Goal: Task Accomplishment & Management: Manage account settings

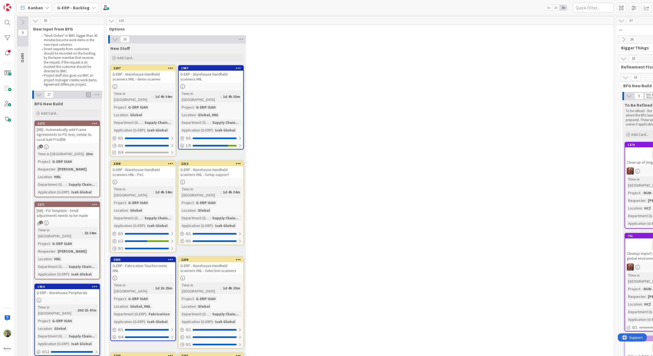
click at [137, 72] on div "G-ERP - Warehouse Handheld scanners HNL - demo scanner" at bounding box center [143, 77] width 64 height 12
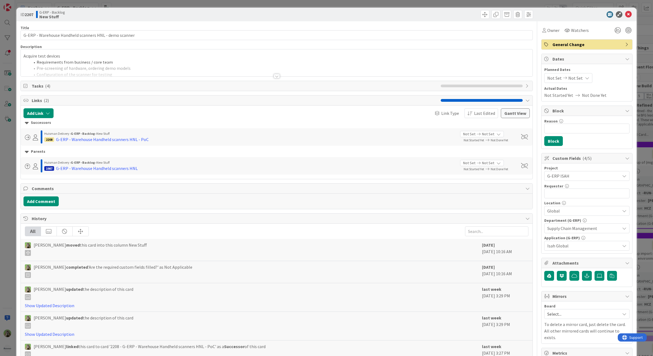
click at [568, 188] on div "Requester 0 / 32" at bounding box center [586, 186] width 85 height 5
click at [562, 194] on input "text" at bounding box center [586, 194] width 85 height 10
type input "[PERSON_NAME]"
click at [8, 184] on div "ID 2207 G-ERP - Backlog New Stuff Title 54 / 128 G-ERP - Warehouse Handheld sca…" at bounding box center [326, 178] width 653 height 356
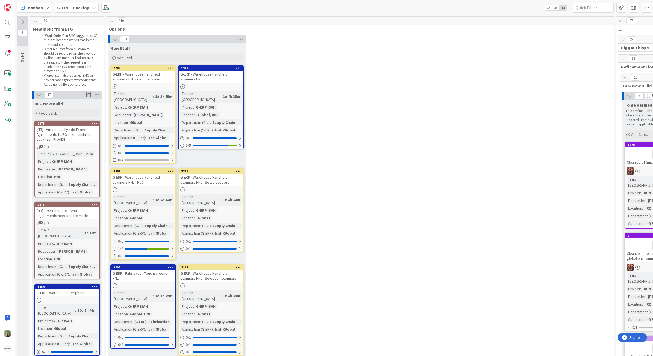
click at [219, 79] on div "G-ERP - Warehouse Handheld scanners HNL" at bounding box center [211, 77] width 64 height 12
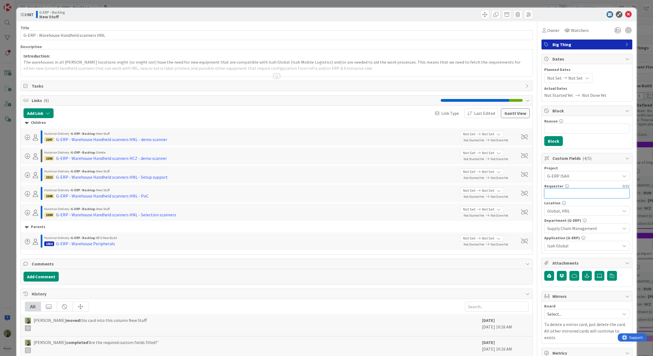
click at [607, 197] on input "text" at bounding box center [586, 194] width 85 height 10
paste input "[PERSON_NAME]"
type input "[PERSON_NAME]"
click at [13, 193] on div "ID 1987 G-ERP - Backlog New Stuff Title 39 / 128 G-ERP - Warehouse Handheld sca…" at bounding box center [326, 178] width 653 height 356
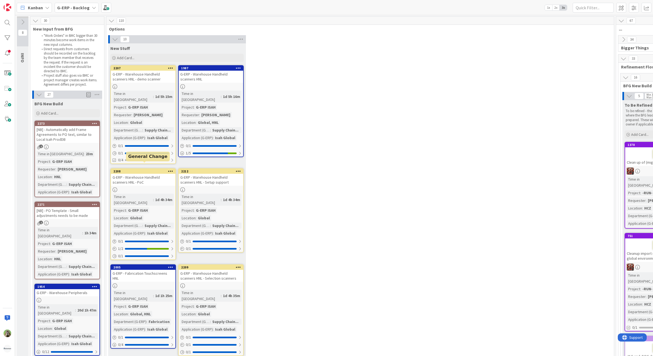
click at [141, 170] on div "2208" at bounding box center [144, 172] width 62 height 4
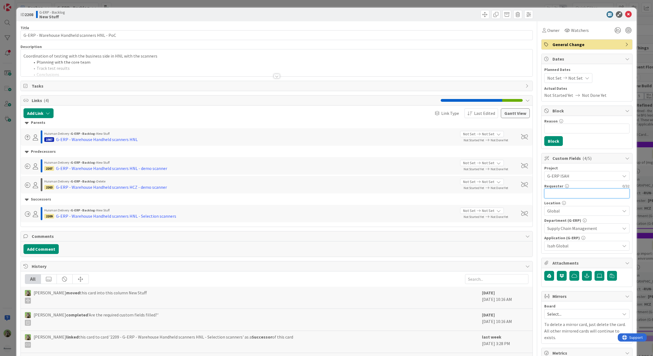
click at [579, 193] on input "text" at bounding box center [586, 194] width 85 height 10
paste input "[PERSON_NAME]"
drag, startPoint x: 549, startPoint y: 195, endPoint x: 516, endPoint y: 194, distance: 32.8
click at [516, 194] on div "Title 45 / 128 G-ERP - Warehouse Handheld scanners HNL - PoC Description Timoth…" at bounding box center [326, 251] width 612 height 460
type input "[PERSON_NAME]"
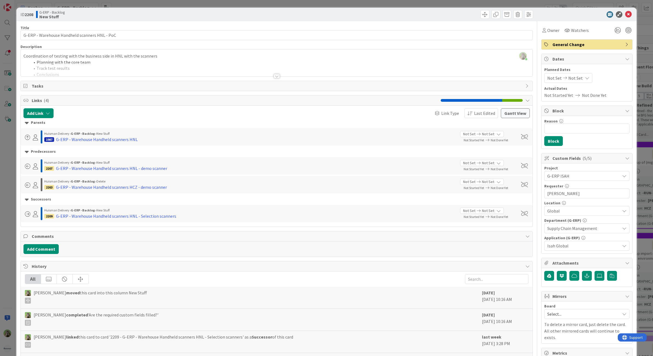
click at [11, 183] on div "ID 2208 G-ERP - Backlog New Stuff Title 45 / 128 G-ERP - Warehouse Handheld sca…" at bounding box center [326, 178] width 653 height 356
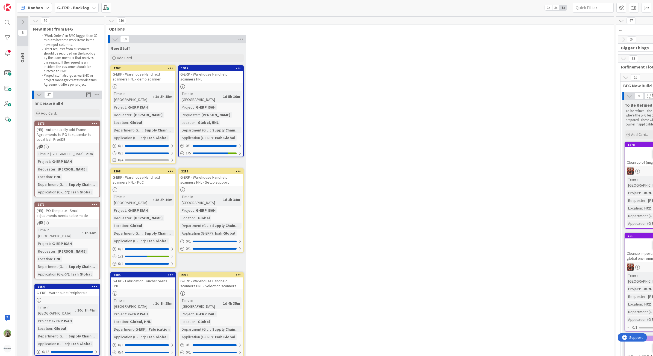
click at [224, 175] on div "G-ERP - Warehouse Handheld scanners HNL - Setup support" at bounding box center [211, 180] width 64 height 12
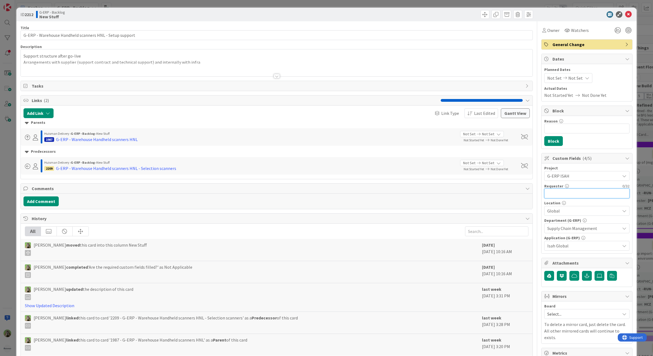
click at [574, 193] on input "text" at bounding box center [586, 194] width 85 height 10
paste input "[PERSON_NAME]"
type input "[PERSON_NAME]"
click at [11, 183] on div "ID 2212 G-ERP - Backlog New Stuff Title 55 / 128 G-ERP - Warehouse Handheld sca…" at bounding box center [326, 178] width 653 height 356
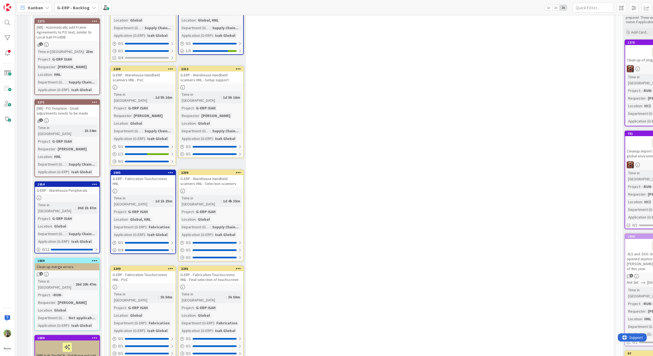
click at [161, 189] on div at bounding box center [143, 191] width 64 height 5
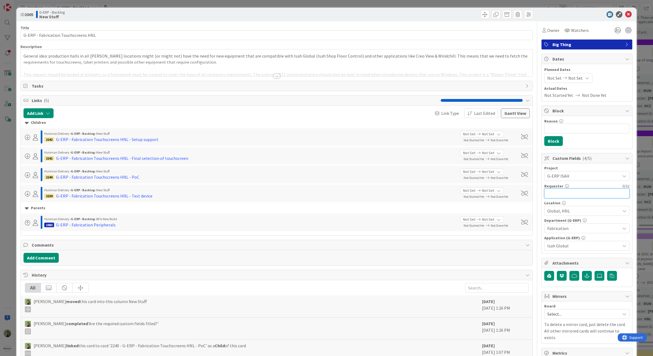
click at [574, 191] on input "text" at bounding box center [586, 194] width 85 height 10
paste input "[PERSON_NAME]"
type input "[PERSON_NAME]"
click at [3, 167] on div "ID 2005 G-ERP - Backlog New Stuff Title 36 / 128 G-ERP - Fabrication Touchscree…" at bounding box center [326, 178] width 653 height 356
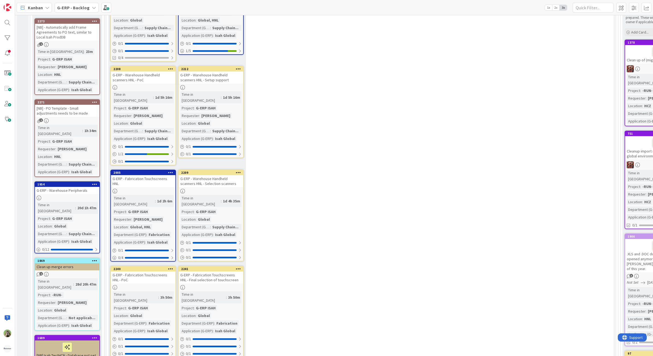
click at [233, 195] on div "Time in Column : 1d 4h 35m Project : G-ERP ISAH Location : Global Department (G…" at bounding box center [210, 216] width 61 height 43
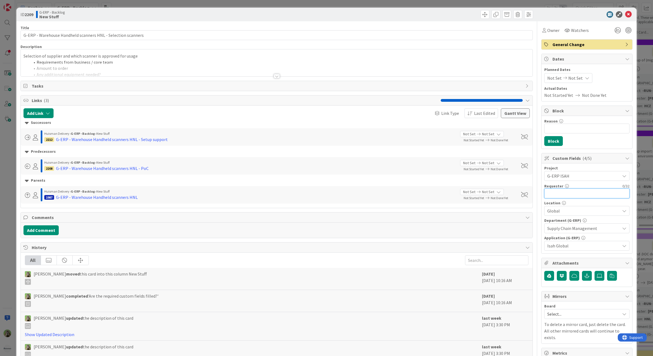
click at [582, 194] on input "text" at bounding box center [586, 194] width 85 height 10
paste input "[PERSON_NAME]"
type input "[PERSON_NAME]"
click at [3, 177] on div "ID 2209 G-ERP - Backlog New Stuff Title 60 / 128 G-ERP - Warehouse Handheld sca…" at bounding box center [326, 178] width 653 height 356
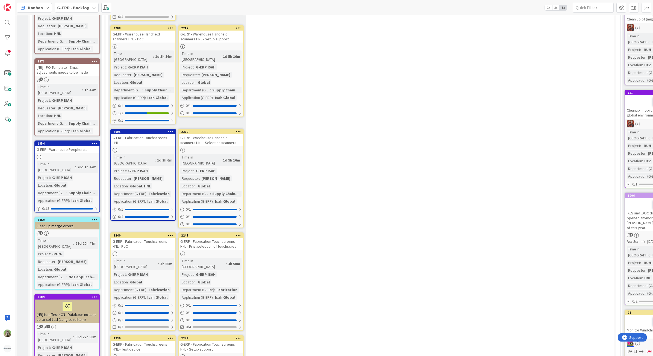
scroll to position [205, 0]
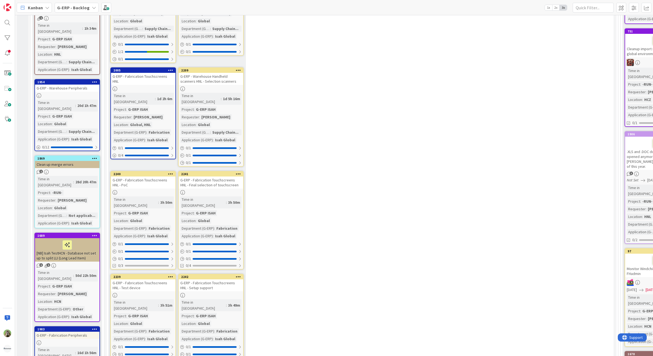
click at [152, 190] on div at bounding box center [143, 192] width 64 height 5
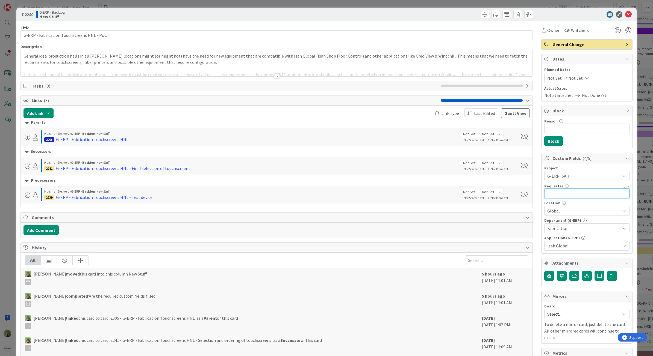
click at [574, 190] on input "text" at bounding box center [586, 194] width 85 height 10
paste input "[PERSON_NAME]"
drag, startPoint x: 595, startPoint y: 196, endPoint x: 323, endPoint y: 195, distance: 272.2
click at [354, 196] on div "Title 42 / 128 G-ERP - Fabrication Touchscreens HNL - PoC Description Timothy T…" at bounding box center [326, 242] width 612 height 443
type input "[PERSON_NAME]"
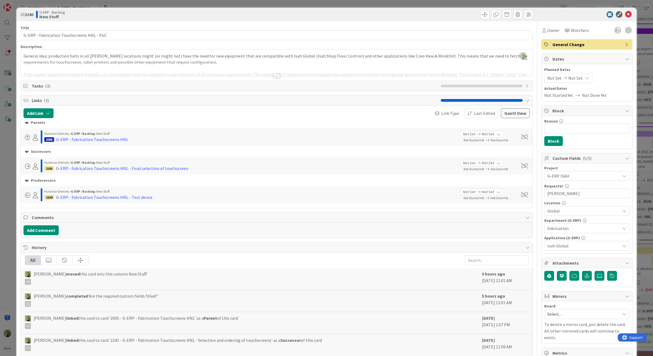
click at [3, 180] on div "ID 2240 G-ERP - Backlog New Stuff Title 42 / 128 G-ERP - Fabrication Touchscree…" at bounding box center [326, 178] width 653 height 356
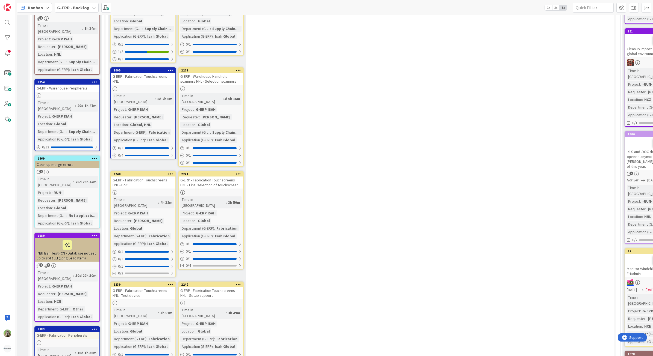
click at [228, 190] on div at bounding box center [211, 192] width 64 height 5
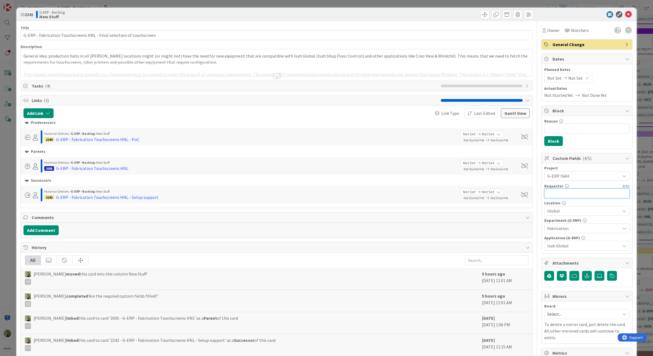
click at [568, 192] on input "text" at bounding box center [586, 194] width 85 height 10
paste input "[PERSON_NAME]"
type input "[PERSON_NAME]"
click at [14, 217] on div "ID 2241 G-ERP - Backlog New Stuff Title 69 / 128 G-ERP - Fabrication Touchscree…" at bounding box center [326, 178] width 653 height 356
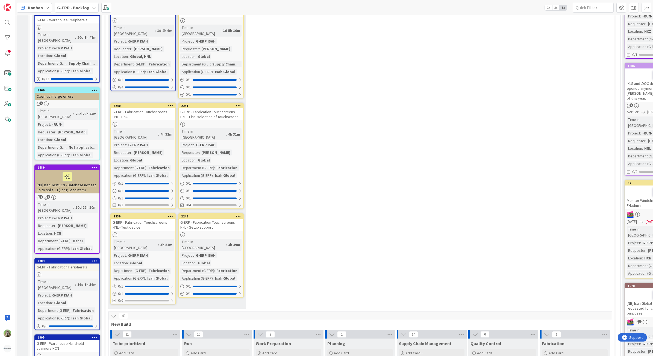
click at [147, 219] on div "G-ERP - Fabrication Touchscreens HNL - Test device" at bounding box center [143, 225] width 64 height 12
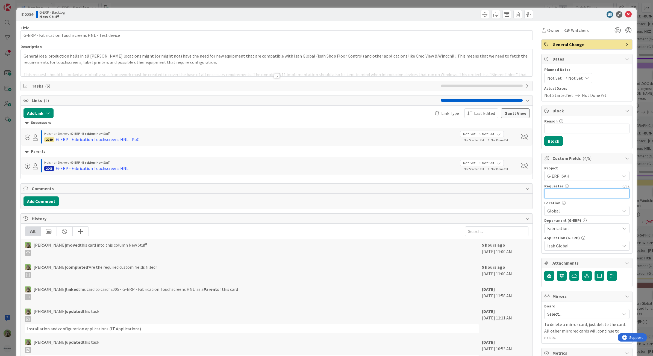
click at [582, 196] on input "text" at bounding box center [586, 194] width 85 height 10
paste input "[PERSON_NAME]"
type input "[PERSON_NAME]"
click at [6, 206] on div "ID 2239 G-ERP - Backlog New Stuff Title 50 / 128 G-ERP - Fabrication Touchscree…" at bounding box center [326, 178] width 653 height 356
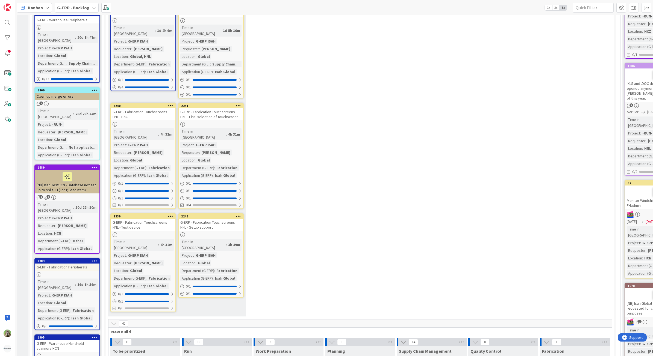
click at [227, 239] on div "Time in Column : 3h 49m Project : G-ERP ISAH Location : Global Department (G-ER…" at bounding box center [210, 260] width 61 height 43
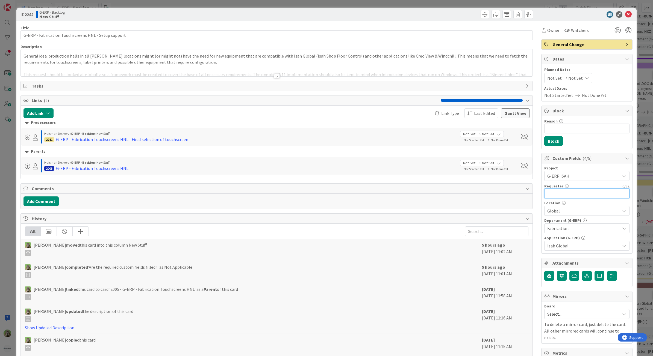
click at [588, 194] on input "text" at bounding box center [586, 194] width 85 height 10
paste input "[PERSON_NAME]"
type input "[PERSON_NAME]"
click at [3, 173] on div "ID 2242 G-ERP - Backlog New Stuff Title 52 / 128 G-ERP - Fabrication Touchscree…" at bounding box center [326, 178] width 653 height 356
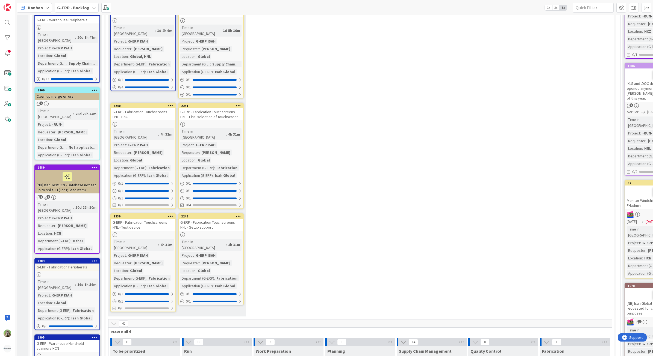
click at [313, 167] on div "10 New Stuff Add Card... 1987 G-ERP - Warehouse Handheld scanners HNL Time in C…" at bounding box center [359, 40] width 505 height 557
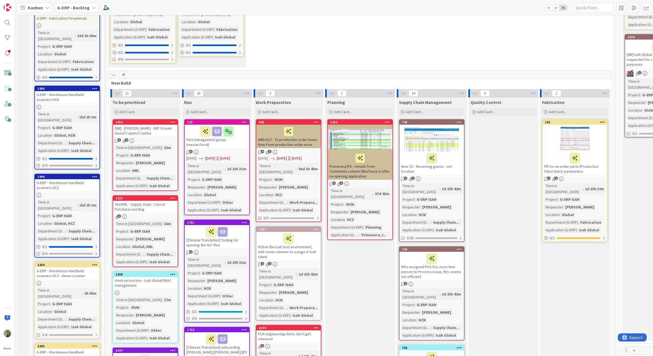
scroll to position [580, 0]
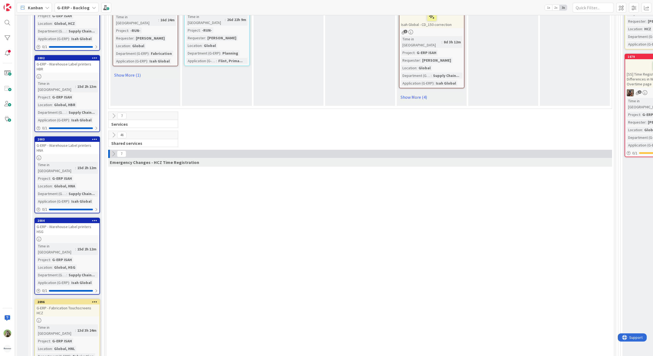
scroll to position [1604, 0]
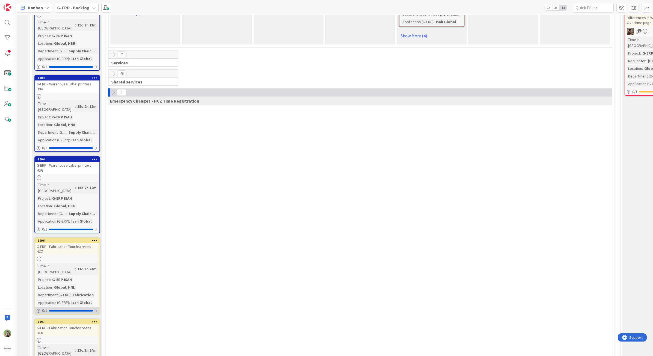
click at [84, 307] on div "0 / 1" at bounding box center [67, 310] width 64 height 7
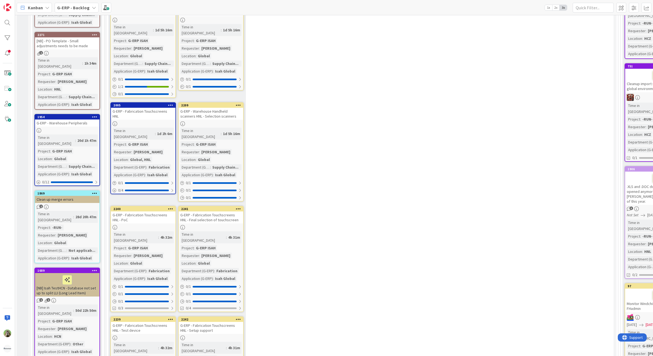
scroll to position [171, 0]
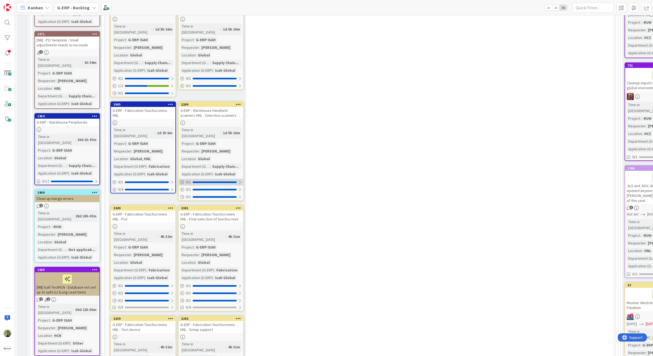
click at [231, 182] on div at bounding box center [214, 183] width 44 height 2
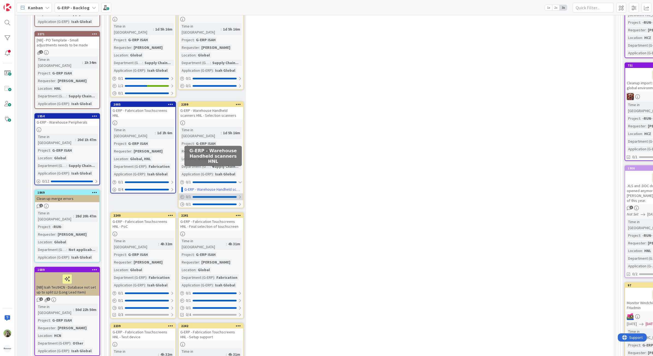
click at [224, 196] on div at bounding box center [214, 197] width 44 height 2
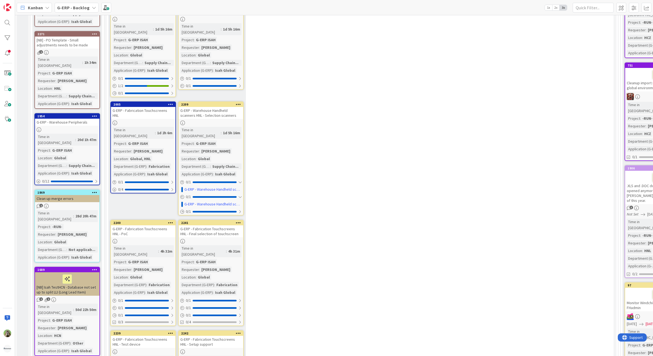
click at [226, 107] on div "G-ERP - Warehouse Handheld scanners HNL - Selection scanners" at bounding box center [211, 113] width 64 height 12
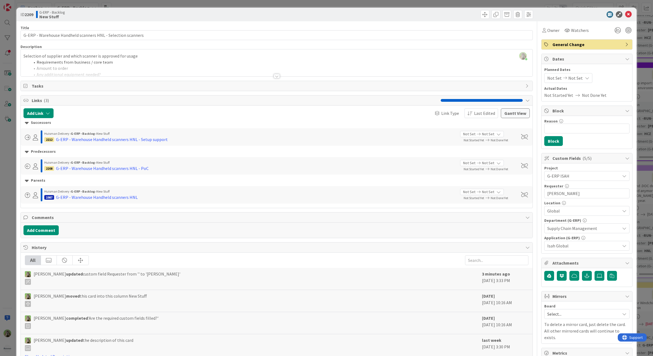
click at [10, 199] on div "ID 2209 G-ERP - Backlog New Stuff Title 60 / 128 G-ERP - Warehouse Handheld sca…" at bounding box center [326, 178] width 653 height 356
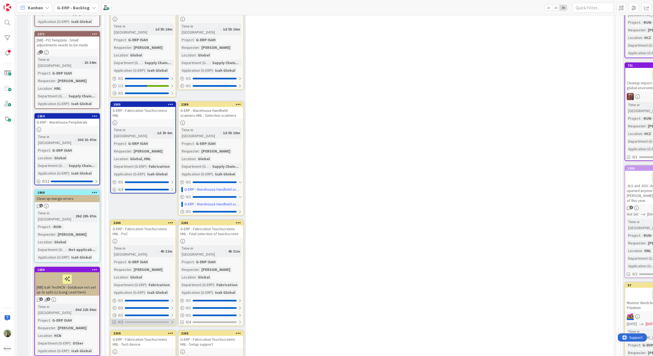
click at [158, 322] on div at bounding box center [147, 323] width 44 height 2
click at [162, 226] on div "G-ERP - Fabrication Touchscreens HNL - PoC" at bounding box center [143, 232] width 64 height 12
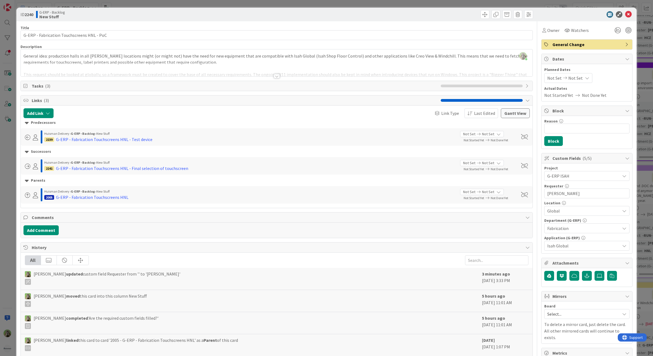
click at [48, 85] on span "( 3 )" at bounding box center [47, 85] width 5 height 5
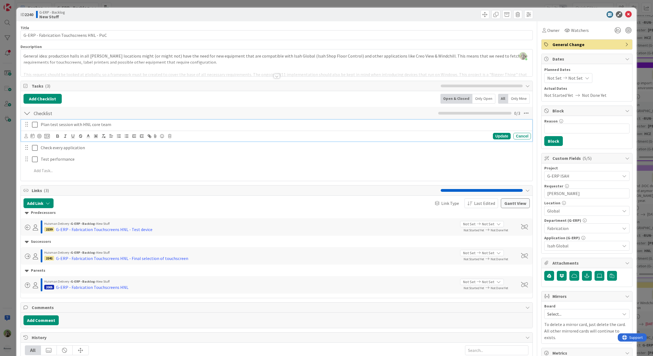
click at [115, 125] on p "Plan test session with HNL core team" at bounding box center [285, 125] width 488 height 6
copy p "Plan test session with HNL core team"
click at [143, 141] on div "Update Cancel" at bounding box center [276, 136] width 511 height 11
click at [141, 146] on div "Check every application Update Cancel" at bounding box center [276, 142] width 511 height 22
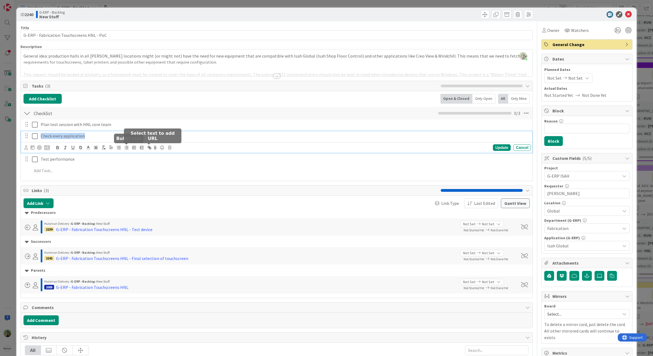
copy p "Check every application"
click at [54, 149] on button "button" at bounding box center [58, 147] width 8 height 7
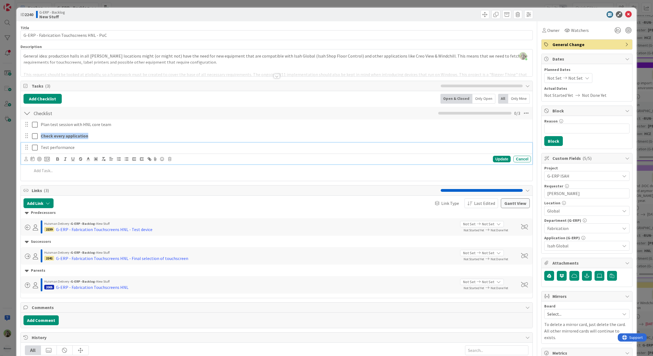
click at [75, 162] on div "Test performance Update Cancel" at bounding box center [276, 154] width 511 height 22
copy p "Test performance"
click at [182, 138] on p "Check every application" at bounding box center [285, 136] width 488 height 6
click at [98, 159] on div "Test performance Update Cancel" at bounding box center [276, 154] width 511 height 22
copy p "Test performance"
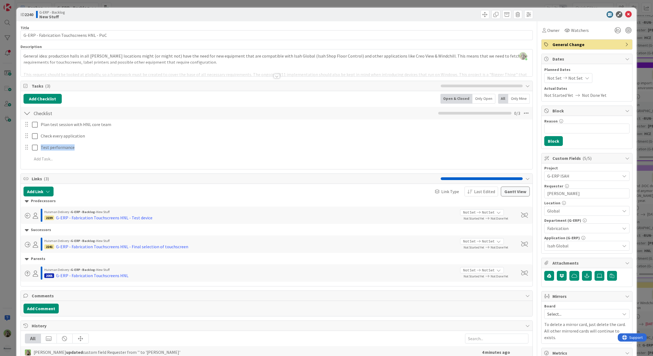
click at [10, 223] on div "ID 2240 G-ERP - Backlog New Stuff Title 42 / 128 G-ERP - Fabrication Touchscree…" at bounding box center [326, 178] width 653 height 356
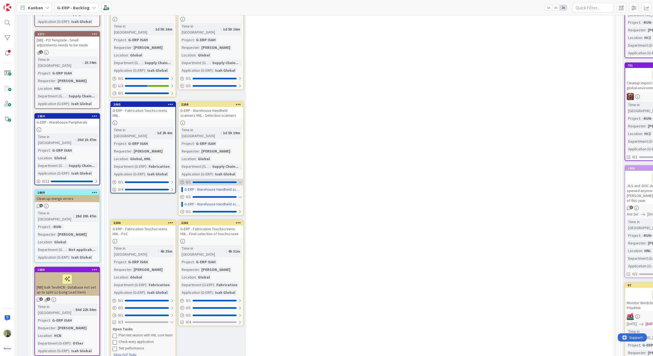
click at [207, 179] on div "0 / 1" at bounding box center [211, 182] width 64 height 7
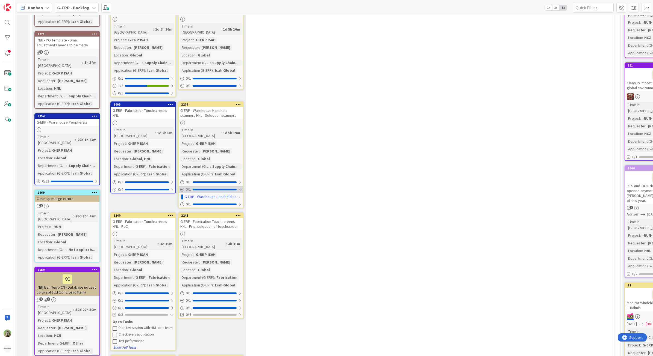
click at [207, 186] on div "0 / 1" at bounding box center [211, 189] width 64 height 7
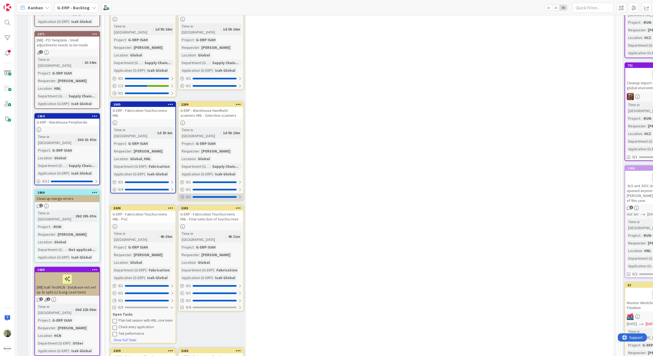
click at [207, 194] on div "0 / 1" at bounding box center [211, 197] width 64 height 7
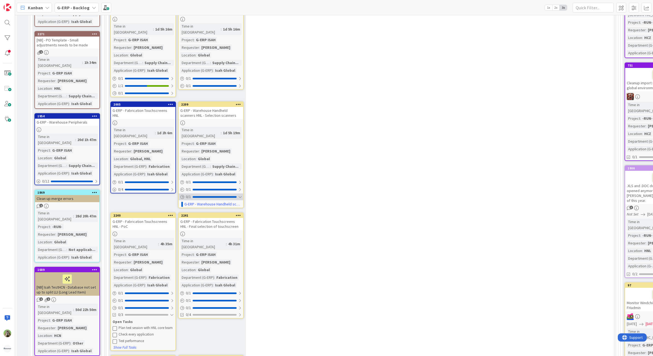
click at [217, 194] on div "0 / 1" at bounding box center [211, 197] width 64 height 7
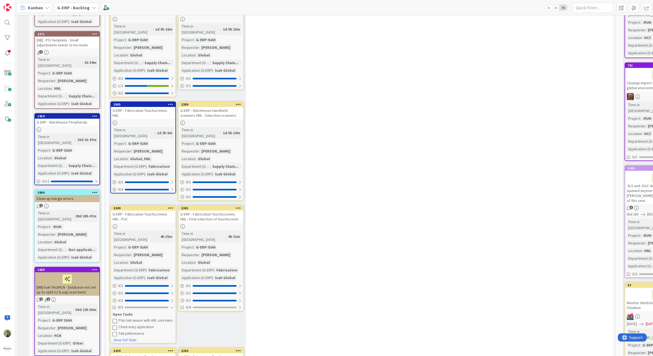
click at [219, 211] on div "G-ERP - Fabrication Touchscreens HNL - Final selection of touchscreen" at bounding box center [211, 217] width 64 height 12
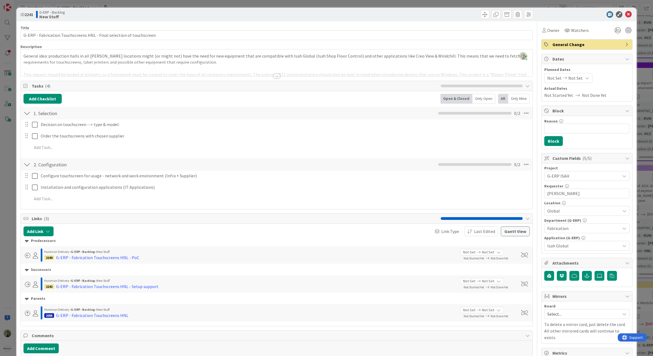
click at [3, 192] on div "ID 2241 G-ERP - Backlog New Stuff Title 69 / 128 G-ERP - Fabrication Touchscree…" at bounding box center [326, 178] width 653 height 356
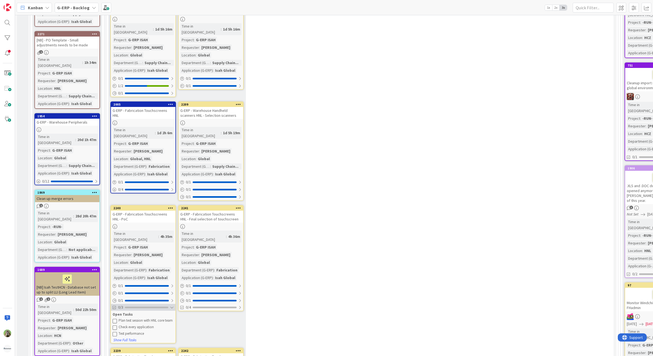
click at [147, 304] on div "0/3" at bounding box center [143, 307] width 64 height 7
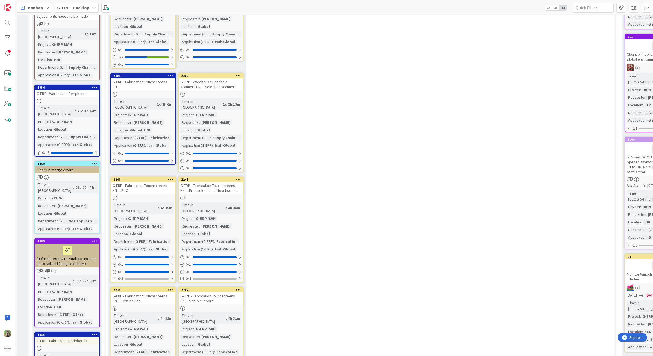
scroll to position [239, 0]
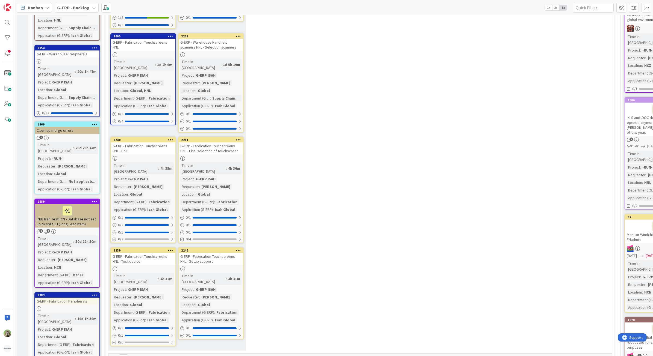
click at [405, 165] on div "10 New Stuff Add Card... 1987 G-ERP - Warehouse Handheld scanners HNL Time in C…" at bounding box center [359, 74] width 505 height 557
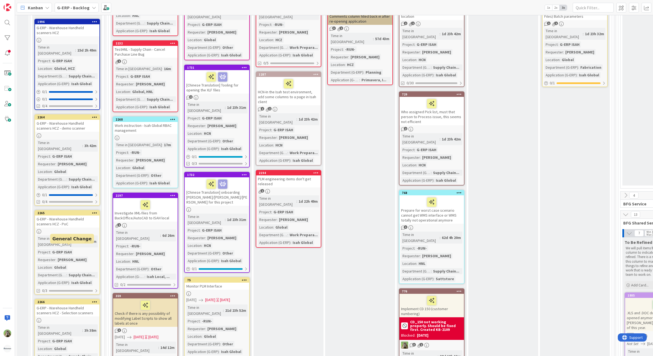
scroll to position [683, 0]
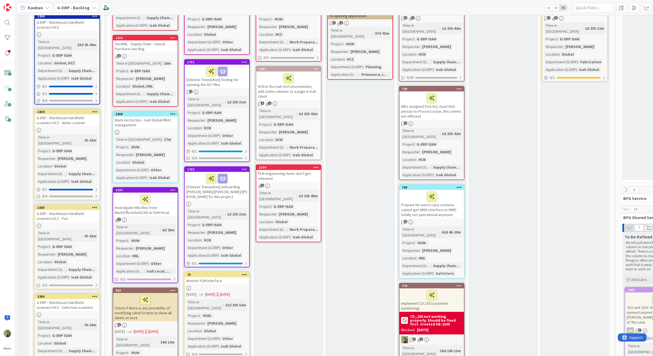
click at [87, 210] on div "G-ERP - Warehouse Handheld scanners HCZ - PoC" at bounding box center [67, 216] width 64 height 12
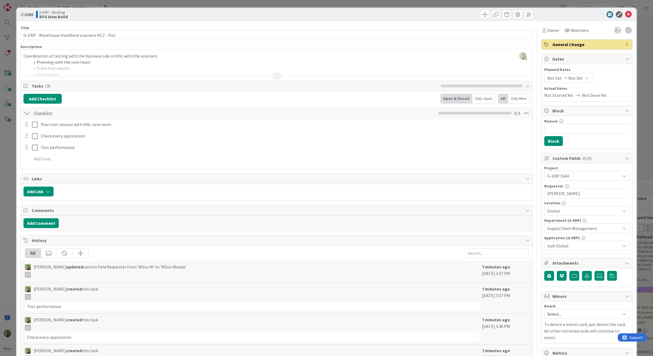
click at [8, 189] on div "ID 2265 G-ERP - Backlog BFG New Build Title 45 / 128 G-ERP - Warehouse Handheld…" at bounding box center [326, 178] width 653 height 356
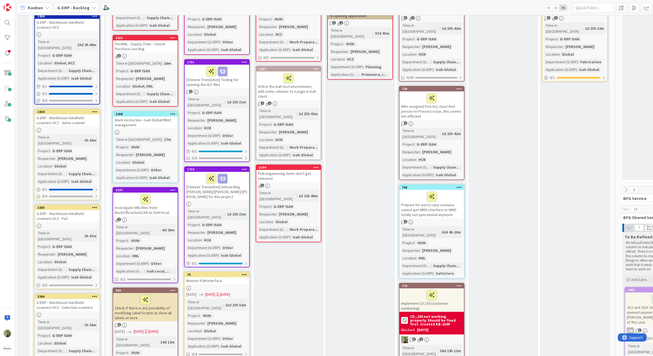
click at [92, 299] on div "G-ERP - Warehouse Handheld scanners HCZ - Selection scanners" at bounding box center [67, 305] width 64 height 12
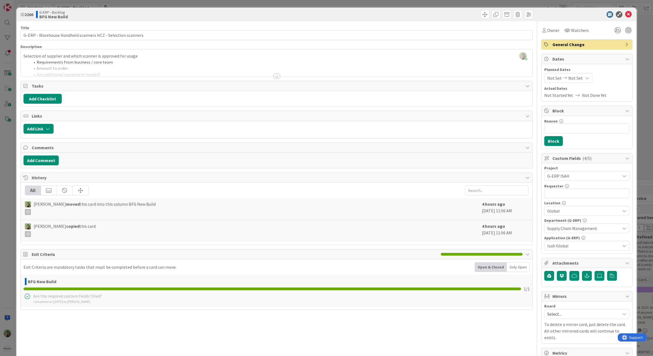
click at [132, 71] on div at bounding box center [277, 70] width 512 height 14
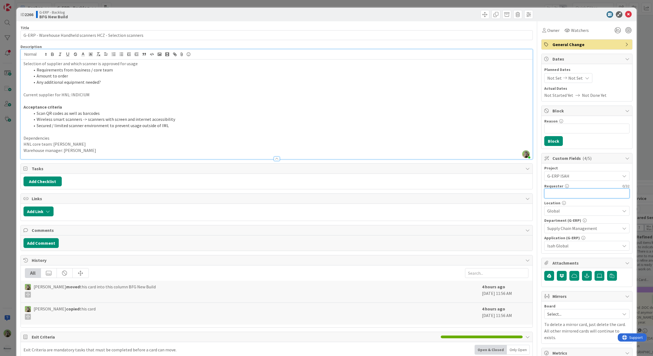
click at [561, 193] on input "text" at bounding box center [586, 194] width 85 height 10
type input "[PERSON_NAME]"
click at [8, 183] on div "ID 2266 G-ERP - Backlog BFG New Build Title 60 / 128 G-ERP - Warehouse Handheld…" at bounding box center [326, 178] width 653 height 356
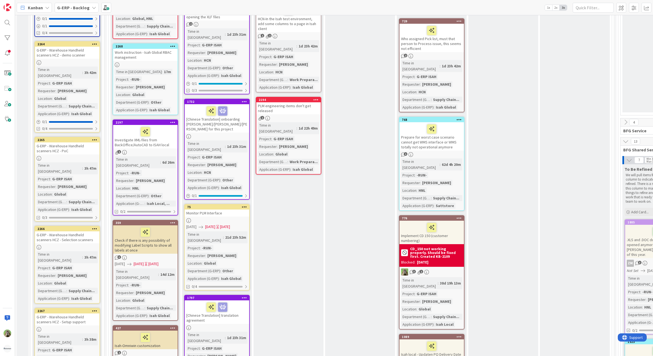
scroll to position [751, 0]
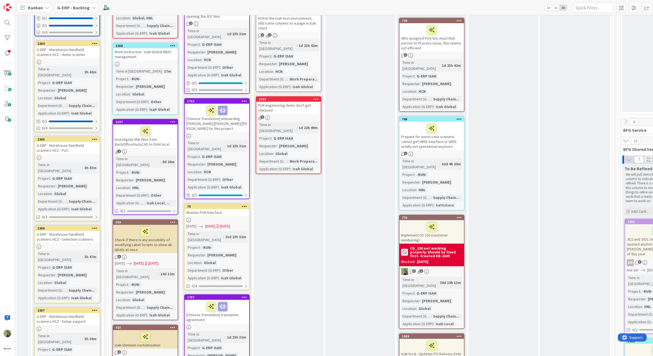
click at [73, 313] on div "G-ERP - Warehouse Handheld scanners HCZ - Setup support" at bounding box center [67, 319] width 64 height 12
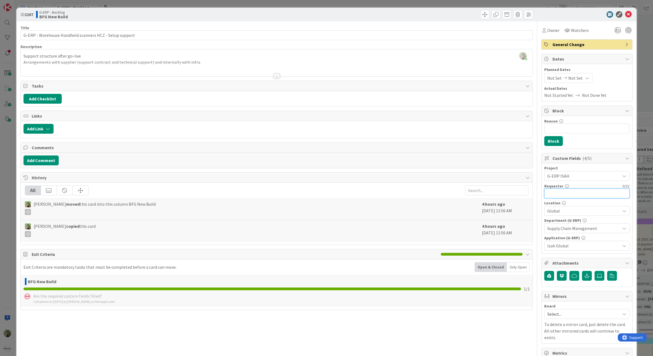
click at [579, 195] on input "text" at bounding box center [586, 194] width 85 height 10
type input "[PERSON_NAME]"
click at [40, 132] on button "Add Link" at bounding box center [38, 129] width 30 height 10
click at [61, 183] on div "Link Card New Existing Current Board" at bounding box center [64, 159] width 82 height 49
click at [69, 179] on input "text" at bounding box center [64, 176] width 76 height 10
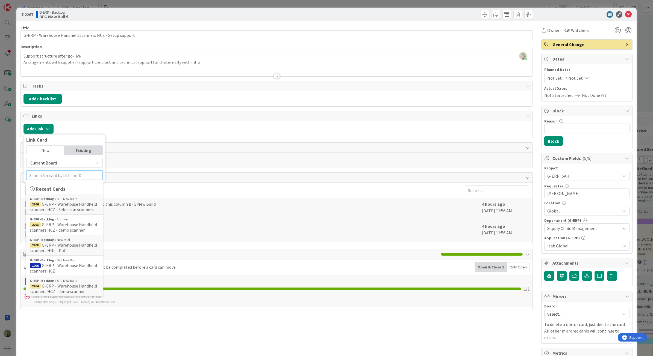
click at [69, 179] on input "text" at bounding box center [64, 176] width 76 height 10
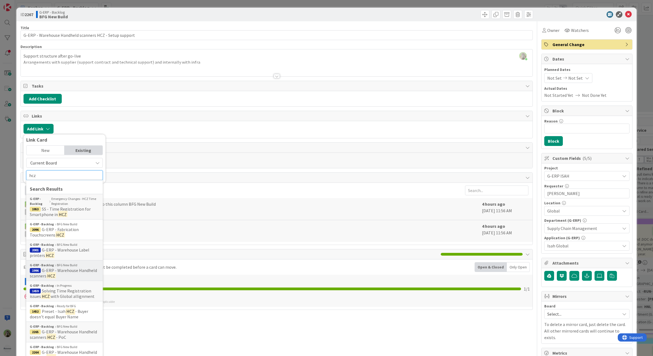
type input "hcz"
click at [78, 273] on span "G-ERP - Warehouse Handheld scanners" at bounding box center [63, 273] width 67 height 11
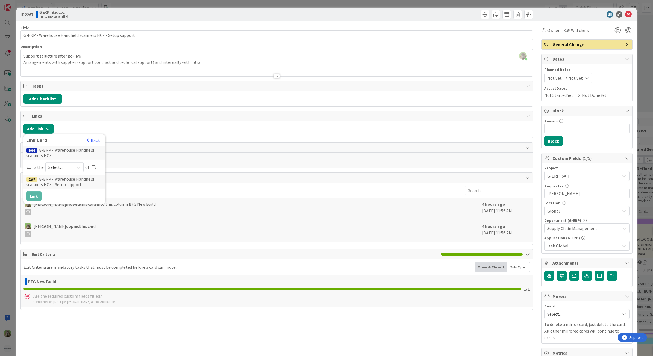
click at [43, 165] on div "is the Select... of" at bounding box center [64, 167] width 76 height 10
click at [52, 167] on span "Select..." at bounding box center [59, 168] width 23 height 8
click at [66, 183] on span "parent" at bounding box center [94, 180] width 62 height 8
drag, startPoint x: 38, startPoint y: 193, endPoint x: 47, endPoint y: 199, distance: 10.8
click at [38, 193] on button "Link" at bounding box center [33, 196] width 15 height 10
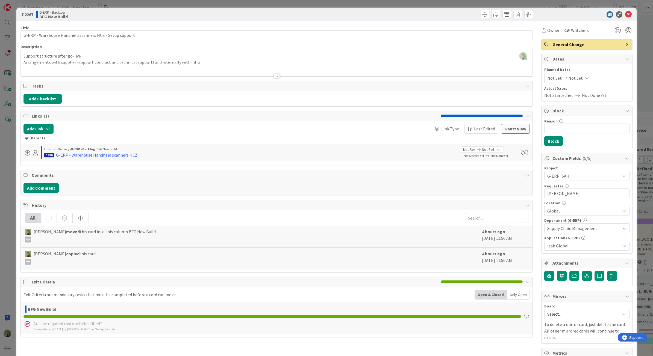
click at [7, 191] on div "ID 2267 G-ERP - Backlog BFG New Build Title 55 / 128 G-ERP - Warehouse Handheld…" at bounding box center [326, 178] width 653 height 356
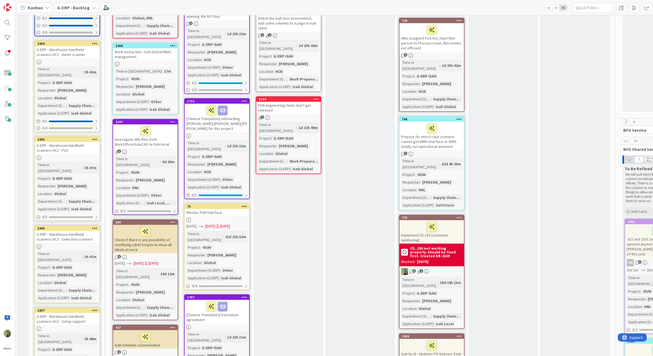
click at [93, 226] on icon at bounding box center [94, 228] width 5 height 4
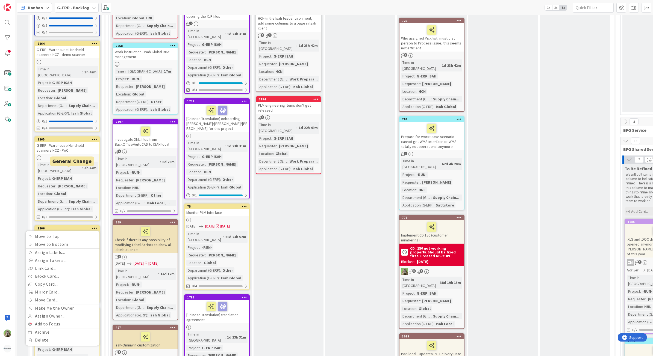
click at [83, 227] on div "2266" at bounding box center [68, 229] width 62 height 4
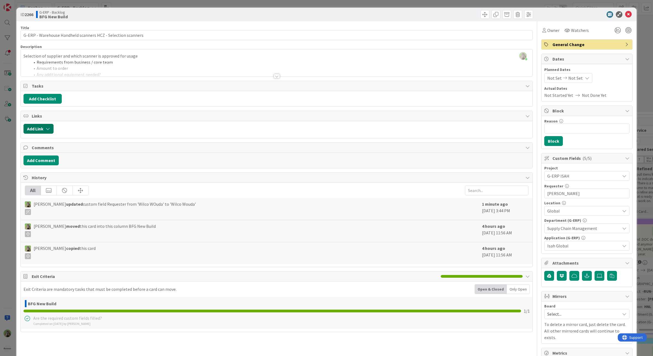
click at [38, 127] on button "Add Link" at bounding box center [38, 129] width 30 height 10
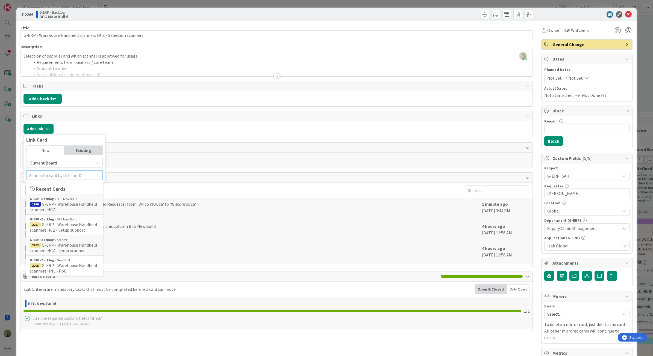
click at [64, 174] on input "text" at bounding box center [64, 176] width 76 height 10
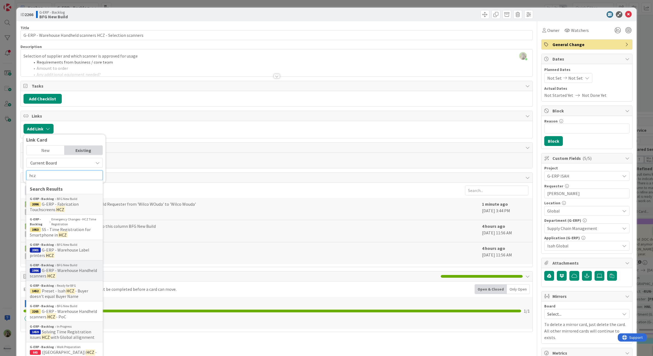
type input "hcz"
click at [76, 268] on div "G-ERP - Backlog BFG New Build" at bounding box center [64, 265] width 69 height 5
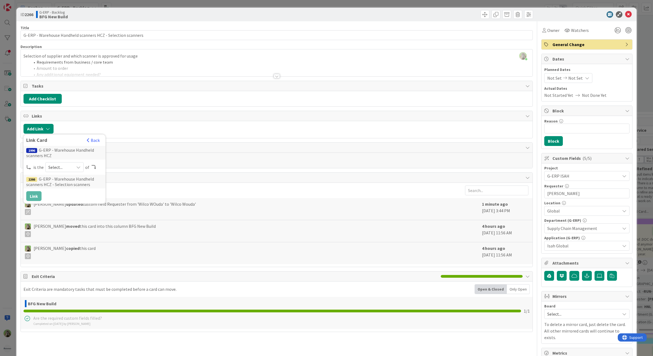
click at [66, 167] on span "Select..." at bounding box center [59, 168] width 23 height 8
click at [64, 180] on span "parent" at bounding box center [94, 180] width 62 height 8
click at [32, 194] on button "Link" at bounding box center [33, 196] width 15 height 10
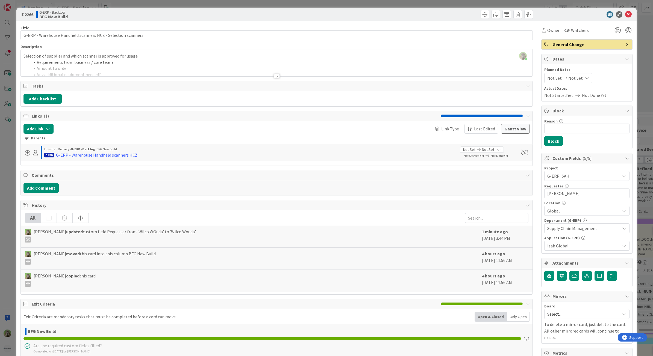
click at [6, 199] on div "ID 2266 G-ERP - Backlog BFG New Build Title 60 / 128 G-ERP - Warehouse Handheld…" at bounding box center [326, 178] width 653 height 356
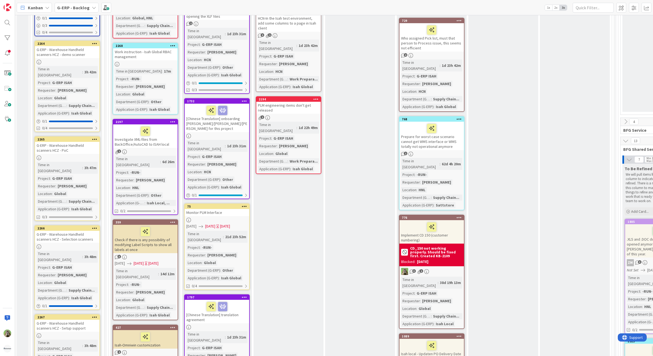
click at [75, 142] on div "G-ERP - Warehouse Handheld scanners HCZ - PoC" at bounding box center [67, 148] width 64 height 12
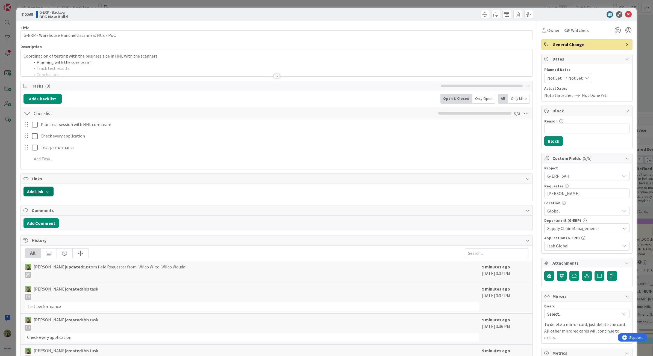
click at [44, 196] on button "Add Link" at bounding box center [38, 192] width 30 height 10
click at [51, 235] on input "text" at bounding box center [64, 238] width 76 height 10
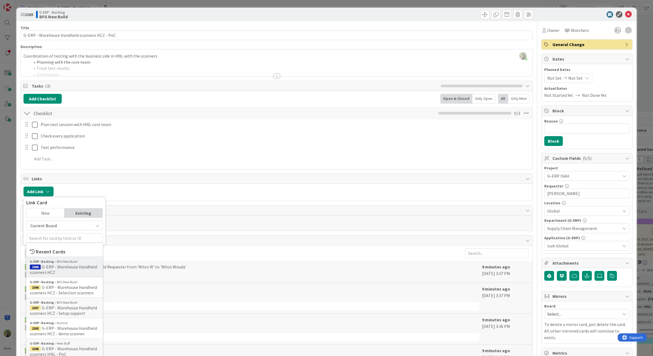
click at [56, 266] on span "G-ERP - Warehouse Handheld scanners HCZ" at bounding box center [63, 269] width 67 height 11
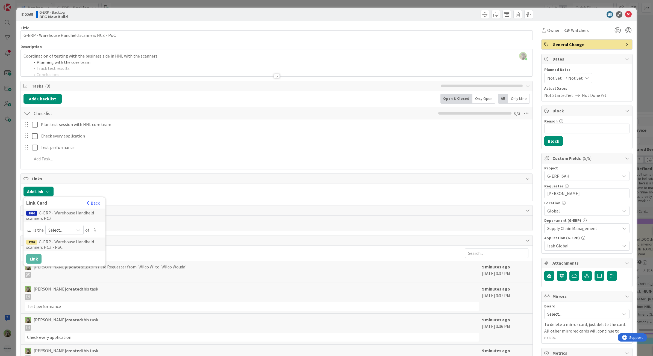
click at [52, 227] on span "Select..." at bounding box center [59, 230] width 23 height 8
click at [67, 244] on span "parent" at bounding box center [94, 243] width 62 height 8
click at [33, 263] on button "Link" at bounding box center [33, 259] width 15 height 10
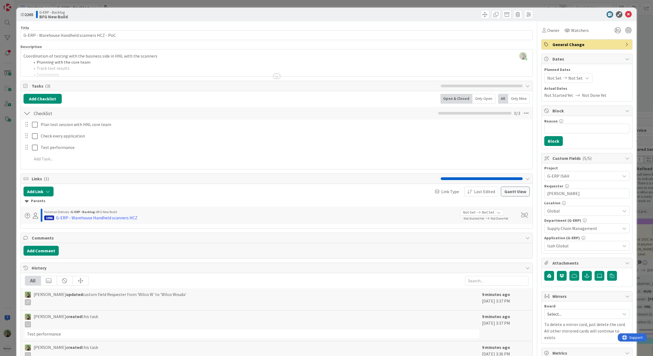
click at [5, 239] on div "ID 2265 G-ERP - Backlog BFG New Build Title 45 / 128 G-ERP - Warehouse Handheld…" at bounding box center [326, 178] width 653 height 356
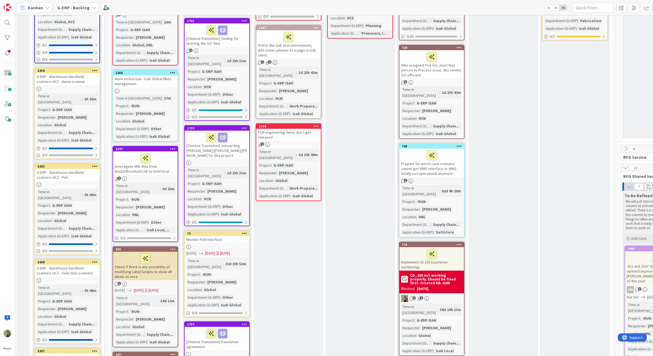
scroll to position [683, 0]
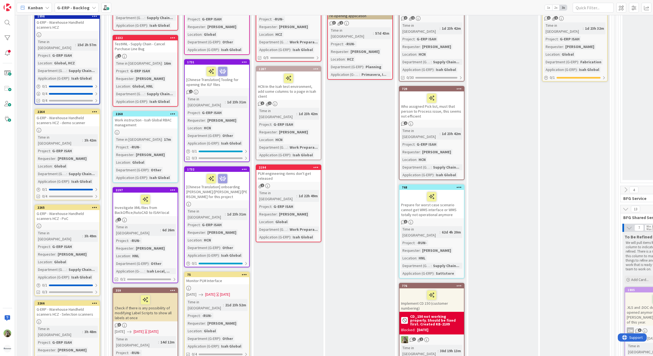
click at [81, 114] on div "G-ERP - Warehouse Handheld scanners HCZ - demo scanner" at bounding box center [67, 120] width 64 height 12
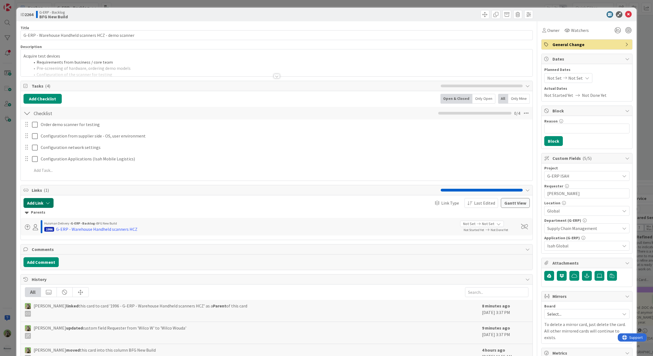
click at [37, 199] on button "Add Link" at bounding box center [38, 203] width 30 height 10
click at [87, 250] on input "text" at bounding box center [64, 250] width 76 height 10
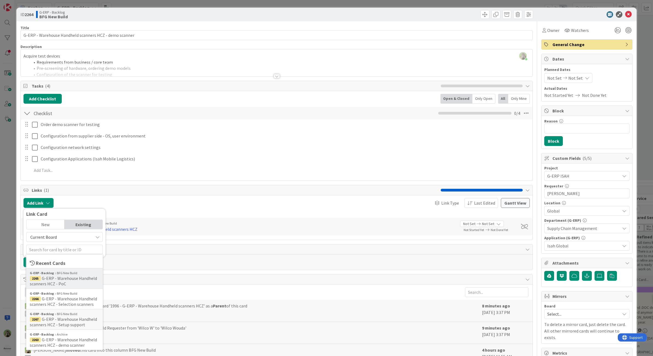
click at [79, 282] on span "2265 G-ERP - Warehouse Handheld scanners HCZ - PoC" at bounding box center [64, 281] width 69 height 11
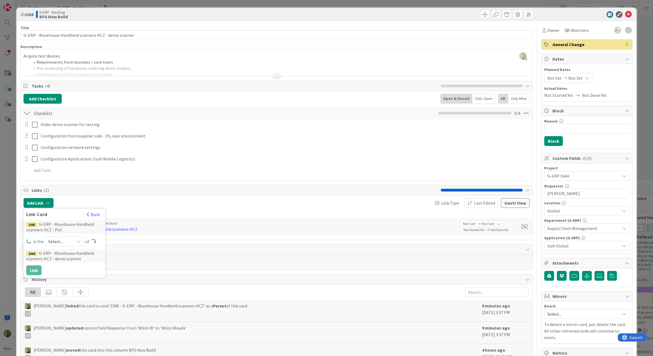
click at [60, 245] on span "Select..." at bounding box center [59, 242] width 23 height 8
click at [75, 288] on span "successor" at bounding box center [94, 284] width 62 height 8
click at [34, 268] on button "Link" at bounding box center [33, 271] width 15 height 10
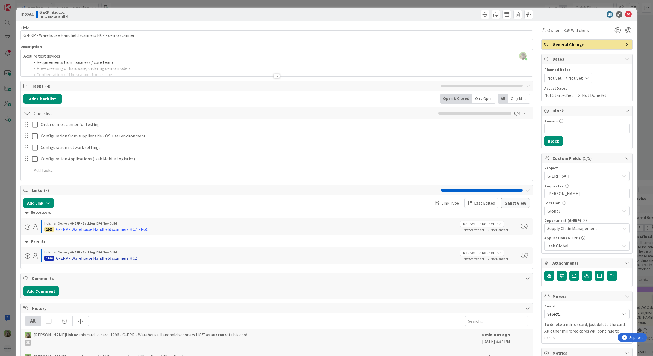
click at [100, 259] on div "G-ERP - Warehouse Handheld scanners HCZ" at bounding box center [96, 258] width 81 height 7
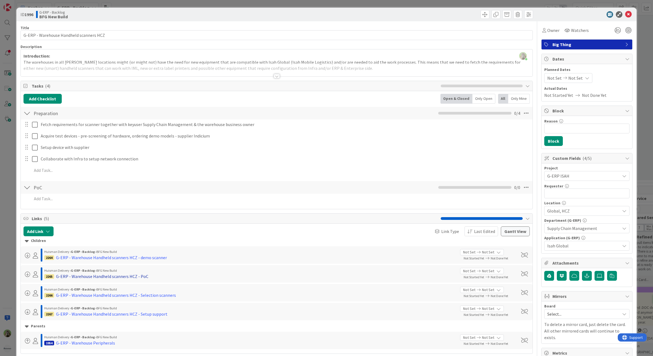
click at [133, 277] on div "G-ERP - Warehouse Handheld scanners HCZ - PoC" at bounding box center [102, 276] width 92 height 7
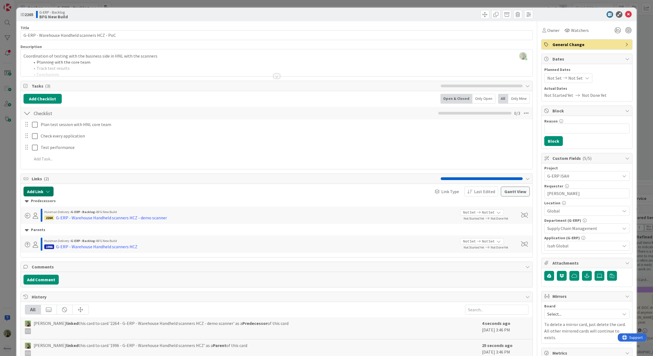
click at [45, 194] on button "Add Link" at bounding box center [38, 192] width 30 height 10
click at [58, 241] on input "text" at bounding box center [64, 238] width 76 height 10
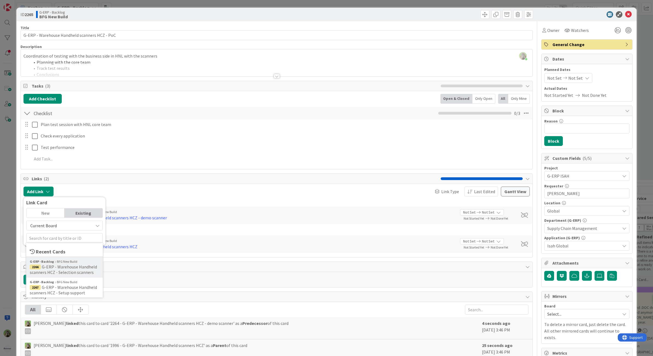
click at [63, 268] on span "G-ERP - Warehouse Handheld scanners HCZ - Selection scanners" at bounding box center [63, 269] width 67 height 11
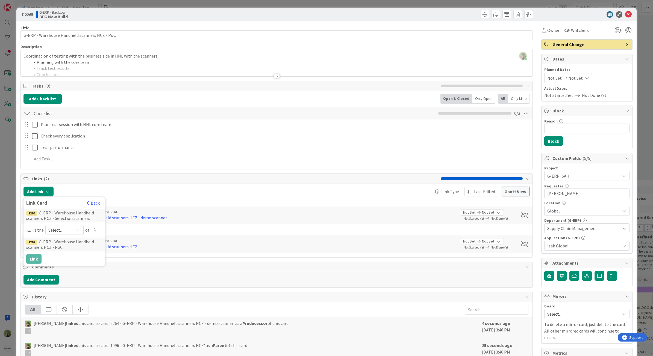
click at [69, 234] on span "Select..." at bounding box center [59, 230] width 23 height 8
click at [70, 272] on span "successor" at bounding box center [94, 272] width 62 height 8
click at [37, 258] on button "Link" at bounding box center [33, 259] width 15 height 10
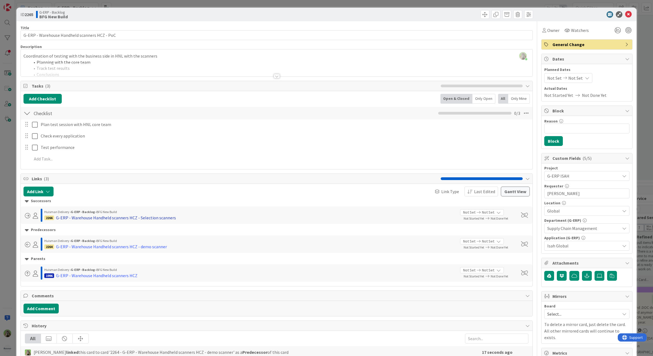
click at [130, 220] on div "G-ERP - Warehouse Handheld scanners HCZ - Selection scanners" at bounding box center [116, 218] width 120 height 7
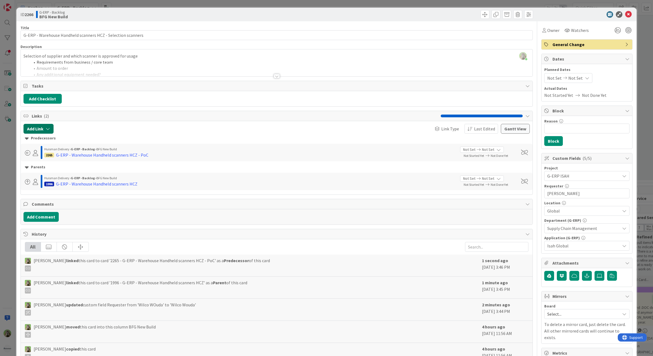
click at [44, 132] on button "Add Link" at bounding box center [38, 129] width 30 height 10
click at [52, 178] on input "text" at bounding box center [64, 176] width 76 height 10
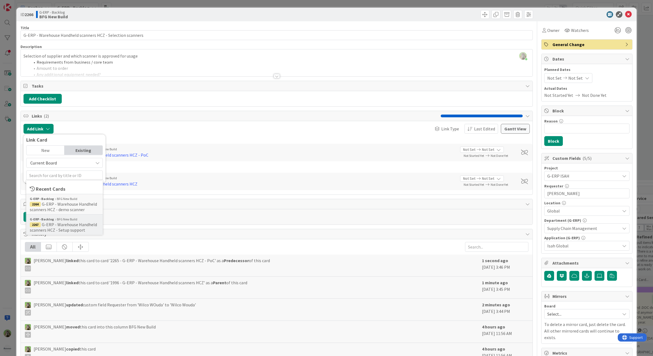
click at [75, 226] on span "G-ERP - Warehouse Handheld scanners HCZ - Setup support" at bounding box center [63, 227] width 67 height 11
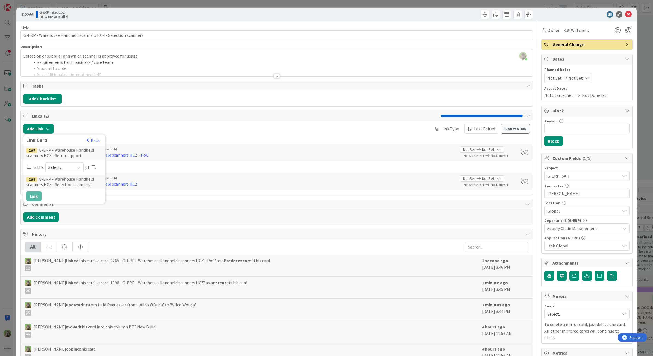
click at [64, 170] on span "Select..." at bounding box center [59, 168] width 23 height 8
click at [70, 209] on span "successor" at bounding box center [94, 209] width 62 height 8
click at [40, 194] on button "Link" at bounding box center [33, 196] width 15 height 10
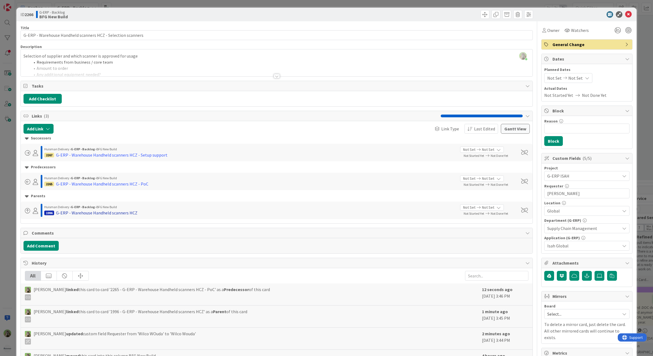
click at [86, 212] on div "G-ERP - Warehouse Handheld scanners HCZ" at bounding box center [96, 213] width 81 height 7
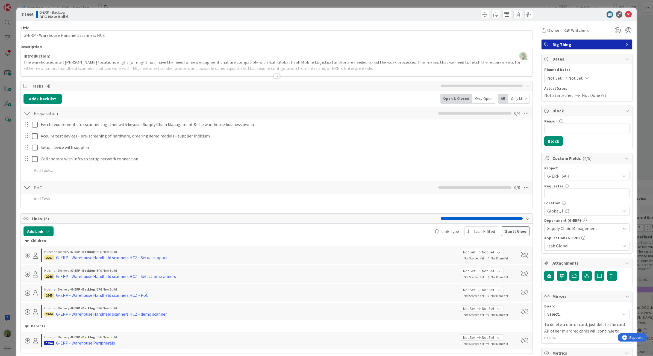
click at [12, 184] on div "ID 1996 G-ERP - Backlog BFG New Build Title 39 / 128 G-ERP - Warehouse Handheld…" at bounding box center [326, 178] width 653 height 356
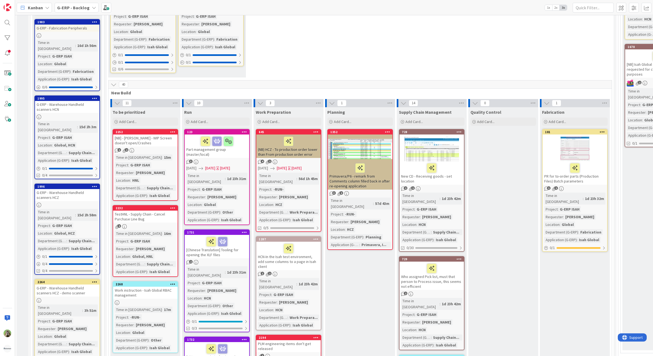
scroll to position [512, 0]
click at [111, 82] on icon at bounding box center [114, 85] width 6 height 6
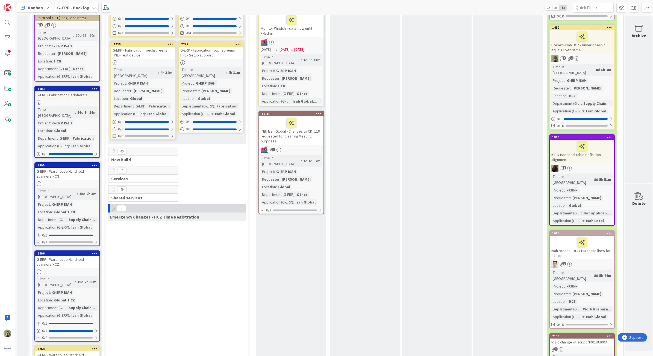
scroll to position [444, 0]
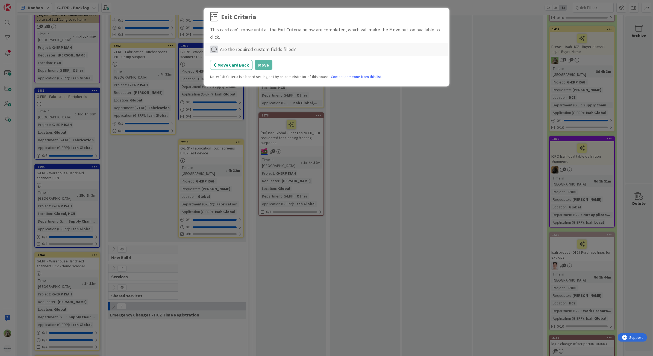
click at [217, 51] on icon at bounding box center [214, 50] width 8 height 8
click at [228, 62] on link "Complete" at bounding box center [244, 61] width 68 height 8
click at [258, 67] on button "Move" at bounding box center [263, 65] width 18 height 10
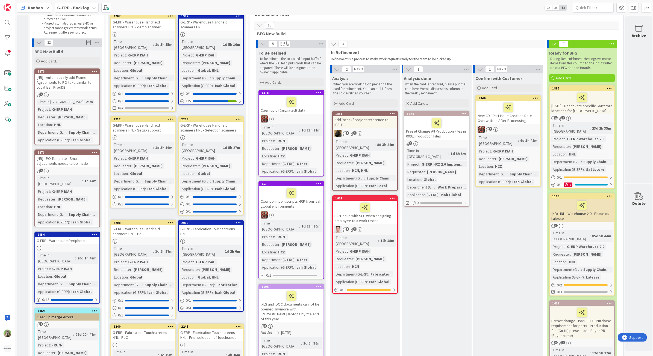
scroll to position [0, 0]
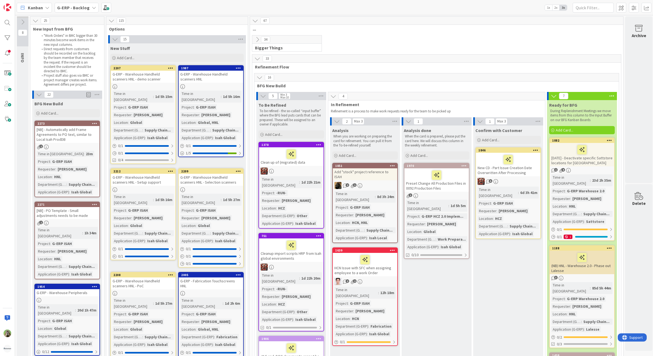
click at [255, 40] on icon at bounding box center [257, 40] width 6 height 6
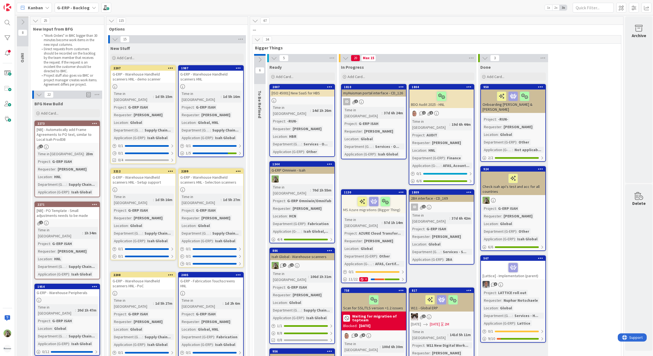
click at [261, 60] on icon at bounding box center [260, 60] width 6 height 6
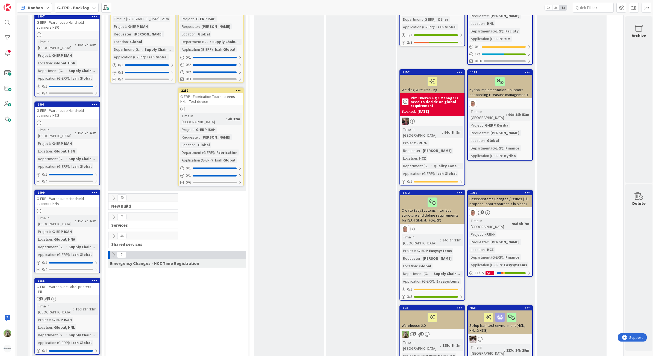
scroll to position [785, 0]
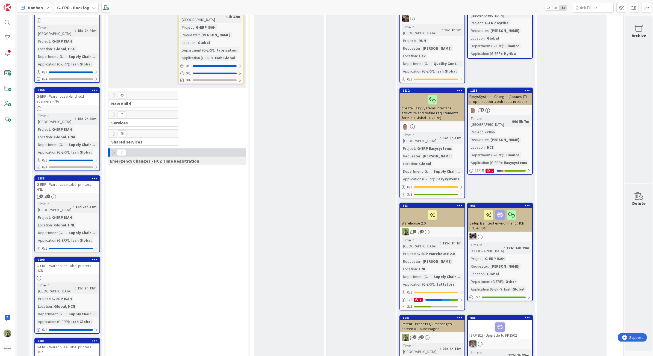
click at [113, 93] on icon at bounding box center [114, 96] width 6 height 6
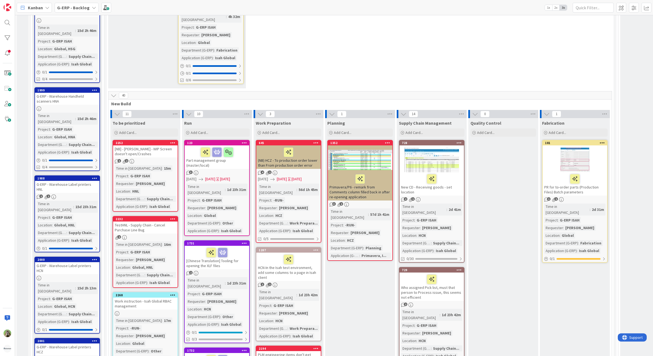
click at [173, 141] on icon at bounding box center [172, 143] width 5 height 4
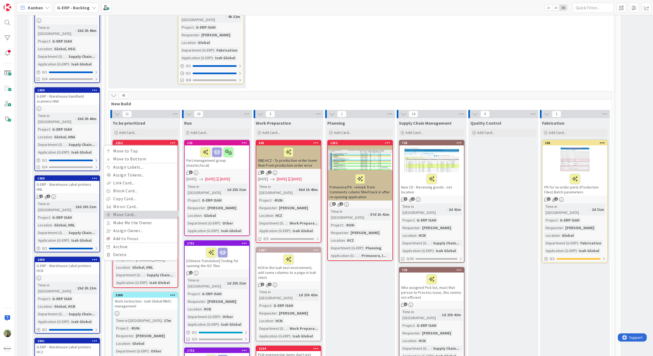
click at [144, 211] on link "Move Card..." at bounding box center [141, 215] width 74 height 8
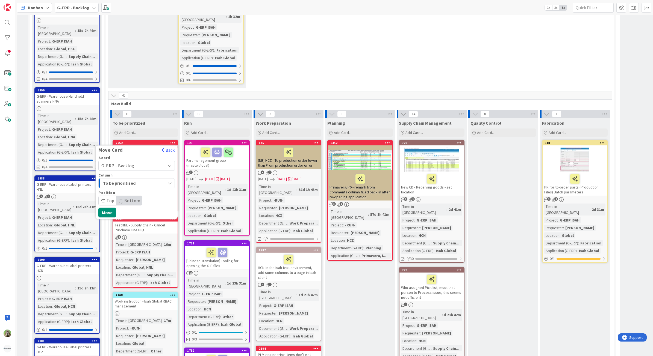
click at [152, 162] on span "G-ERP - Backlog" at bounding box center [131, 166] width 61 height 8
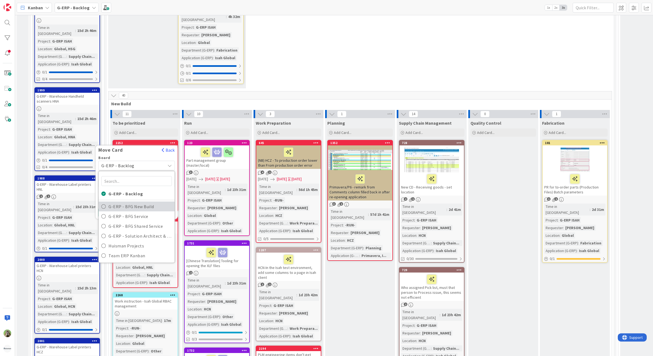
click at [142, 203] on span "G-ERP - BFG New Build" at bounding box center [139, 207] width 63 height 8
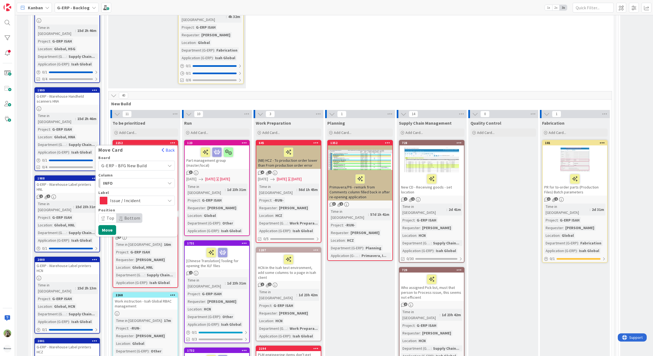
click at [156, 179] on div "INFO" at bounding box center [134, 183] width 64 height 9
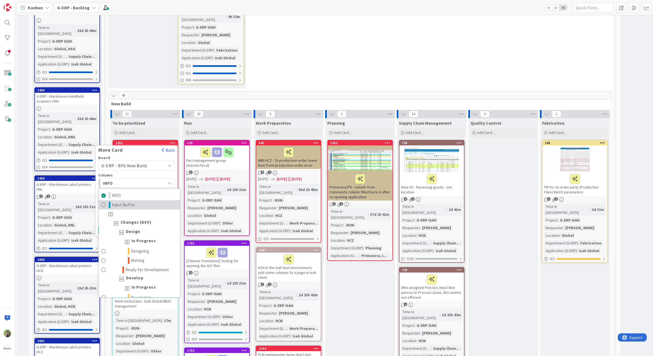
click at [147, 200] on link "Input Buffer" at bounding box center [139, 204] width 81 height 9
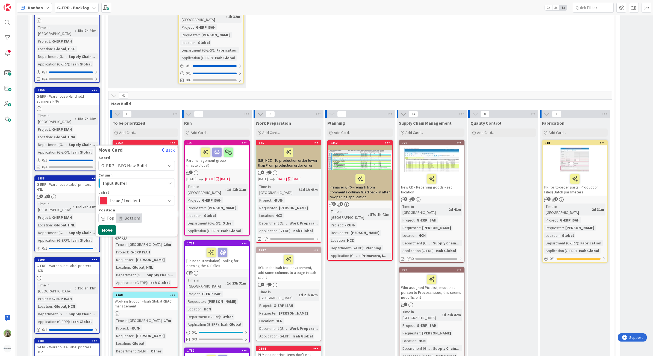
click at [109, 225] on button "Move" at bounding box center [107, 230] width 18 height 10
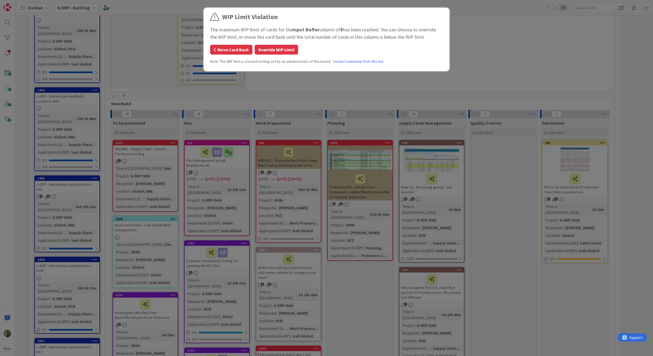
click at [244, 51] on button "Move Card Back" at bounding box center [231, 50] width 42 height 10
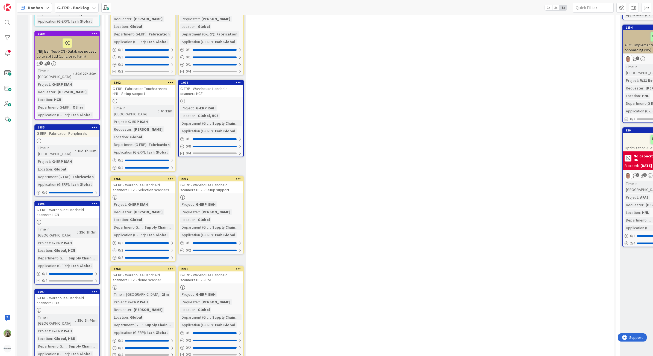
scroll to position [410, 0]
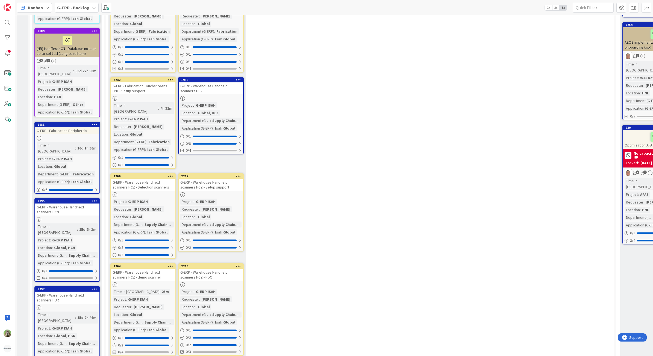
click at [85, 127] on div "G-ERP - Fabrication Peripherals" at bounding box center [67, 130] width 64 height 7
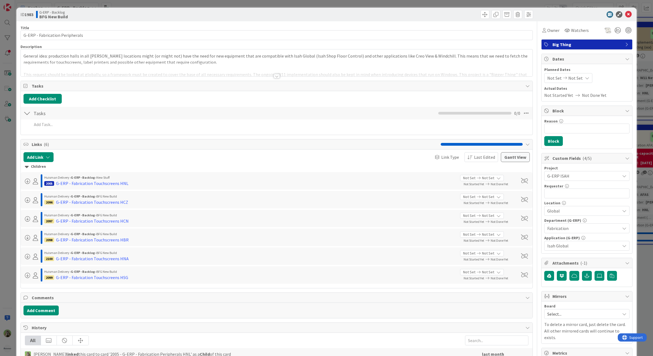
click at [202, 67] on div at bounding box center [277, 70] width 512 height 14
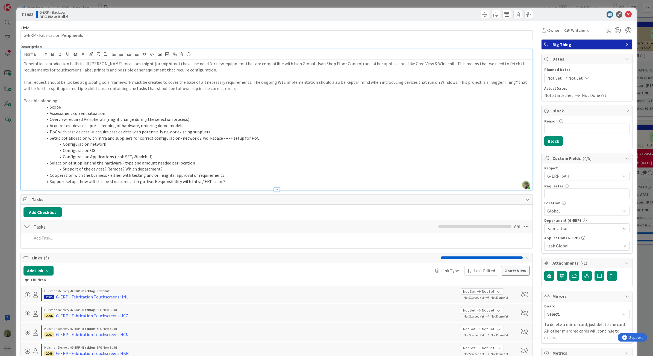
click at [4, 170] on div "ID 1983 G-ERP - Backlog BFG New Build Title 31 / 128 G-ERP - Fabrication Periph…" at bounding box center [326, 178] width 653 height 356
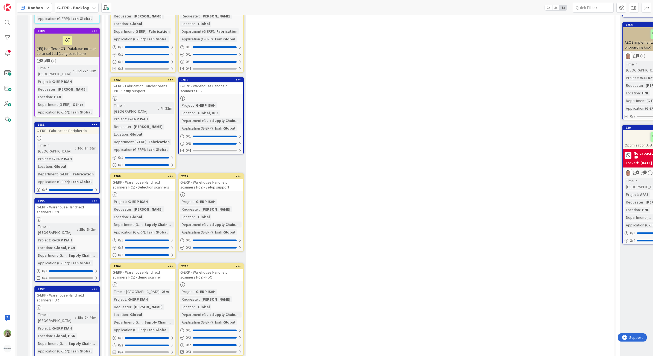
click at [96, 127] on div "G-ERP - Fabrication Peripherals" at bounding box center [67, 130] width 64 height 7
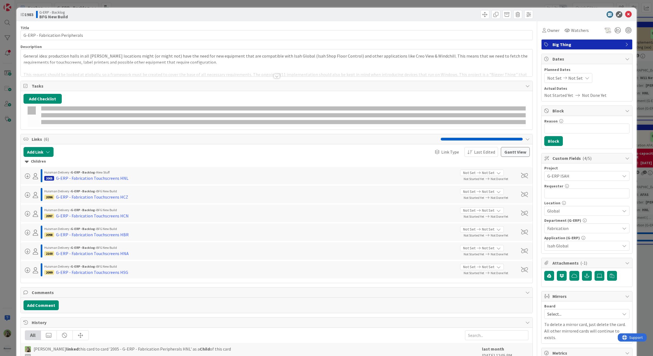
click at [6, 180] on div "ID 1983 G-ERP - Backlog BFG New Build Title 31 / 128 G-ERP - Fabrication Periph…" at bounding box center [326, 178] width 653 height 356
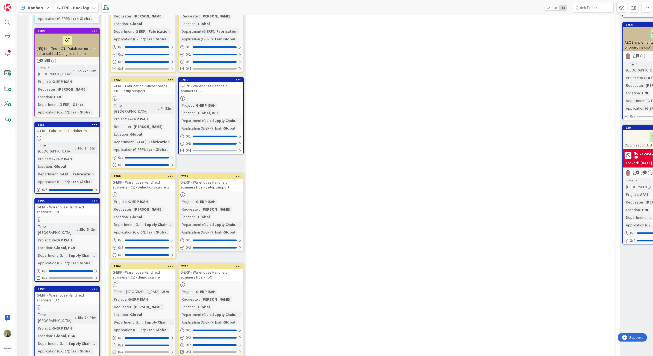
click at [97, 123] on icon at bounding box center [94, 125] width 5 height 4
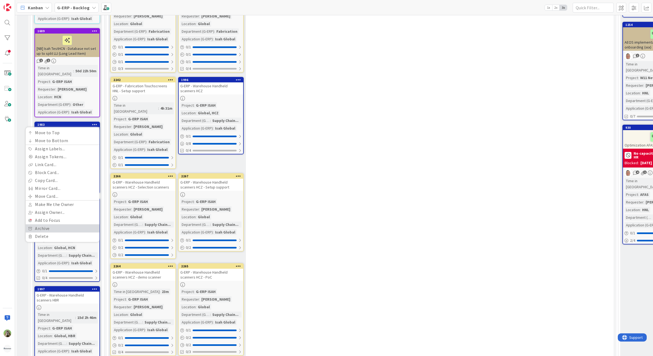
click at [62, 225] on link "Archive" at bounding box center [63, 229] width 74 height 8
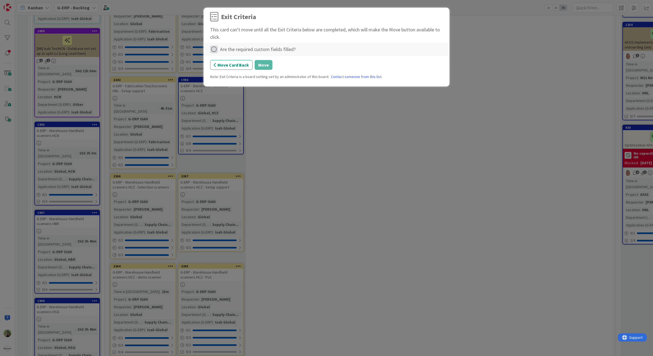
click at [212, 52] on icon at bounding box center [214, 50] width 8 height 8
click at [254, 63] on link "Complete" at bounding box center [244, 61] width 68 height 8
click at [265, 64] on button "Move" at bounding box center [263, 65] width 18 height 10
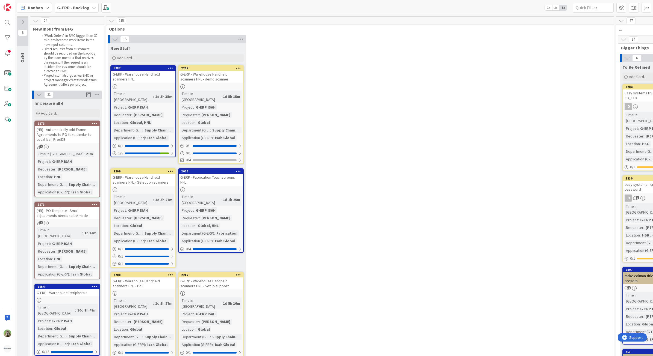
click at [71, 11] on div "G-ERP - Backlog" at bounding box center [77, 8] width 44 height 10
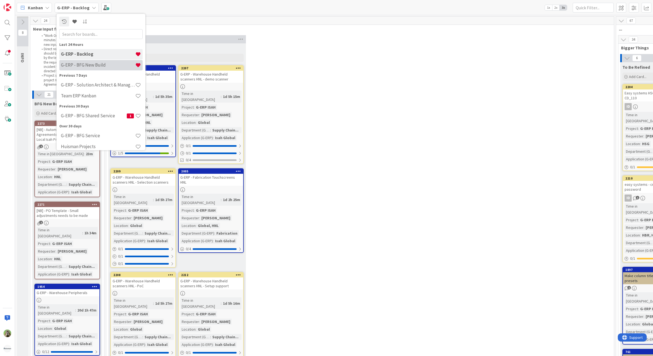
click at [85, 63] on h4 "G-ERP - BFG New Build" at bounding box center [98, 64] width 74 height 5
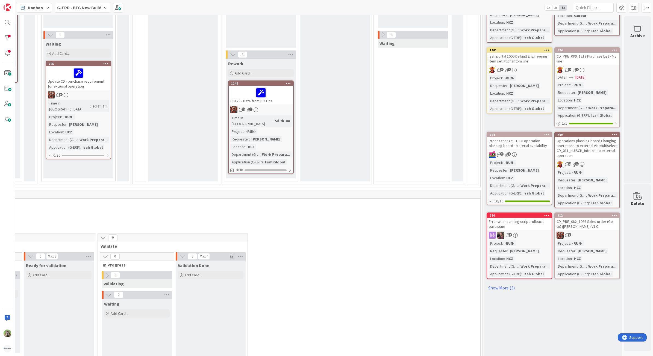
scroll to position [205, 108]
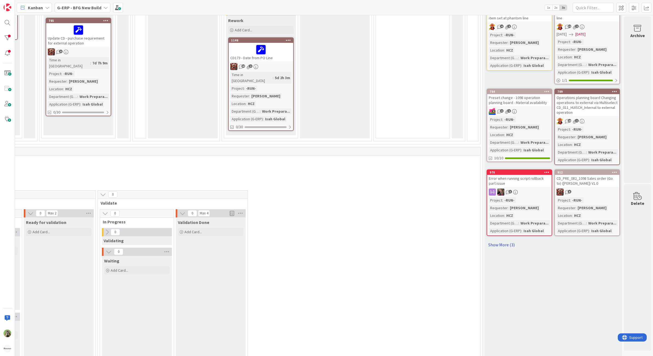
click at [509, 241] on link "Show More (3)" at bounding box center [552, 245] width 133 height 9
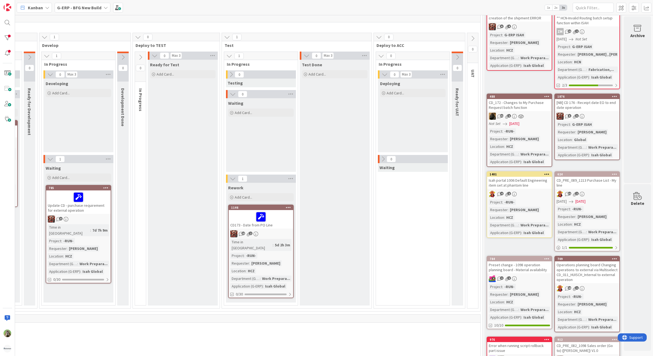
scroll to position [0, 108]
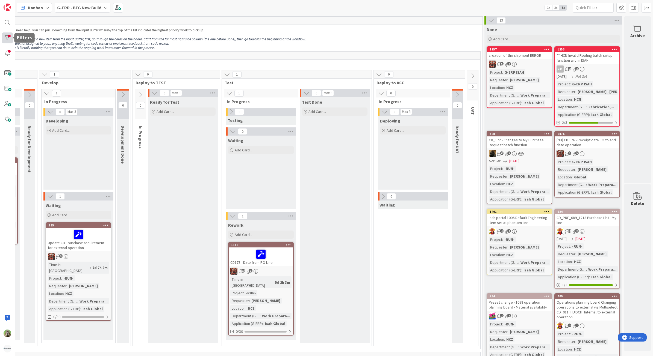
click at [9, 38] on div at bounding box center [7, 37] width 11 height 11
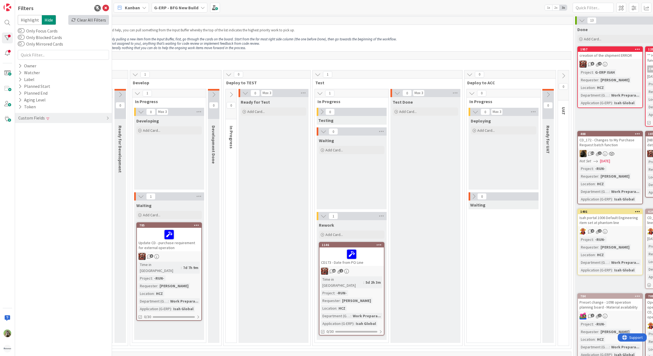
click at [88, 19] on div "Clear All Filters" at bounding box center [88, 20] width 41 height 10
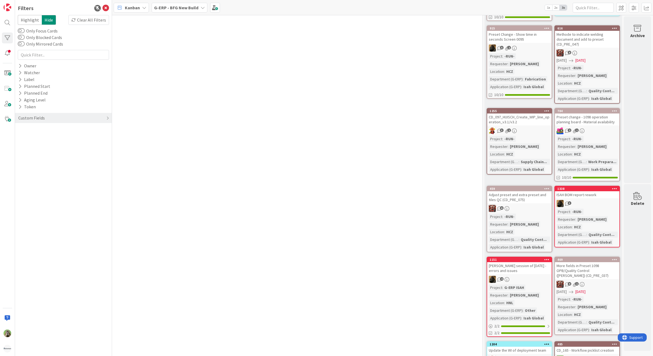
scroll to position [2253, 205]
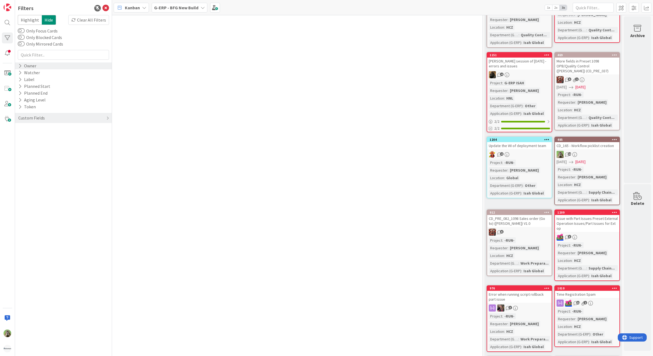
click at [45, 67] on div "Owner" at bounding box center [63, 66] width 97 height 7
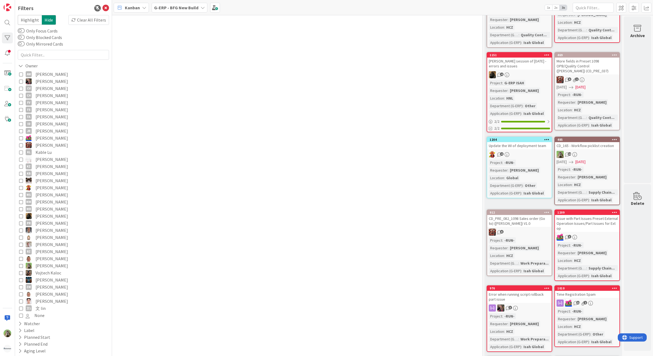
click at [54, 217] on span "[PERSON_NAME]" at bounding box center [51, 216] width 32 height 7
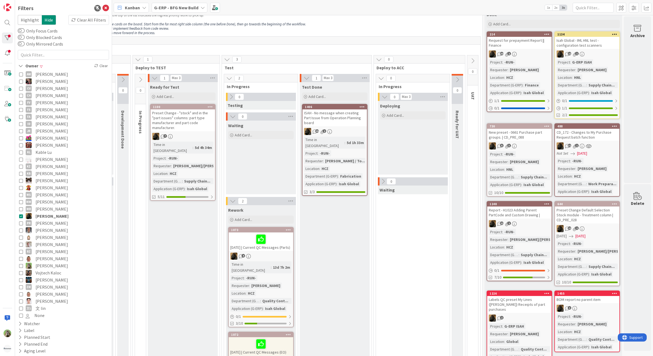
scroll to position [0, 205]
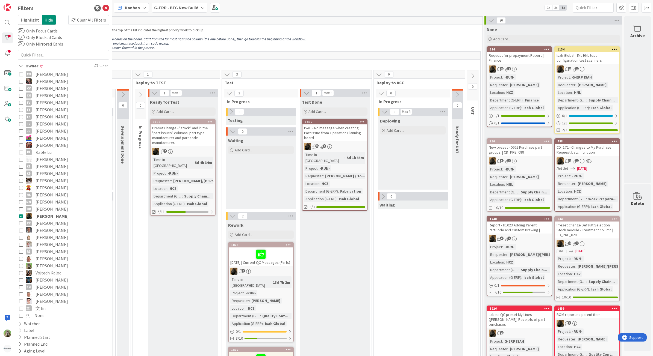
click at [586, 59] on div "Isah Global - IML HNL test - configuration test scanners" at bounding box center [587, 58] width 64 height 12
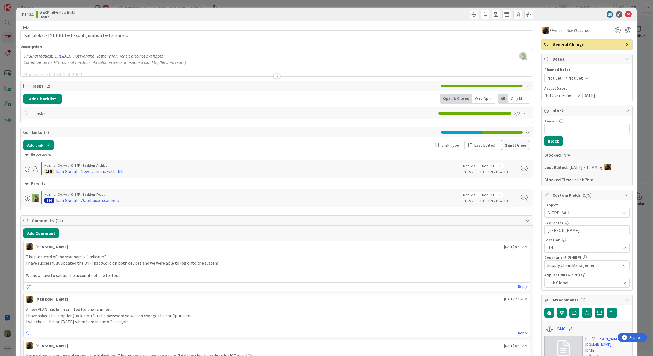
click at [6, 253] on div "ID 1134 G-ERP - BFG New Build Done Title 56 / 128 Isah Global - IML HNL test - …" at bounding box center [326, 178] width 653 height 356
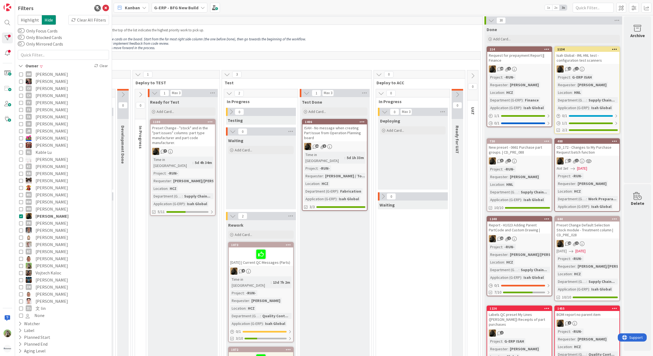
click at [105, 7] on div "Filters Highlight Hide Clear All Filters Only Focus Cards Only Blocked Cards On…" at bounding box center [63, 178] width 97 height 356
click at [102, 10] on icon at bounding box center [105, 8] width 7 height 7
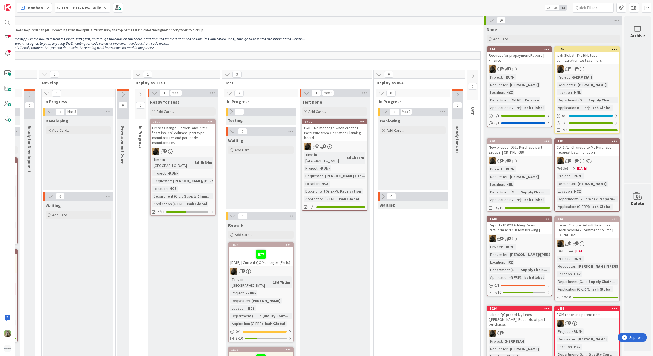
scroll to position [0, 108]
click at [92, 10] on b "G-ERP - BFG New Build" at bounding box center [79, 7] width 44 height 5
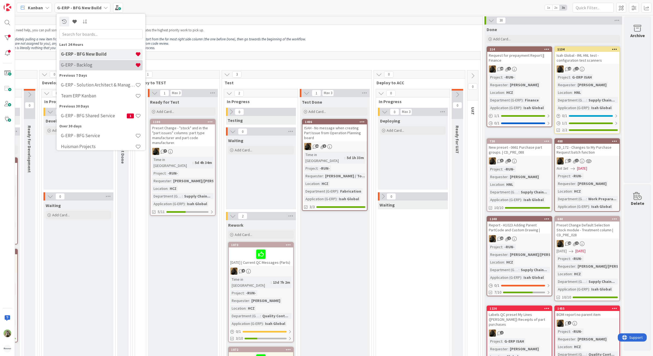
click at [93, 62] on h4 "G-ERP - Backlog" at bounding box center [98, 64] width 74 height 5
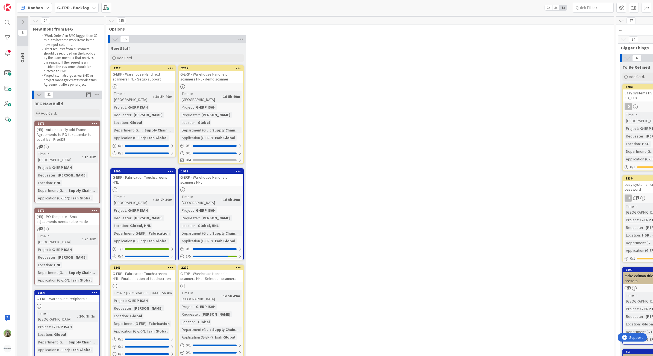
drag, startPoint x: 445, startPoint y: 54, endPoint x: 385, endPoint y: 92, distance: 71.4
click at [61, 138] on div "[NB] - Automatically add Frame Agreements to PO text, similar to Local Isah Pro…" at bounding box center [67, 134] width 64 height 17
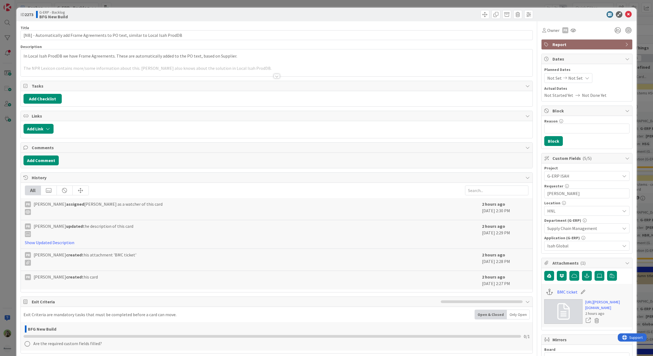
click at [188, 64] on div at bounding box center [277, 70] width 512 height 14
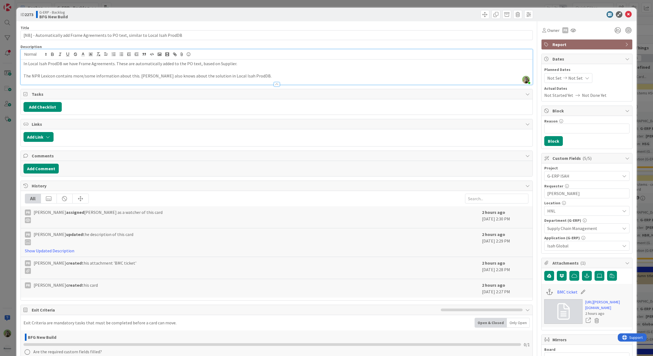
drag, startPoint x: 3, startPoint y: 201, endPoint x: 45, endPoint y: 185, distance: 44.3
click at [3, 201] on div "ID 2273 G-ERP - Backlog BFG New Build Title 82 / 128 [NB] - Automatically add F…" at bounding box center [326, 178] width 653 height 356
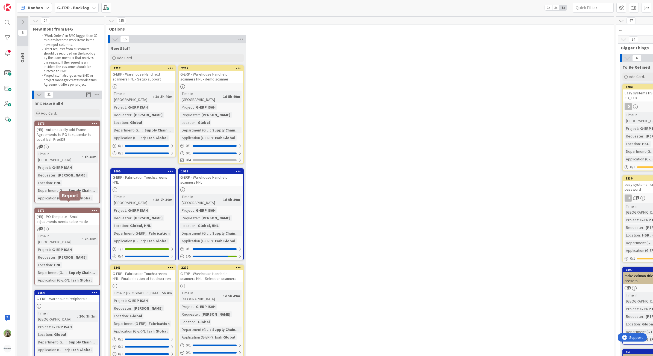
click at [70, 209] on div "2271" at bounding box center [68, 211] width 62 height 4
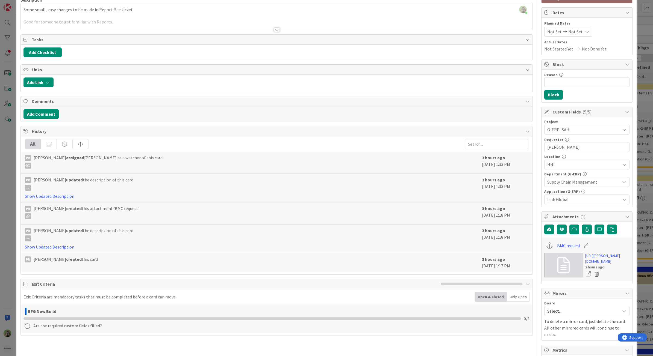
scroll to position [102, 0]
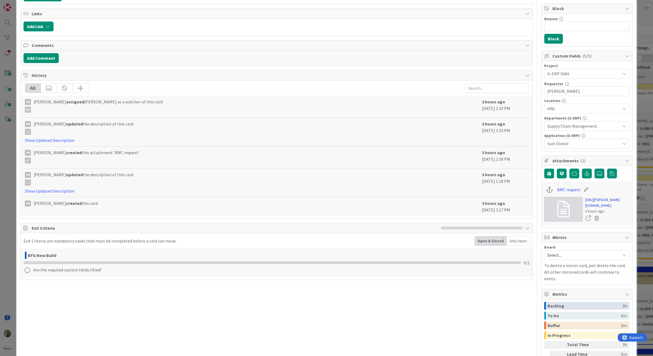
click at [608, 209] on link "https://huisman-smartit.onbmc.com/smartit/app/#/workorder/AGGJEU87BW384ATDRHUQT…" at bounding box center [607, 202] width 44 height 11
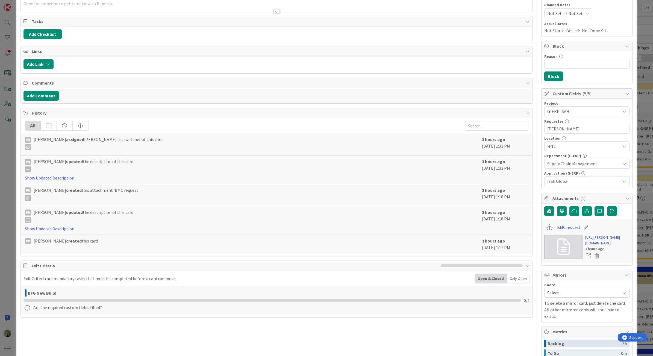
scroll to position [0, 0]
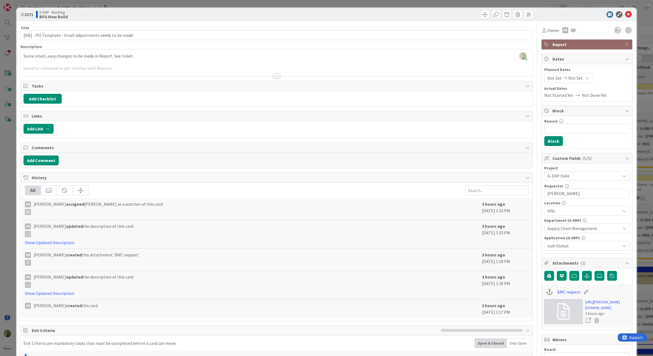
click at [110, 66] on div at bounding box center [277, 70] width 512 height 14
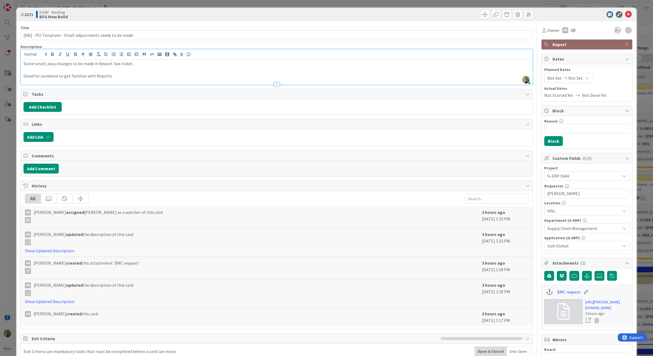
click at [116, 78] on p "Good for someone to get familiar with Reports." at bounding box center [276, 76] width 506 height 6
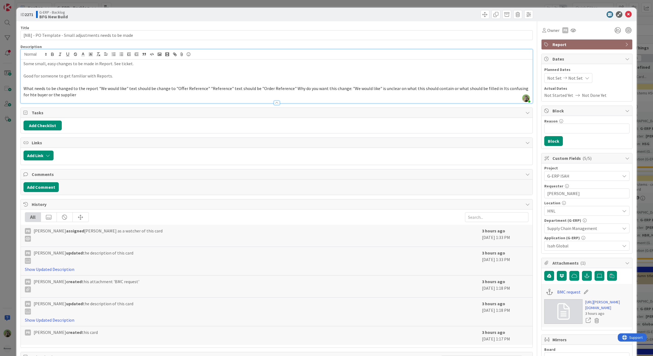
click at [0, 151] on html "Kanban G-ERP - Backlog 1x 2x 3x 8 INFO This column contains information cards t…" at bounding box center [326, 178] width 653 height 356
click at [28, 94] on span "What needs to be changed to the report "We would like" text should be change to…" at bounding box center [275, 92] width 505 height 12
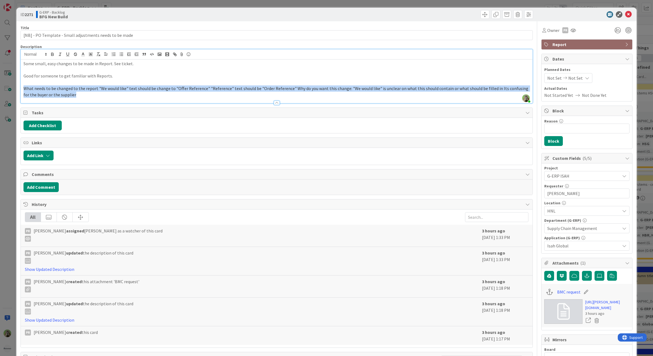
drag, startPoint x: 82, startPoint y: 98, endPoint x: -16, endPoint y: 84, distance: 99.9
click at [0, 84] on html "Kanban G-ERP - Backlog 1x 2x 3x 8 INFO This column contains information cards t…" at bounding box center [326, 178] width 653 height 356
click at [72, 94] on p "What needs to be changed to the report "We would like" text should be change to…" at bounding box center [276, 91] width 506 height 12
drag, startPoint x: 74, startPoint y: 96, endPoint x: 18, endPoint y: 90, distance: 56.1
click at [18, 90] on div "ID 2271 G-ERP - Backlog BFG New Build Title 55 / 128 [NB] - PO Template - Small…" at bounding box center [326, 253] width 620 height 491
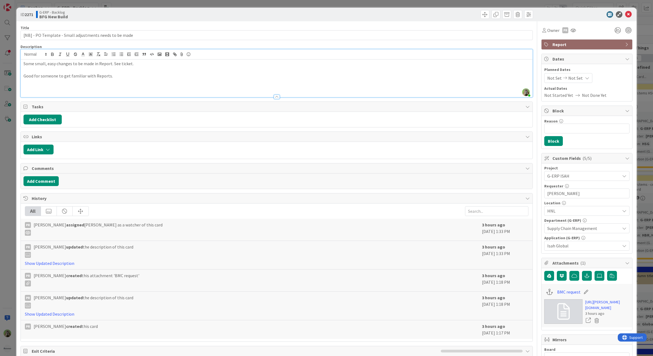
click at [141, 66] on p "Some small, easy changes to be made in Report. See ticket." at bounding box center [276, 64] width 506 height 6
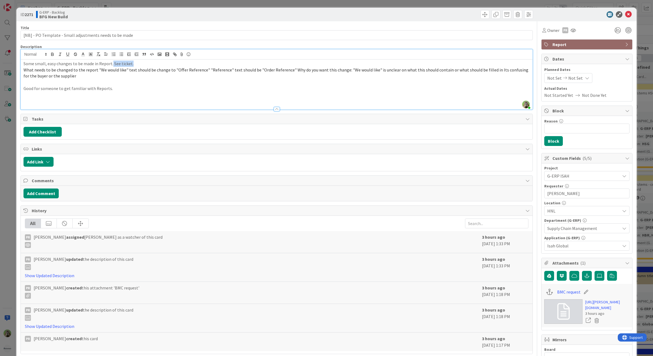
drag, startPoint x: 141, startPoint y: 66, endPoint x: 111, endPoint y: 64, distance: 30.6
click at [111, 64] on p "Some small, easy changes to be made in Report. See ticket." at bounding box center [276, 64] width 506 height 6
click at [5, 151] on div "ID 2271 G-ERP - Backlog BFG New Build Title 55 / 128 [NB] - PO Template - Small…" at bounding box center [326, 178] width 653 height 356
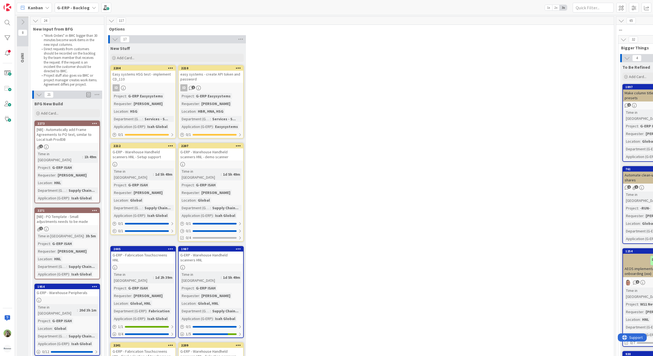
click at [171, 88] on div "ID" at bounding box center [143, 87] width 64 height 7
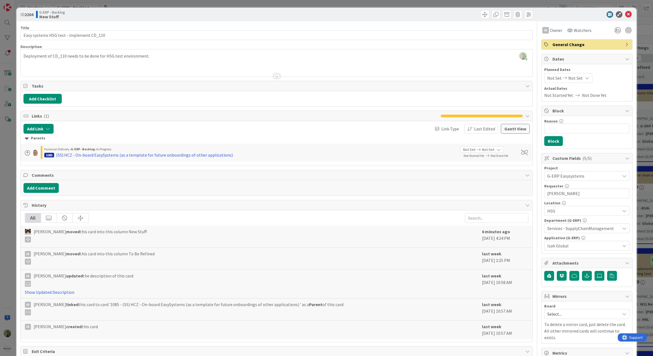
click at [4, 179] on div "ID 2204 G-ERP - Backlog New Stuff Title 40 / 128 Easy systems HSG test - implem…" at bounding box center [326, 178] width 653 height 356
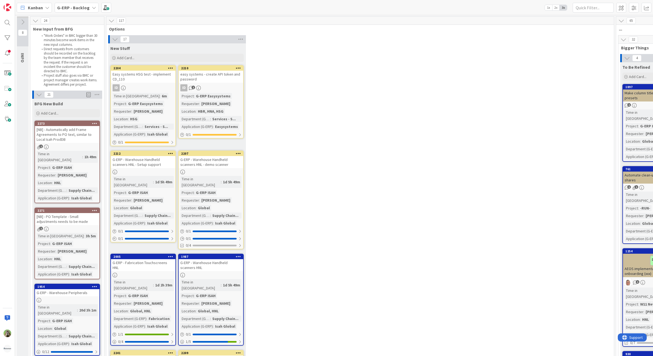
click at [88, 132] on div "[NB] - Automatically add Frame Agreements to PO text, similar to Local Isah Pro…" at bounding box center [67, 134] width 64 height 17
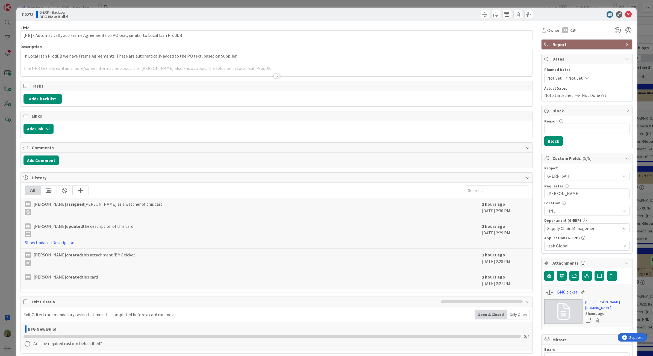
click at [9, 182] on div "ID 2273 G-ERP - Backlog BFG New Build Title 82 / 128 [NB] - Automatically add F…" at bounding box center [326, 178] width 653 height 356
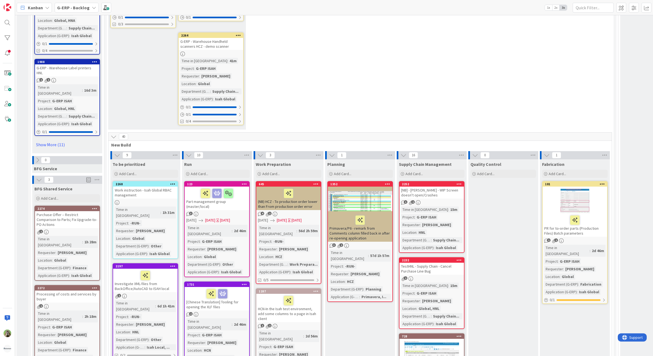
scroll to position [751, 0]
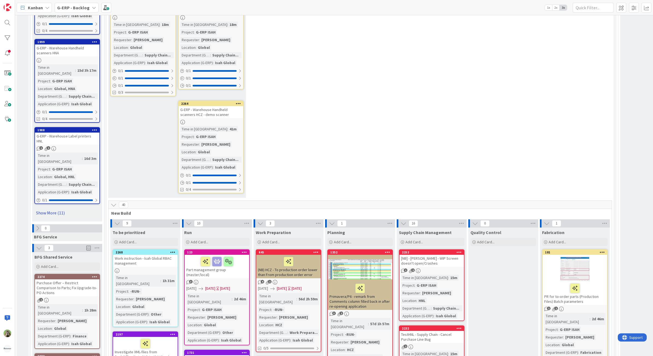
click at [69, 209] on link "Show More (11)" at bounding box center [67, 213] width 66 height 9
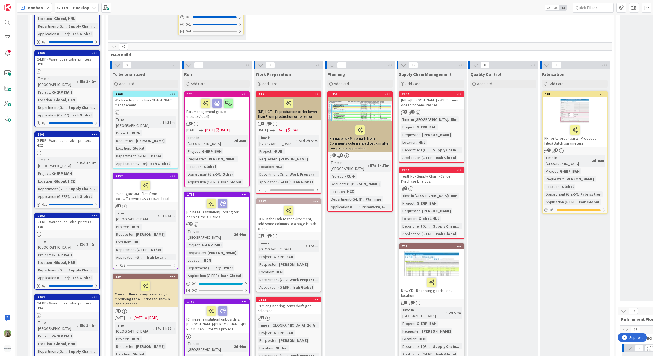
scroll to position [887, 0]
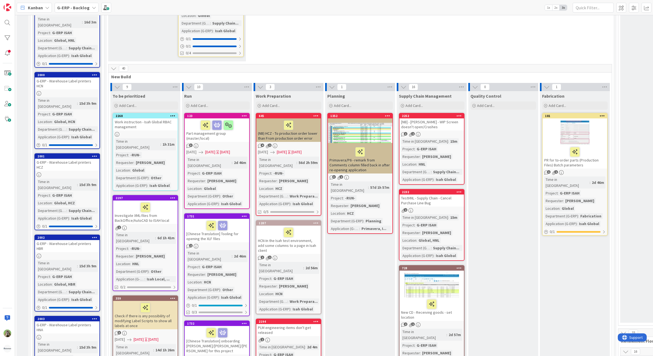
click at [111, 66] on icon at bounding box center [114, 69] width 6 height 6
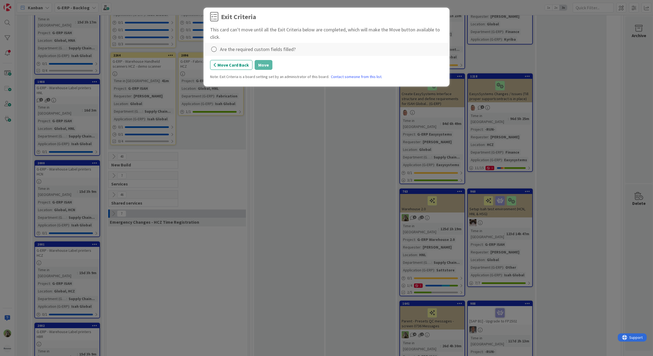
scroll to position [796, 0]
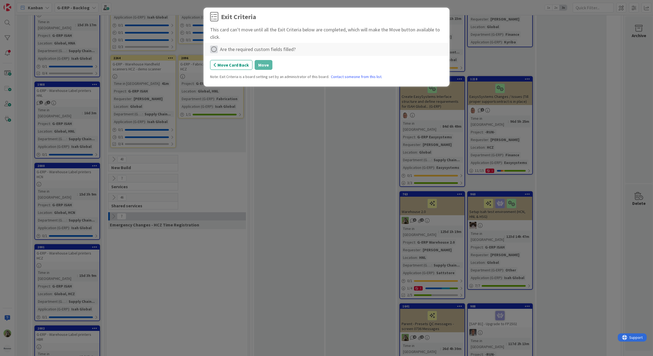
click at [215, 47] on icon at bounding box center [214, 50] width 8 height 8
click at [309, 161] on div "Exit Criteria This card can't move until all the Exit Criteria below are comple…" at bounding box center [326, 178] width 653 height 356
click at [220, 51] on div "Are the required custom fields filled?" at bounding box center [258, 49] width 76 height 7
click at [216, 48] on icon at bounding box center [214, 50] width 8 height 8
click at [249, 59] on link "Complete" at bounding box center [244, 61] width 68 height 8
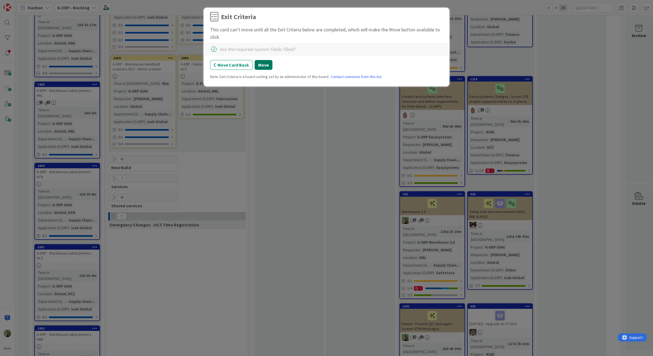
click at [268, 64] on button "Move" at bounding box center [263, 65] width 18 height 10
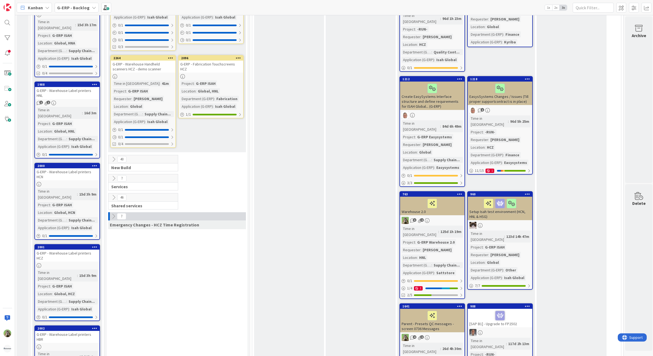
click at [227, 74] on div at bounding box center [211, 76] width 64 height 5
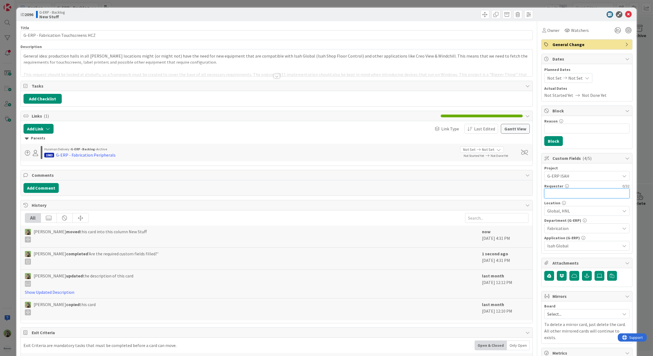
click at [569, 196] on input "text" at bounding box center [586, 194] width 85 height 10
type input "[PERSON_NAME]"
click at [12, 220] on div "ID 2096 G-ERP - Backlog New Stuff Title 36 / 128 G-ERP - Fabrication Touchscree…" at bounding box center [326, 178] width 653 height 356
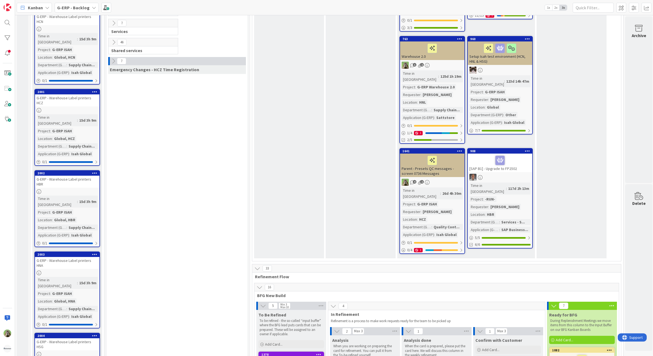
scroll to position [952, 0]
click at [71, 318] on link "Assign Labels..." at bounding box center [63, 322] width 74 height 8
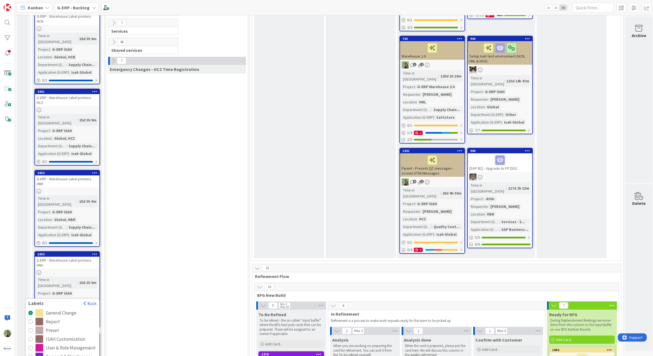
click at [71, 318] on link "Assign Labels..." at bounding box center [63, 322] width 74 height 8
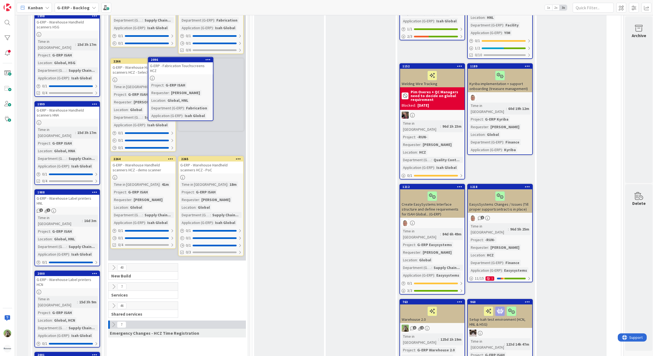
scroll to position [679, 0]
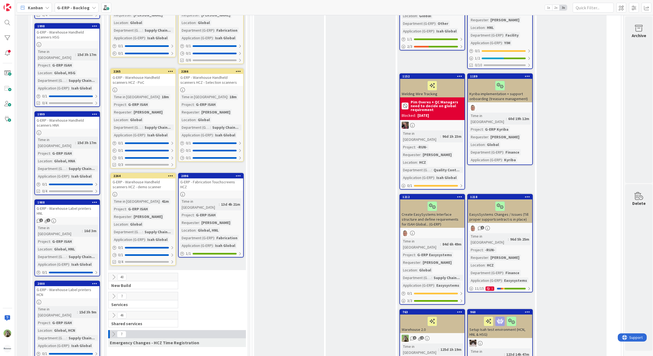
click at [218, 179] on div "G-ERP - Fabrication Touchscreens HCZ" at bounding box center [211, 185] width 64 height 12
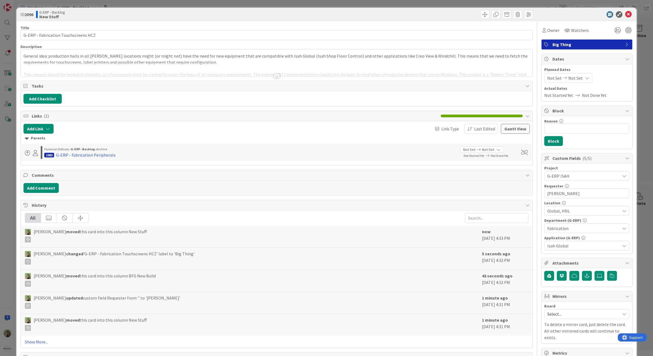
drag, startPoint x: 2, startPoint y: 210, endPoint x: 4, endPoint y: 208, distance: 2.9
click at [2, 210] on div "ID 2096 G-ERP - Backlog New Stuff Title 36 / 128 G-ERP - Fabrication Touchscree…" at bounding box center [326, 178] width 653 height 356
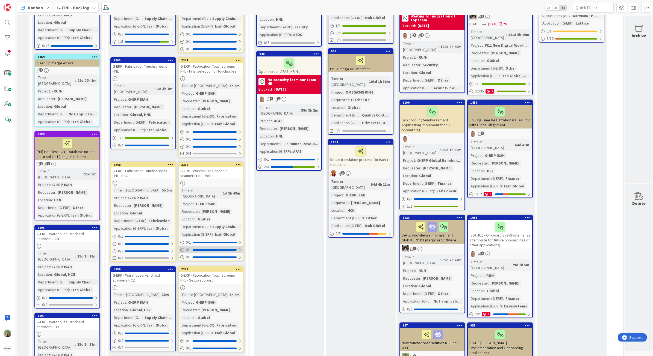
scroll to position [303, 0]
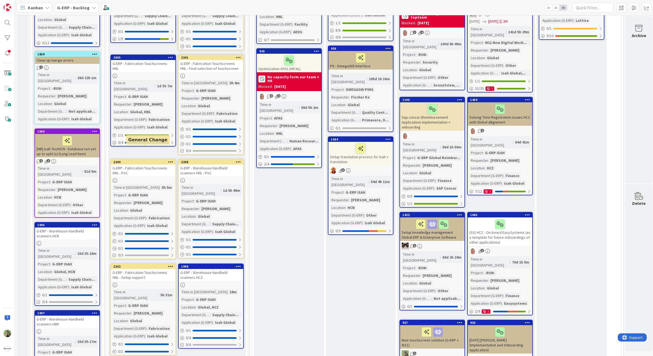
click at [167, 160] on div at bounding box center [170, 162] width 10 height 4
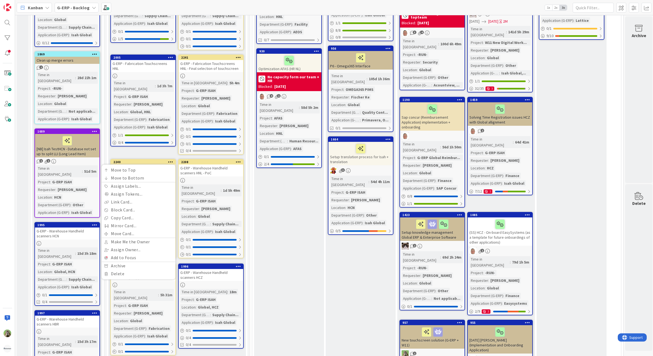
click at [167, 160] on div at bounding box center [170, 162] width 10 height 4
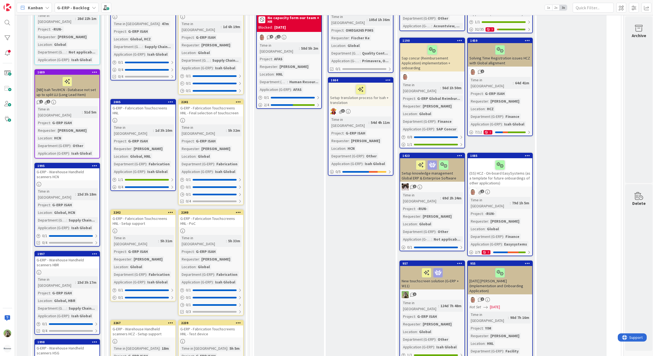
scroll to position [431, 0]
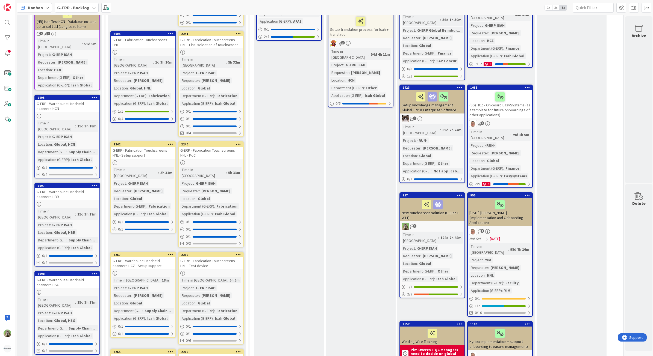
click at [241, 253] on div at bounding box center [238, 255] width 10 height 4
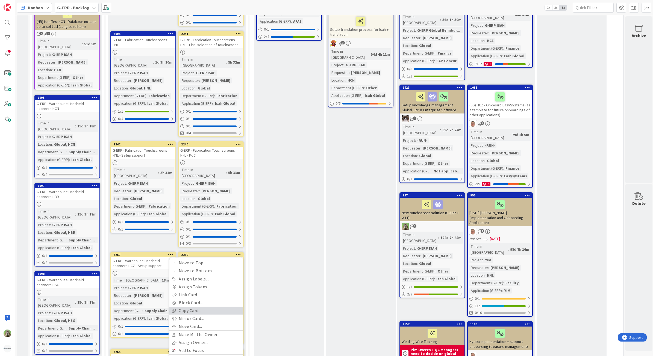
click at [193, 307] on link "Copy Card..." at bounding box center [206, 311] width 74 height 8
click at [234, 308] on textarea "G-ERP - Fabrication Touchscreens HNL - Test device" at bounding box center [202, 316] width 76 height 17
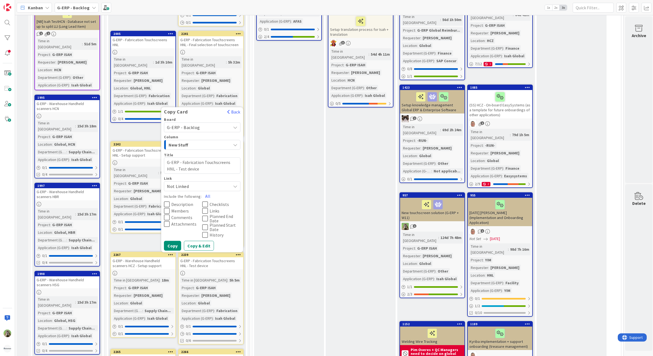
scroll to position [465, 0]
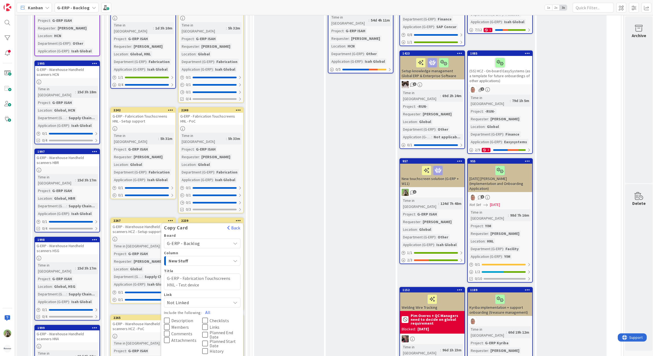
type textarea "x"
type textarea "G-ERP - Fabrication Touchscreens G- Test device"
type textarea "x"
type textarea "G-ERP - Fabrication Touchscreens GC- Test device"
type textarea "x"
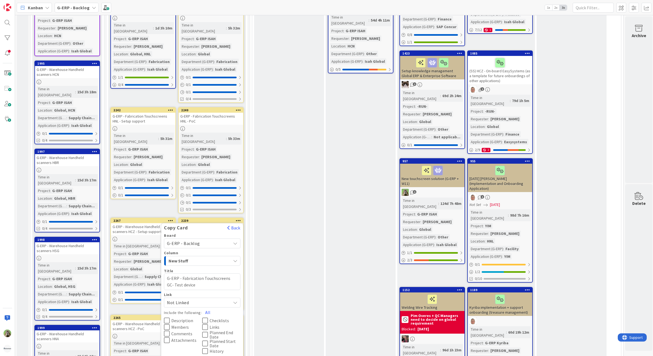
type textarea "G-ERP - Fabrication Touchscreens GCZ- Test device"
type textarea "x"
type textarea "G-ERP - Fabrication Touchscreens G- Test device"
type textarea "x"
type textarea "G-ERP - Fabrication Touchscreens - Test device"
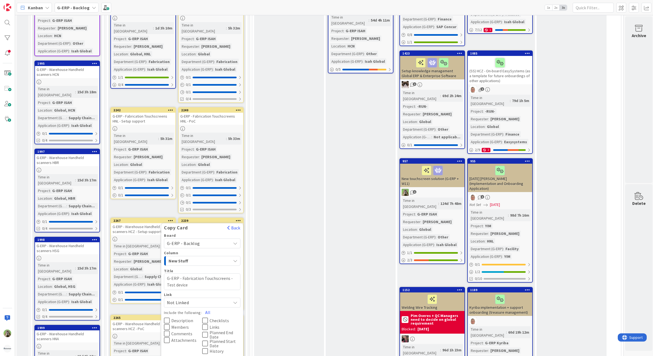
type textarea "x"
type textarea "G-ERP - Fabrication Touchscreens H- Test device"
type textarea "x"
type textarea "G-ERP - Fabrication Touchscreens HZ- Test device"
type textarea "x"
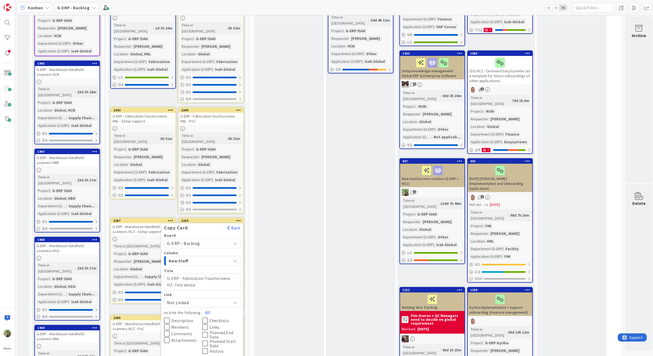
type textarea "G-ERP - Fabrication Touchscreens HZC- Test device"
type textarea "x"
type textarea "G-ERP - Fabrication Touchscreens HZC - Test device"
type textarea "x"
type textarea "G-ERP - Fabrication Touchscreens HZC- Test device"
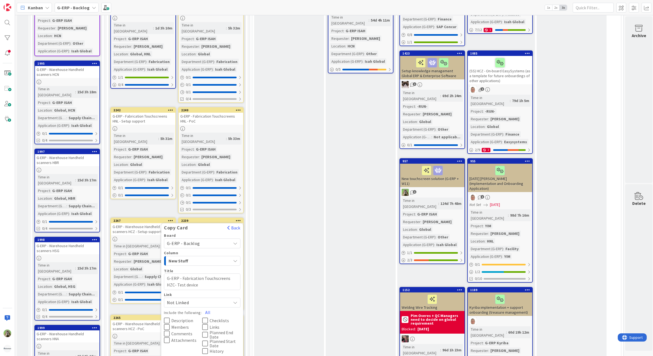
type textarea "x"
type textarea "G-ERP - Fabrication Touchscreens H- Test device"
type textarea "x"
type textarea "G-ERP - Fabrication Touchscreens HCZ- Test device"
type textarea "x"
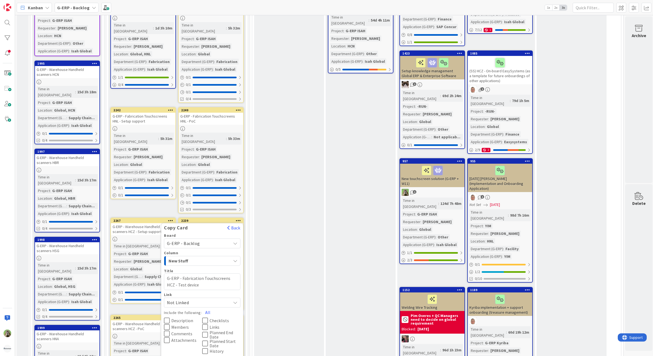
type textarea "G-ERP - Fabrication Touchscreens HCZ - Test device"
click at [180, 319] on span "Description" at bounding box center [182, 321] width 22 height 4
click at [180, 325] on span "Members" at bounding box center [179, 327] width 17 height 4
click at [179, 331] on button "Comments" at bounding box center [183, 334] width 38 height 7
click at [207, 318] on icon at bounding box center [205, 321] width 6 height 7
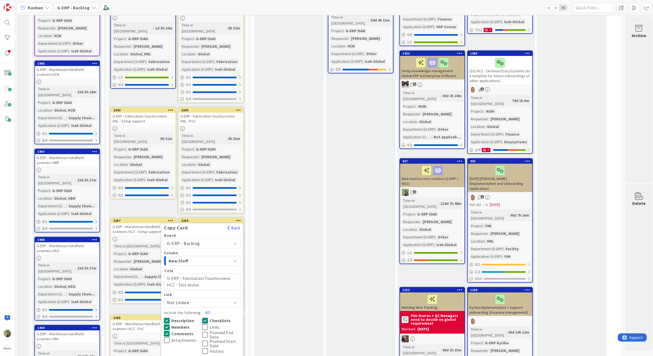
click at [191, 356] on button "Copy & Edit" at bounding box center [199, 362] width 30 height 10
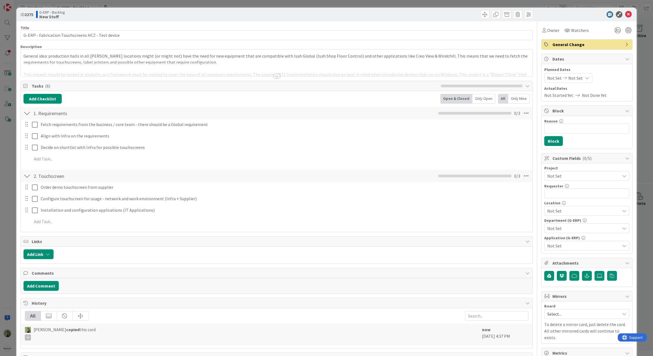
type textarea "x"
click at [253, 67] on div at bounding box center [277, 70] width 512 height 14
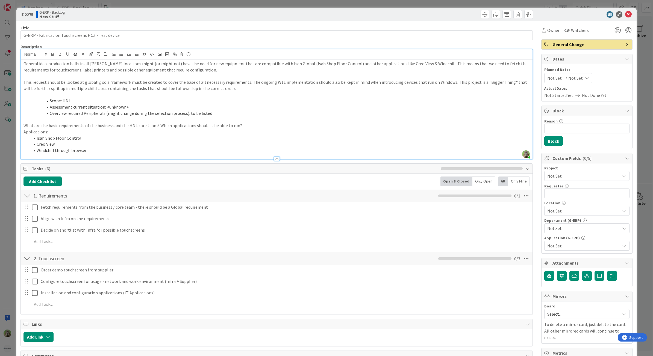
click at [66, 103] on li "Scope: HNL" at bounding box center [280, 101] width 500 height 6
click at [586, 180] on span "Not Set" at bounding box center [582, 176] width 70 height 8
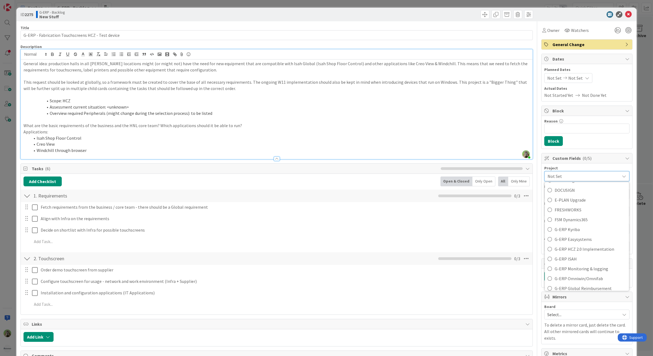
scroll to position [171, 0]
drag, startPoint x: 565, startPoint y: 266, endPoint x: 570, endPoint y: 241, distance: 26.0
click at [565, 266] on span "G-ERP ISAH" at bounding box center [590, 270] width 72 height 8
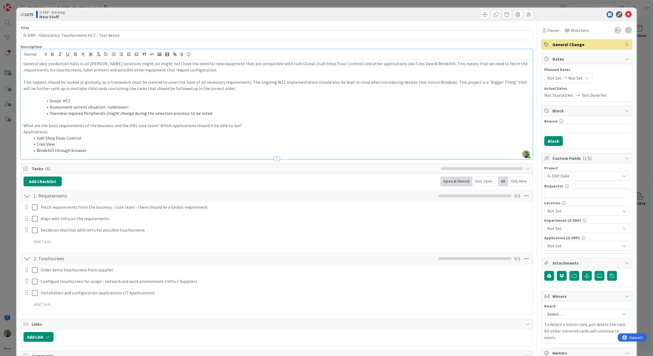
type textarea "x"
click at [579, 195] on input "text" at bounding box center [586, 194] width 85 height 10
type input "W"
type textarea "x"
type input "Wi"
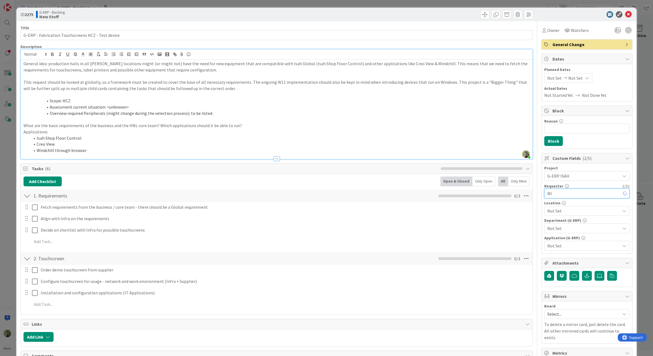
type textarea "x"
type input "[PERSON_NAME]"
type textarea "x"
type input "[PERSON_NAME]"
click at [574, 208] on div "Not Set" at bounding box center [586, 211] width 85 height 10
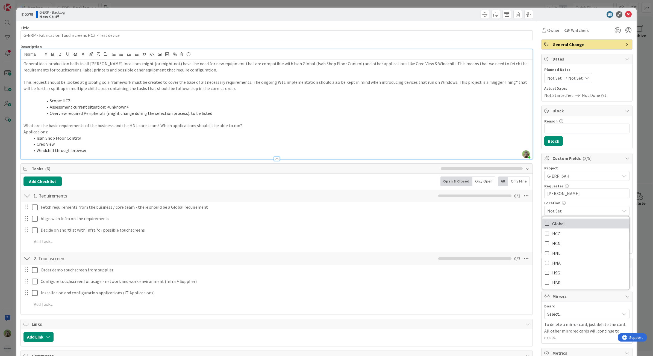
click at [567, 228] on link "Global" at bounding box center [585, 224] width 87 height 10
click at [578, 212] on span "Global" at bounding box center [583, 211] width 73 height 7
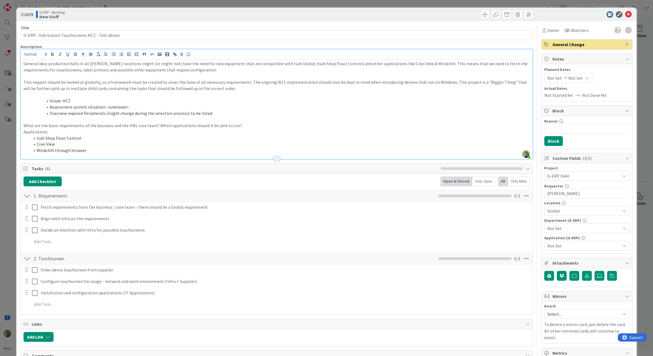
click at [569, 226] on div "Not Set" at bounding box center [586, 229] width 85 height 10
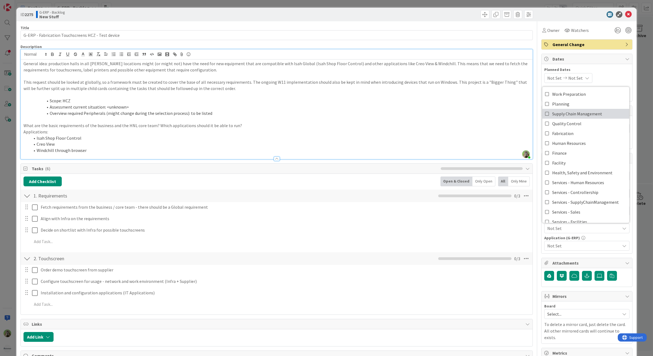
click at [590, 112] on span "Supply Chain Management" at bounding box center [577, 114] width 50 height 8
click at [570, 113] on span "Supply Chain Management" at bounding box center [577, 114] width 50 height 8
click at [567, 138] on link "Fabrication" at bounding box center [585, 134] width 87 height 10
click at [582, 244] on span "Not Set" at bounding box center [583, 246] width 73 height 7
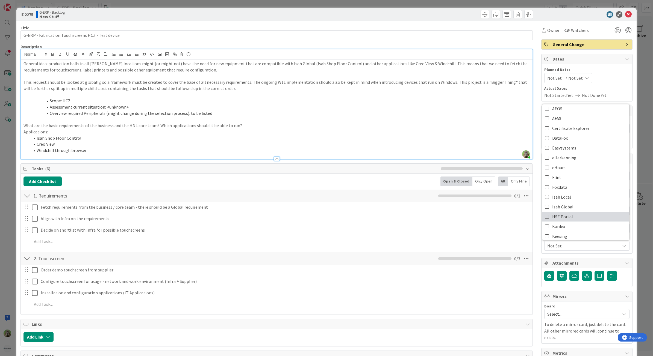
scroll to position [34, 0]
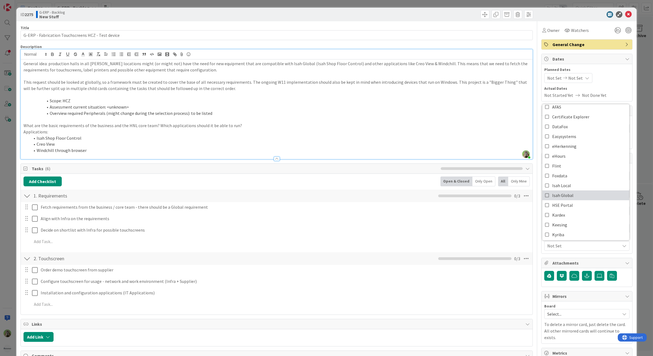
click at [567, 194] on span "Isah Global" at bounding box center [562, 195] width 21 height 8
click at [531, 216] on div "Title 50 / 128 G-ERP - Fabrication Touchscreens HCZ - Test device Description T…" at bounding box center [326, 258] width 612 height 475
click at [10, 194] on div "ID 2275 G-ERP - Backlog New Stuff Title 50 / 128 G-ERP - Fabrication Touchscree…" at bounding box center [326, 178] width 653 height 356
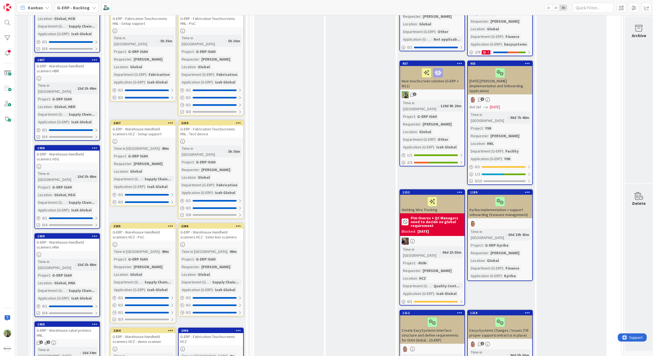
scroll to position [533, 0]
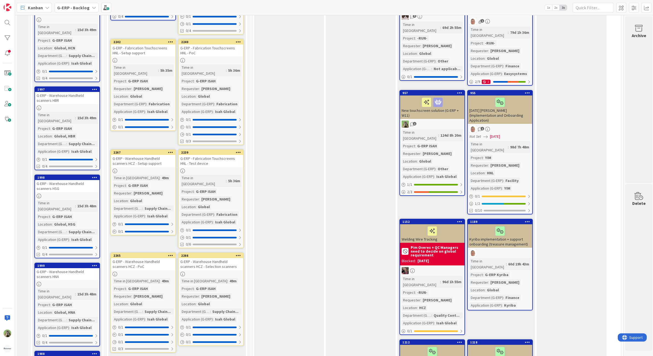
click at [237, 150] on icon at bounding box center [238, 152] width 5 height 4
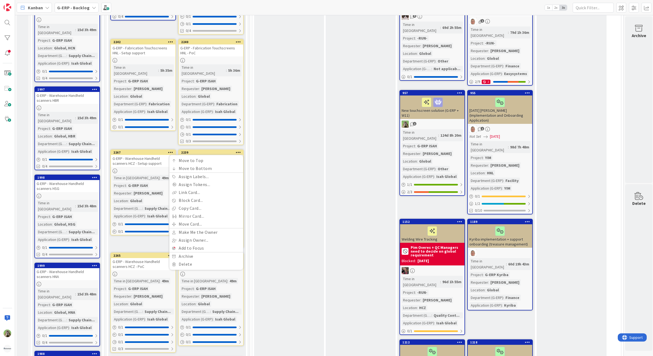
click at [347, 145] on div "Ready Add Card... 2007 [ISO 45001] New SaaS for HBS Time in Column : 14d 2h 15m…" at bounding box center [360, 103] width 70 height 1148
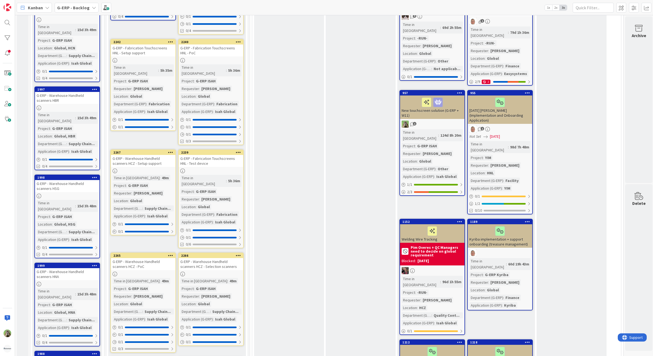
click at [236, 150] on icon at bounding box center [238, 152] width 5 height 4
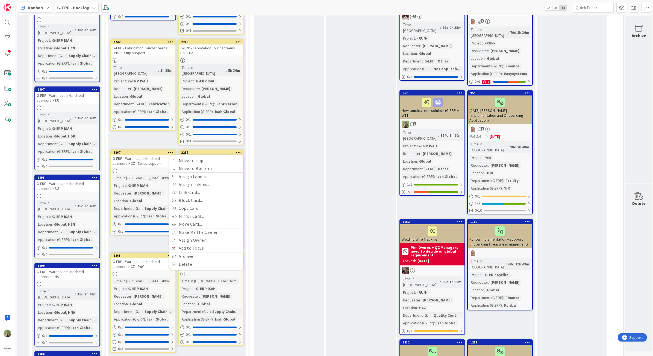
click at [282, 187] on div "To Be Refined Add Card... 1897 Make column titles uniform for presets 1 Time in…" at bounding box center [289, 103] width 70 height 1148
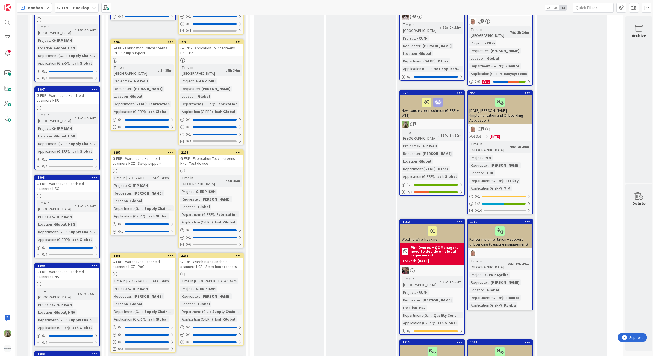
click at [236, 150] on icon at bounding box center [238, 152] width 5 height 4
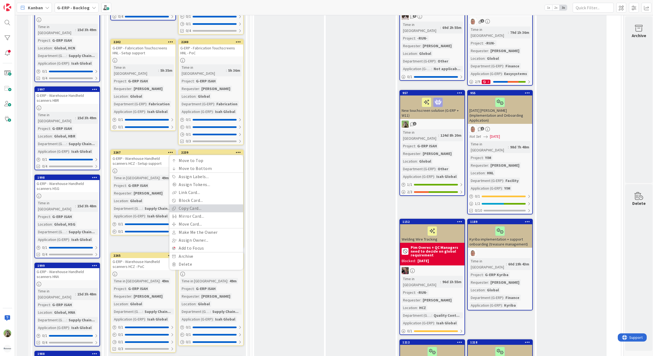
click at [205, 205] on link "Copy Card..." at bounding box center [206, 209] width 74 height 8
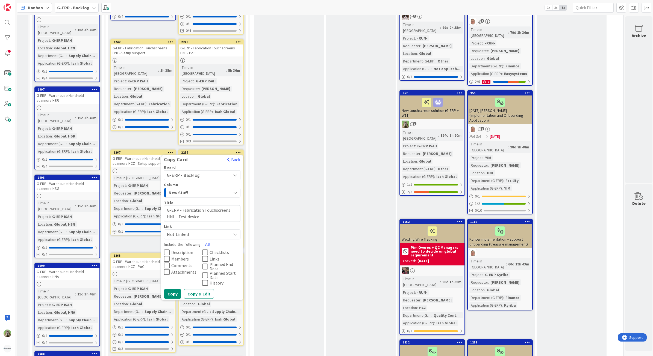
click at [232, 205] on textarea "G-ERP - Fabrication Touchscreens HNL - Test device" at bounding box center [202, 213] width 76 height 17
type textarea "x"
type textarea "G-ERP - Fabrication Touchscreens H- Test device"
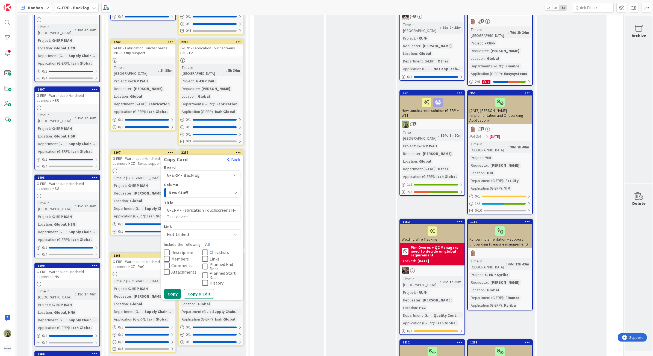
type textarea "x"
type textarea "G-ERP - Fabrication Touchscreens HC- Test device"
type textarea "x"
type textarea "G-ERP - Fabrication Touchscreens HCZ- Test device"
type textarea "x"
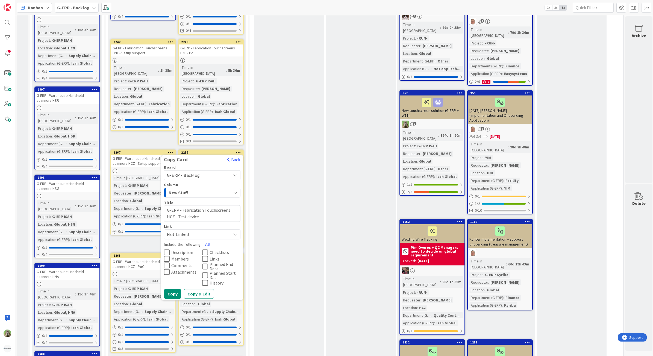
type textarea "G-ERP - Fabrication Touchscreens HCZ - Test device"
click at [185, 250] on span "Description" at bounding box center [182, 252] width 22 height 4
click at [182, 257] on span "Members" at bounding box center [179, 259] width 17 height 4
click at [182, 263] on span "Comments" at bounding box center [181, 265] width 21 height 4
click at [226, 250] on span "Checklists" at bounding box center [218, 252] width 19 height 4
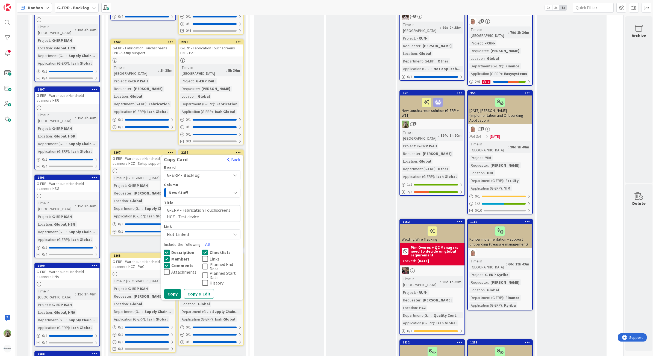
click at [212, 257] on span "Links" at bounding box center [214, 259] width 10 height 4
click at [212, 256] on button "Links" at bounding box center [221, 259] width 38 height 7
click at [193, 289] on button "Copy & Edit" at bounding box center [199, 294] width 30 height 10
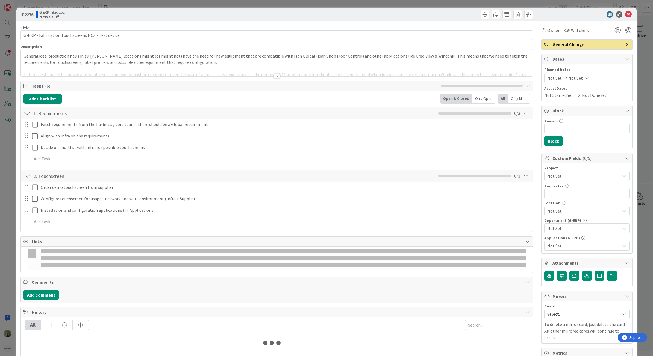
type textarea "x"
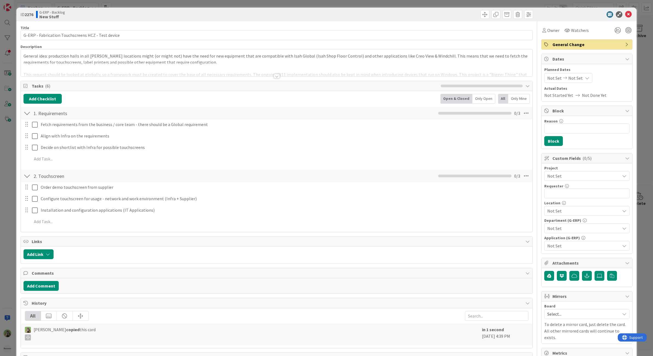
click at [126, 68] on div at bounding box center [277, 70] width 512 height 14
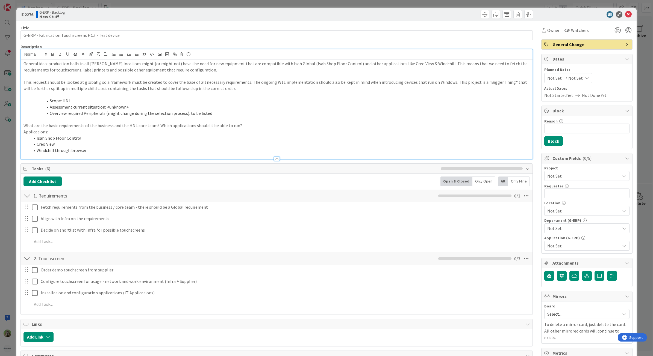
click at [66, 104] on li "Assessment current situation: <unknown>" at bounding box center [280, 107] width 500 height 6
click at [65, 103] on li "Scope: HNL" at bounding box center [280, 101] width 500 height 6
click at [3, 174] on div "ID 2276 G-ERP - Backlog New Stuff Title 50 / 128 G-ERP - Fabrication Touchscree…" at bounding box center [326, 178] width 653 height 356
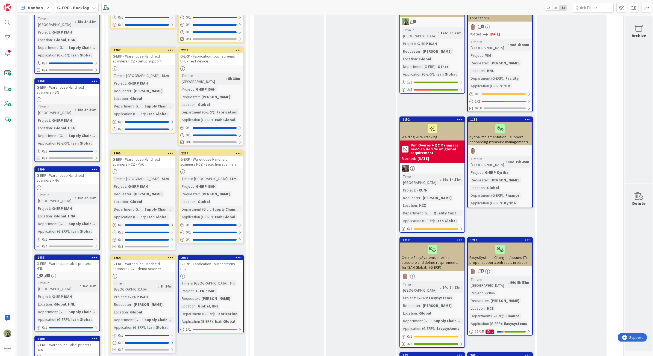
scroll to position [806, 0]
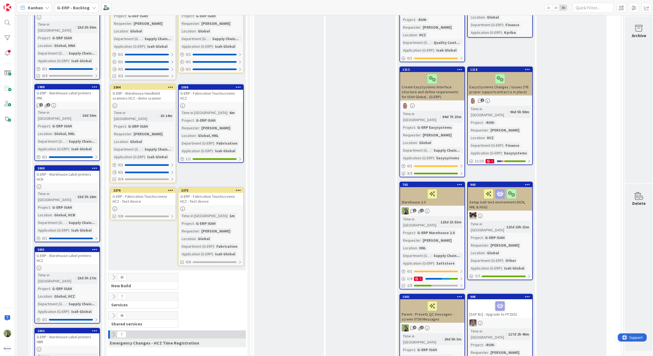
click at [151, 193] on div "G-ERP - Fabrication Touchscreens HCZ - Test device" at bounding box center [143, 199] width 64 height 12
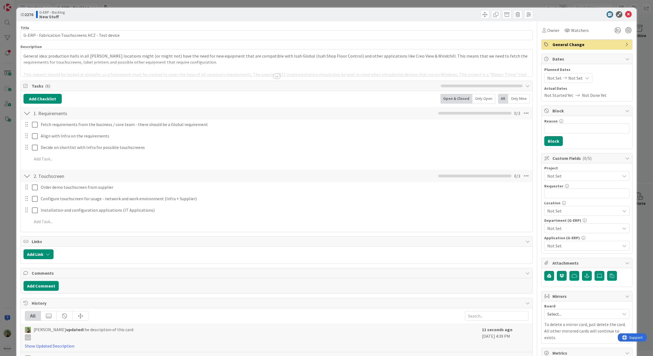
click at [589, 178] on span "Not Set" at bounding box center [582, 176] width 70 height 8
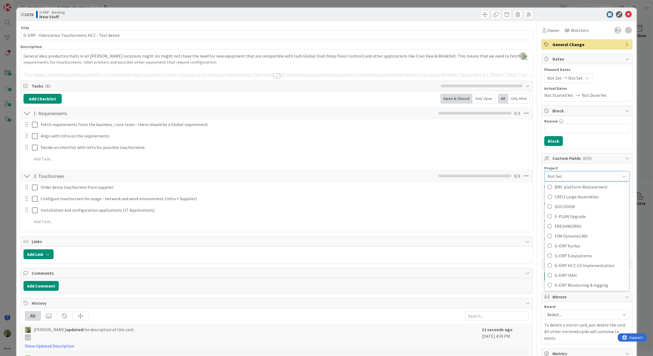
scroll to position [171, 0]
drag, startPoint x: 572, startPoint y: 269, endPoint x: 572, endPoint y: 257, distance: 12.0
click at [572, 269] on span "G-ERP ISAH" at bounding box center [590, 270] width 72 height 8
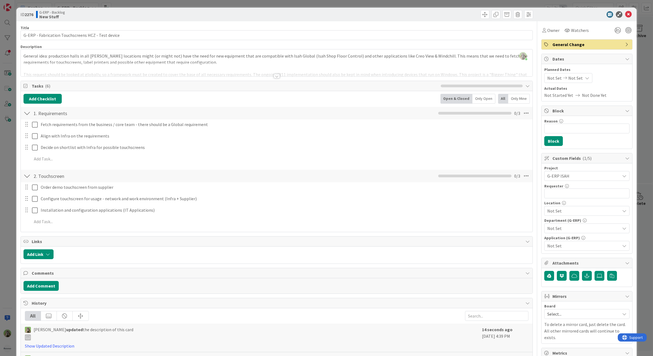
type textarea "x"
click at [586, 197] on input "text" at bounding box center [586, 194] width 85 height 10
type input "[PERSON_NAME]"
type textarea "x"
type input "[PERSON_NAME]"
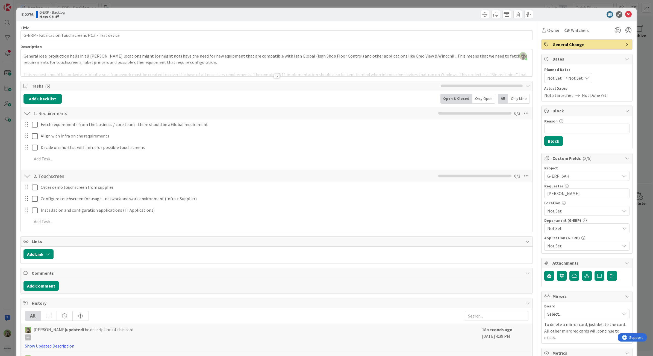
click at [606, 212] on span "Not Set" at bounding box center [583, 211] width 73 height 7
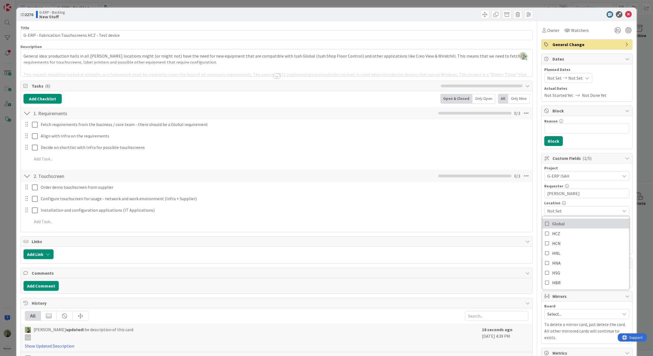
click at [590, 222] on link "Global" at bounding box center [585, 224] width 87 height 10
click at [600, 210] on span "Global" at bounding box center [583, 211] width 73 height 7
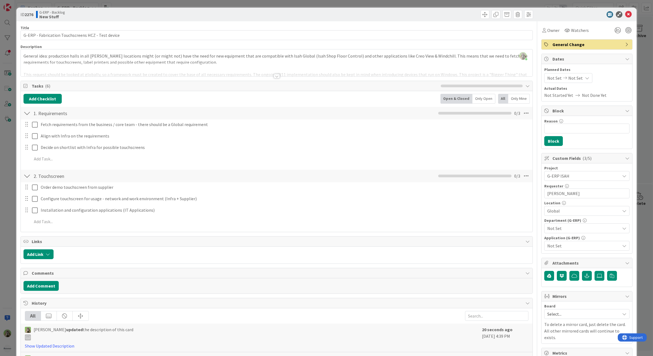
click at [565, 230] on span "Not Set" at bounding box center [583, 228] width 73 height 7
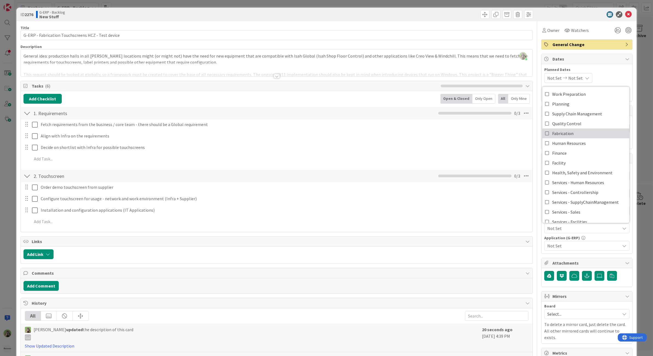
click at [568, 134] on link "Fabrication" at bounding box center [585, 134] width 87 height 10
click at [568, 246] on span "Not Set" at bounding box center [583, 246] width 73 height 7
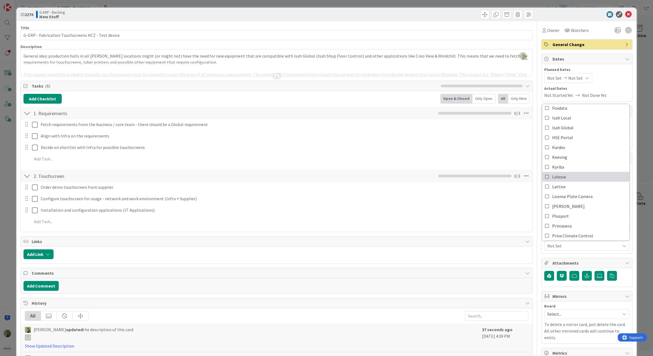
scroll to position [102, 0]
click at [577, 129] on link "Isah Global" at bounding box center [585, 127] width 87 height 10
click at [531, 153] on div "Title 50 / 128 G-ERP - Fabrication Touchscreens HCZ - Test device Description T…" at bounding box center [326, 236] width 612 height 430
click at [208, 69] on div at bounding box center [277, 70] width 512 height 14
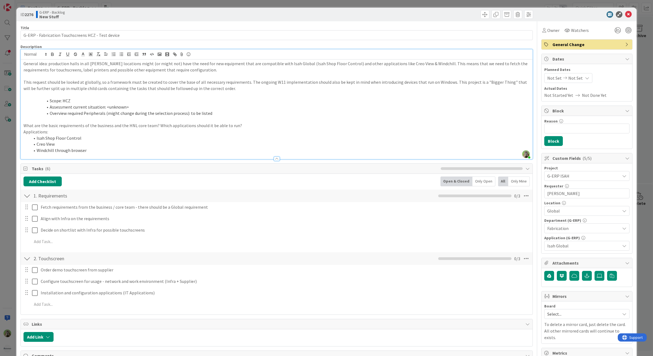
click at [1, 163] on div "ID 2276 G-ERP - Backlog New Stuff Title 50 / 128 G-ERP - Fabrication Touchscree…" at bounding box center [326, 178] width 653 height 356
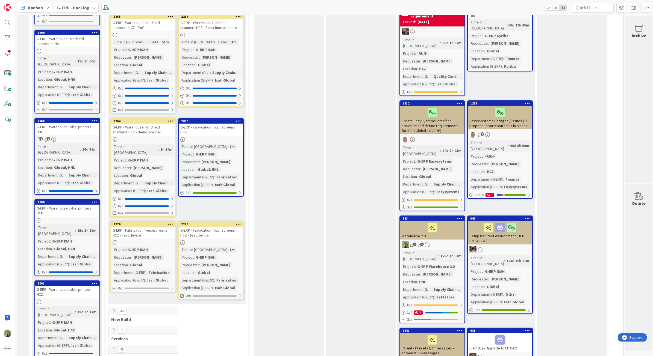
scroll to position [738, 0]
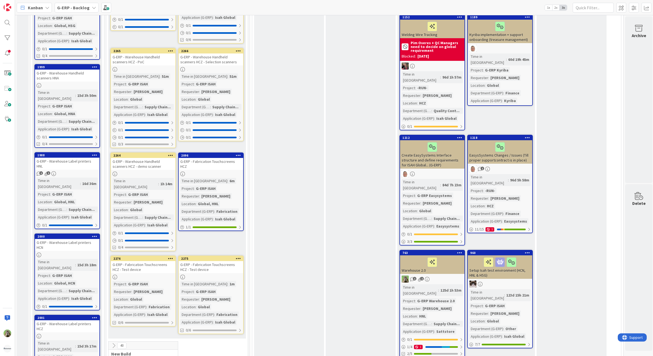
click at [161, 261] on div "G-ERP - Fabrication Touchscreens HCZ - Test device" at bounding box center [143, 267] width 64 height 12
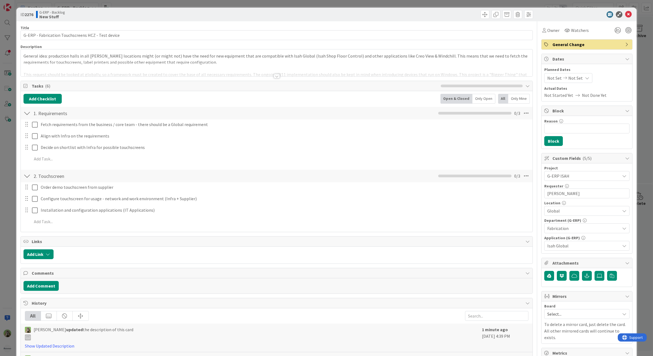
click at [7, 182] on div "ID 2276 G-ERP - Backlog New Stuff Title 50 / 128 G-ERP - Fabrication Touchscree…" at bounding box center [326, 178] width 653 height 356
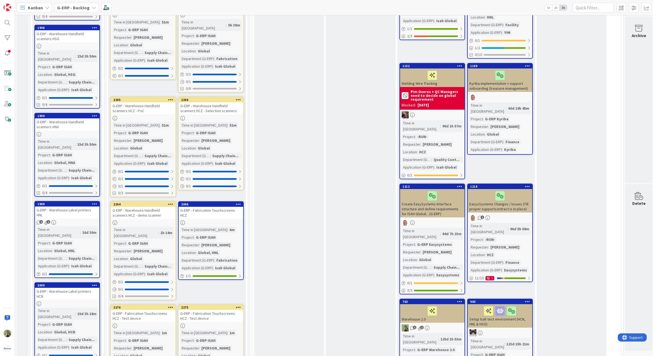
scroll to position [738, 0]
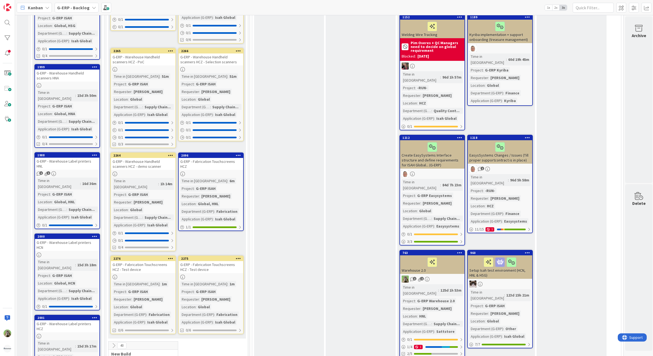
click at [148, 261] on div "G-ERP - Fabrication Touchscreens HCZ - Test device" at bounding box center [143, 267] width 64 height 12
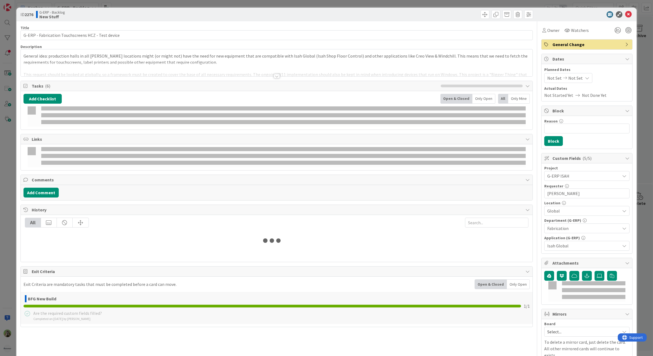
click at [211, 64] on div at bounding box center [277, 70] width 512 height 14
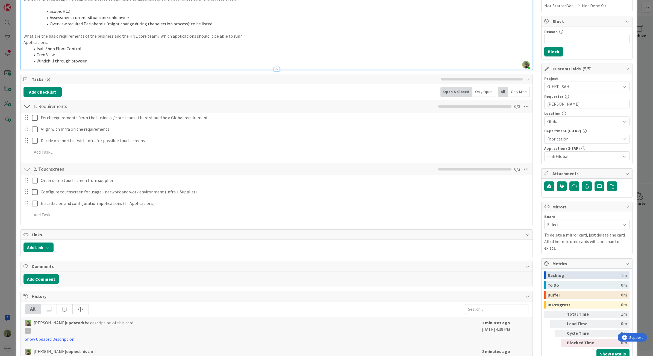
scroll to position [34, 0]
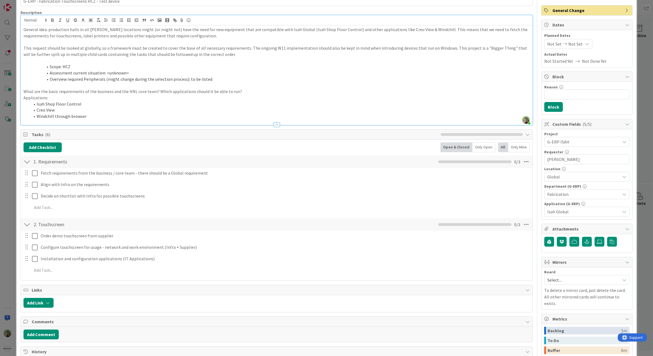
click at [14, 202] on div "ID 2276 G-ERP - Backlog New Stuff Title 50 / 128 G-ERP - Fabrication Touchscree…" at bounding box center [326, 178] width 653 height 356
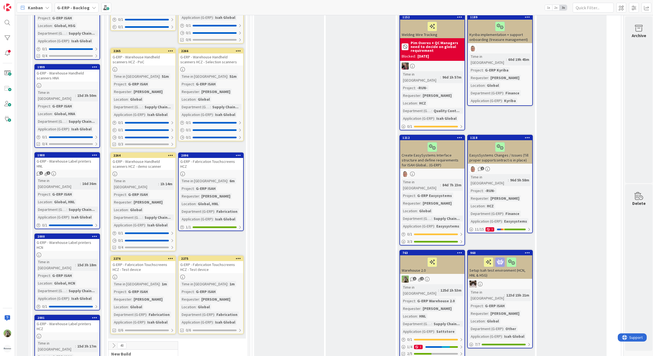
click at [229, 261] on div "G-ERP - Fabrication Touchscreens HCZ - Test device" at bounding box center [211, 267] width 64 height 12
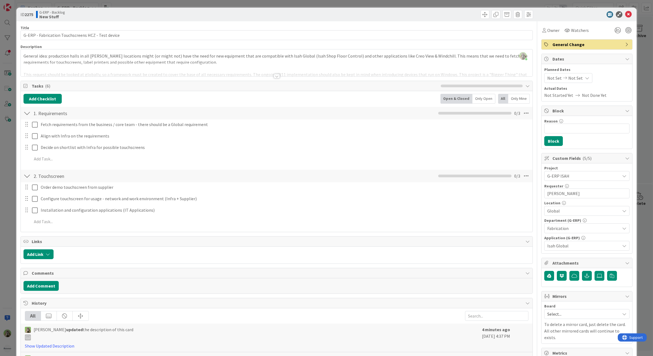
click at [10, 207] on div "ID 2275 G-ERP - Backlog New Stuff Title 50 / 128 G-ERP - Fabrication Touchscree…" at bounding box center [326, 178] width 653 height 356
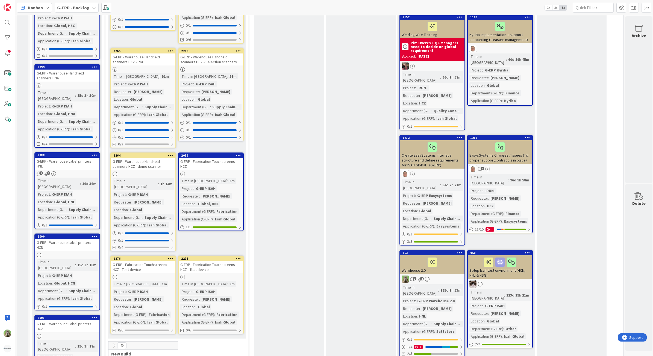
click at [171, 257] on icon at bounding box center [170, 259] width 5 height 4
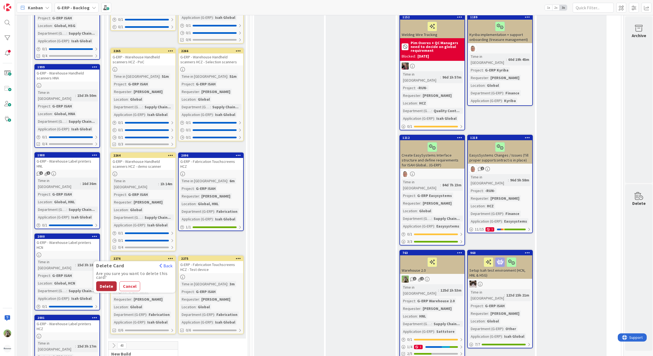
click at [111, 282] on button "Delete" at bounding box center [106, 287] width 20 height 10
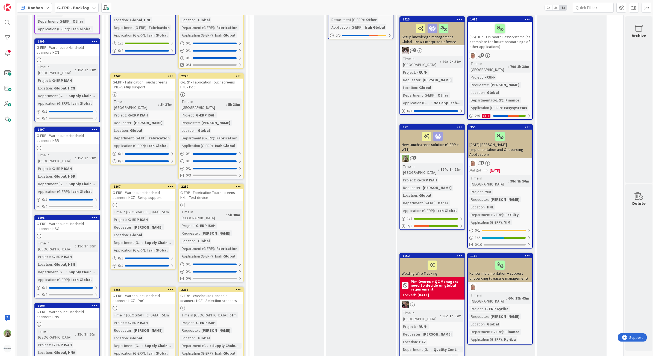
scroll to position [465, 0]
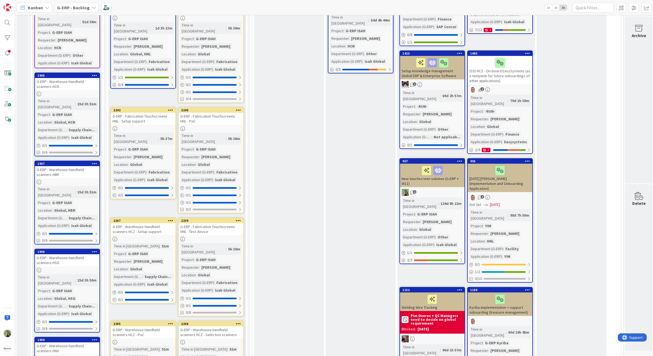
click at [241, 108] on icon at bounding box center [238, 110] width 5 height 4
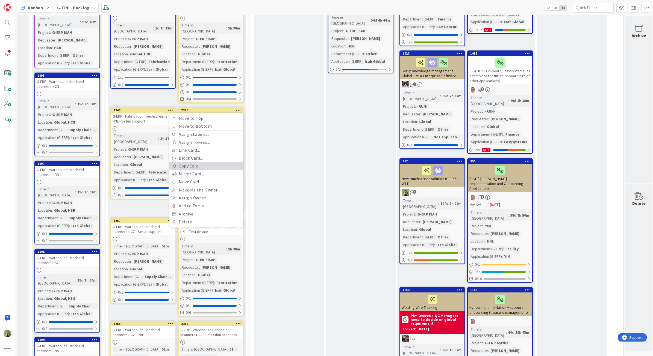
click at [202, 162] on link "Copy Card..." at bounding box center [206, 166] width 74 height 8
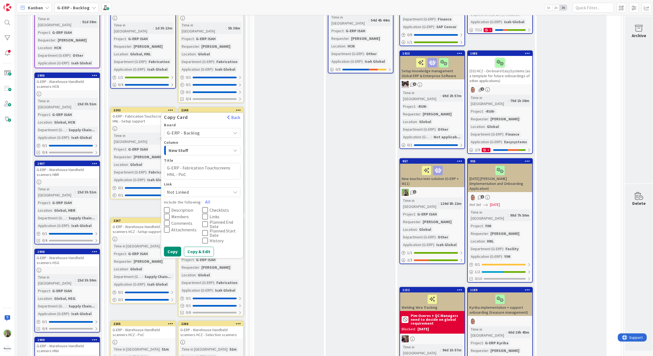
click at [178, 208] on span "Description" at bounding box center [182, 210] width 22 height 4
click at [235, 163] on textarea "G-ERP - Fabrication Touchscreens HNL - PoC" at bounding box center [202, 171] width 76 height 17
type textarea "x"
type textarea "G-ERP - Fabrication Touchscreens H- PoC"
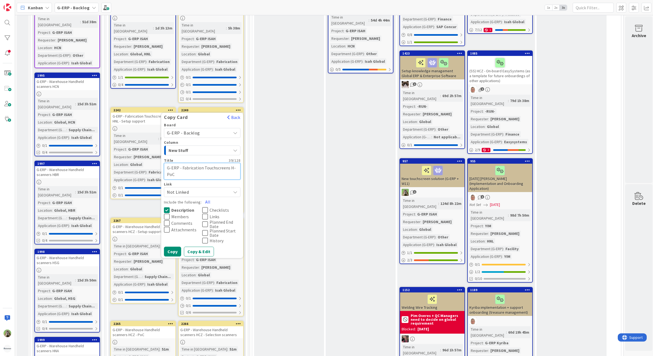
type textarea "x"
type textarea "G-ERP - Fabrication Touchscreens HC- PoC"
type textarea "x"
type textarea "G-ERP - Fabrication Touchscreens HCZ- PoC"
type textarea "x"
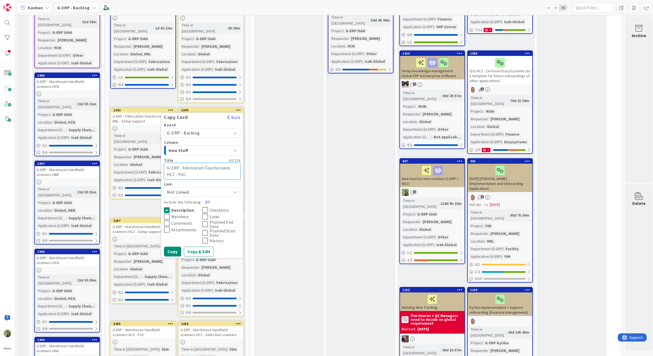
type textarea "G-ERP - Fabrication Touchscreens HCZ - PoC"
click at [183, 208] on span "Description" at bounding box center [182, 210] width 23 height 4
drag, startPoint x: 179, startPoint y: 194, endPoint x: 181, endPoint y: 191, distance: 3.4
click at [179, 221] on span "Comments" at bounding box center [181, 223] width 21 height 4
click at [181, 215] on span "Members" at bounding box center [179, 217] width 17 height 4
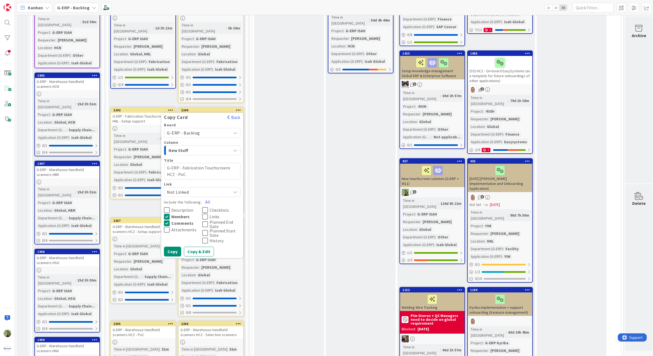
click at [182, 208] on span "Description" at bounding box center [182, 210] width 22 height 4
click at [216, 208] on span "Checklists" at bounding box center [218, 210] width 19 height 4
click at [216, 215] on span "Links" at bounding box center [214, 217] width 10 height 4
click at [201, 247] on button "Copy & Edit" at bounding box center [199, 252] width 30 height 10
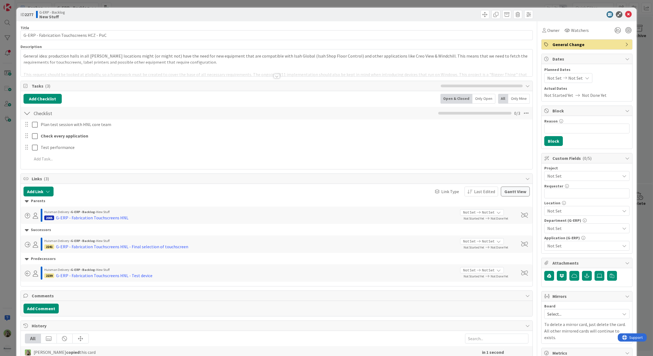
click at [142, 65] on div at bounding box center [277, 70] width 512 height 14
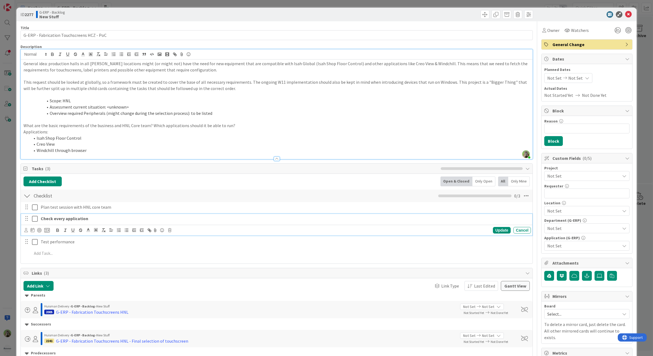
click at [99, 223] on div "Check every application" at bounding box center [284, 219] width 492 height 10
click at [252, 114] on li "Overview required Peripherals (might change during the selection process): to b…" at bounding box center [280, 113] width 500 height 6
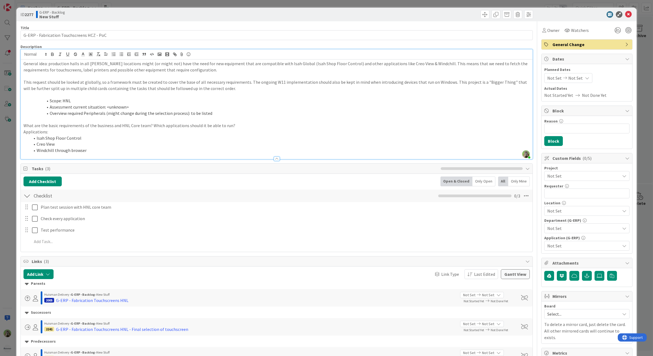
type textarea "x"
click at [69, 98] on li "Scope: HNL" at bounding box center [280, 101] width 500 height 6
click at [9, 186] on div "ID 2277 G-ERP - Backlog New Stuff Title 42 / 128 G-ERP - Fabrication Touchscree…" at bounding box center [326, 178] width 653 height 356
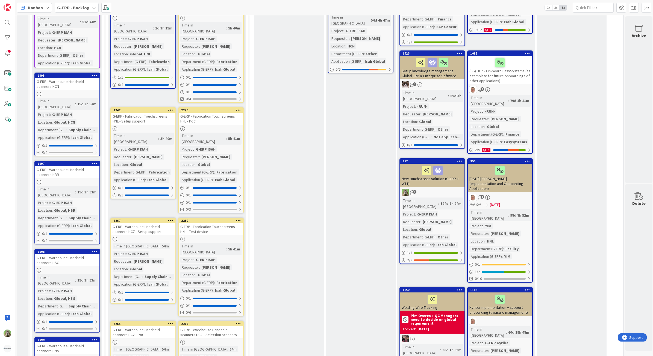
click at [279, 140] on div "To Be Refined Add Card... 1897 Make column titles uniform for presets 1 Time in…" at bounding box center [289, 172] width 70 height 1148
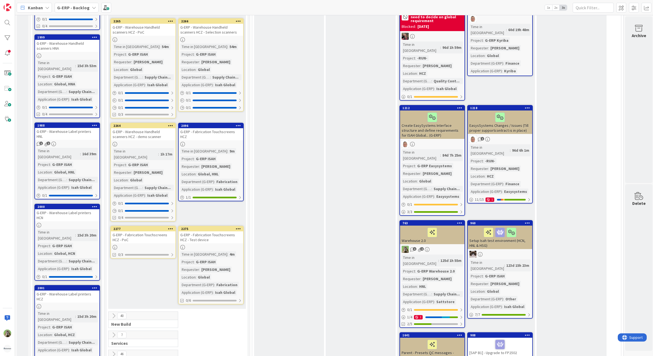
scroll to position [772, 0]
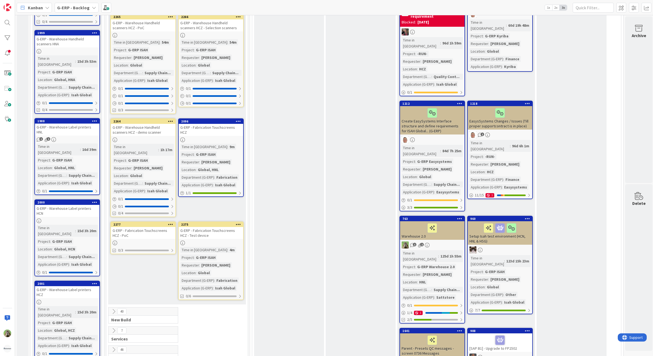
click at [154, 227] on div "G-ERP - Fabrication Touchscreens HCZ - PoC" at bounding box center [143, 233] width 64 height 12
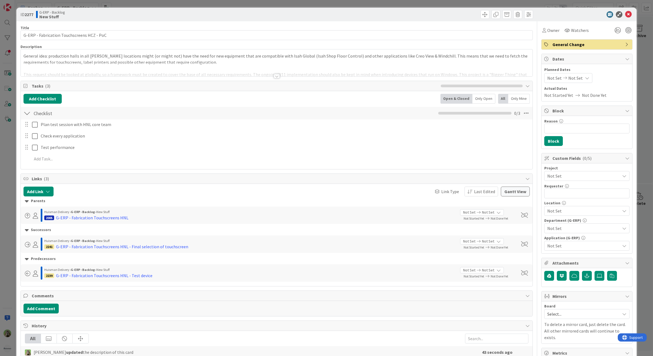
click at [586, 177] on span "Not Set" at bounding box center [582, 176] width 70 height 8
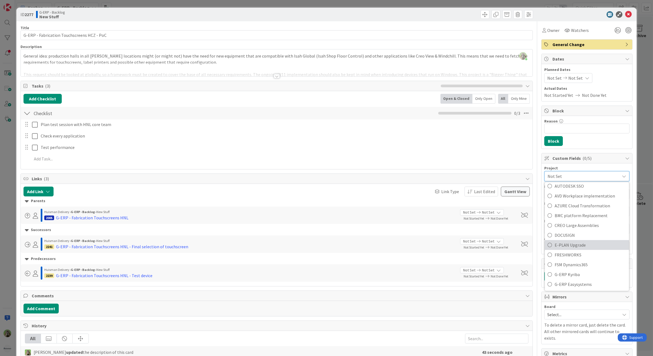
scroll to position [205, 0]
click at [570, 239] on span "G-ERP ISAH" at bounding box center [590, 236] width 72 height 8
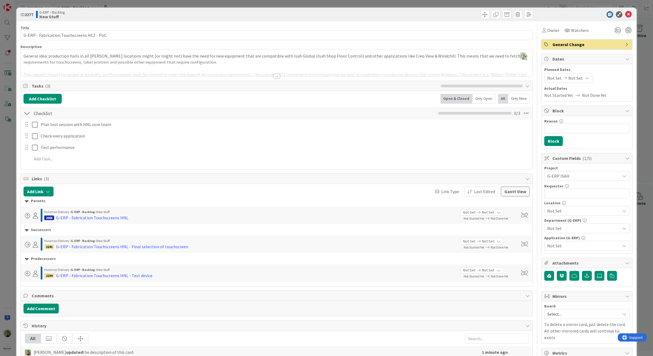
type textarea "x"
click at [578, 197] on input "text" at bounding box center [586, 194] width 85 height 10
type input "[PERSON_NAME]"
type textarea "x"
type input "[PERSON_NAME]"
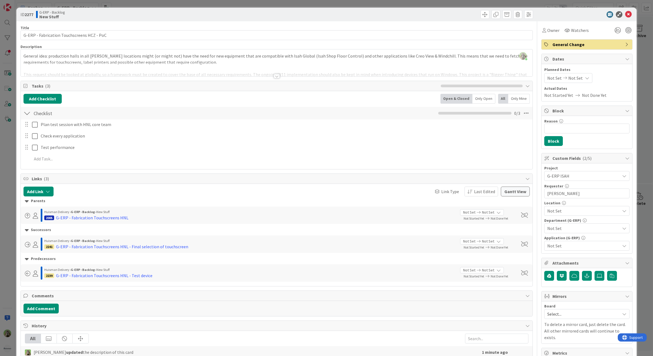
click at [577, 214] on span "Not Set" at bounding box center [583, 211] width 73 height 7
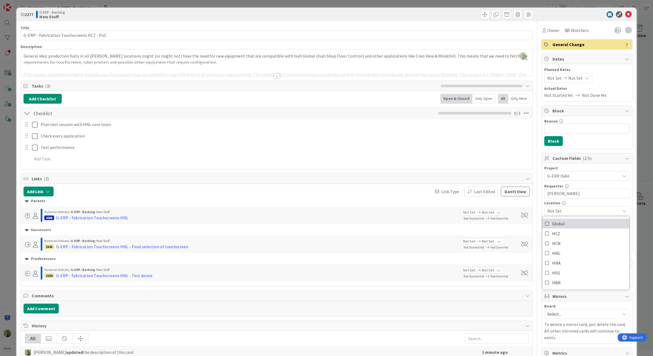
click at [560, 226] on link "Global" at bounding box center [585, 224] width 87 height 10
click at [574, 222] on link "Global" at bounding box center [585, 224] width 87 height 10
click at [575, 221] on link "Global" at bounding box center [585, 224] width 87 height 10
click at [578, 210] on span "Global" at bounding box center [583, 211] width 73 height 7
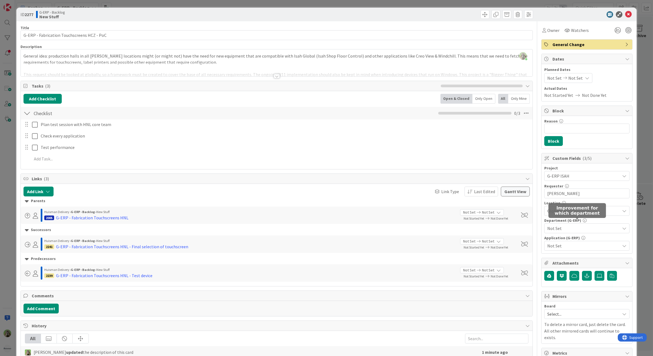
click at [571, 227] on span "Not Set" at bounding box center [583, 228] width 73 height 7
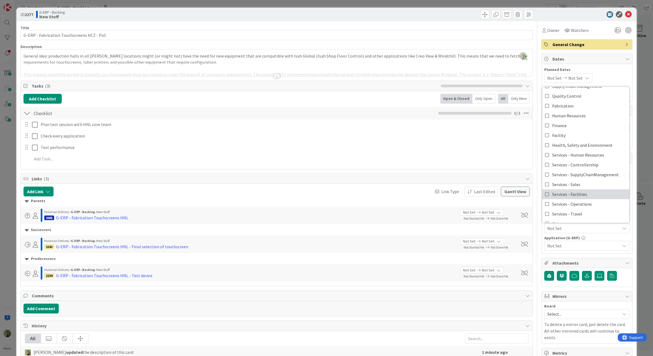
scroll to position [0, 0]
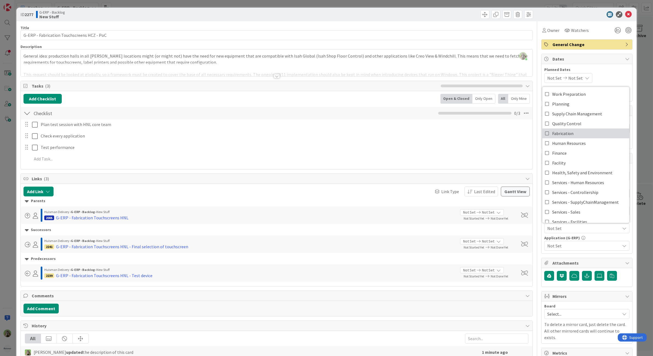
click at [570, 132] on link "Fabrication" at bounding box center [585, 134] width 87 height 10
click at [581, 247] on span "Not Set" at bounding box center [583, 246] width 73 height 7
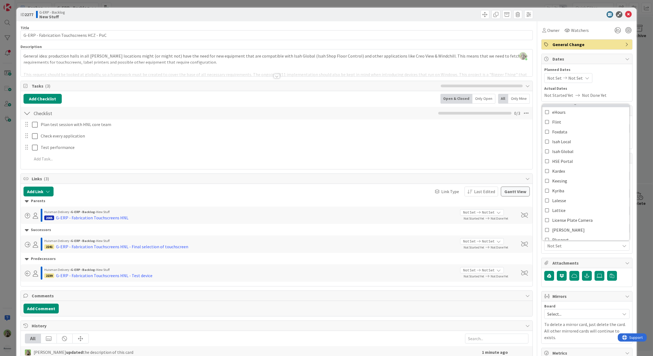
scroll to position [102, 0]
click at [574, 124] on link "Isah Global" at bounding box center [585, 127] width 87 height 10
type textarea "x"
click at [227, 112] on div "Checklist Checklist Name 9 / 64 Checklist 0 / 3" at bounding box center [277, 113] width 512 height 13
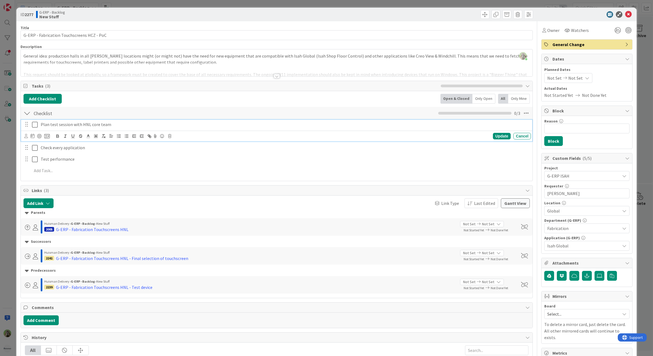
click at [101, 123] on p "Plan test session with HNL core team" at bounding box center [285, 125] width 488 height 6
click at [84, 127] on p "Plan test session with HNL core team" at bounding box center [285, 125] width 488 height 6
click at [4, 177] on div "ID 2277 G-ERP - Backlog New Stuff Title 42 / 128 G-ERP - Fabrication Touchscree…" at bounding box center [326, 178] width 653 height 356
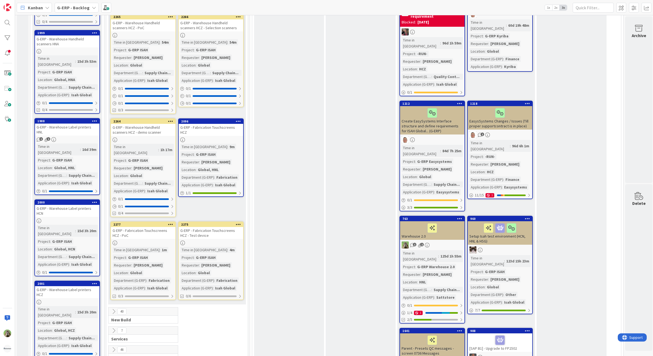
click at [159, 227] on div "G-ERP - Fabrication Touchscreens HCZ - PoC" at bounding box center [143, 233] width 64 height 12
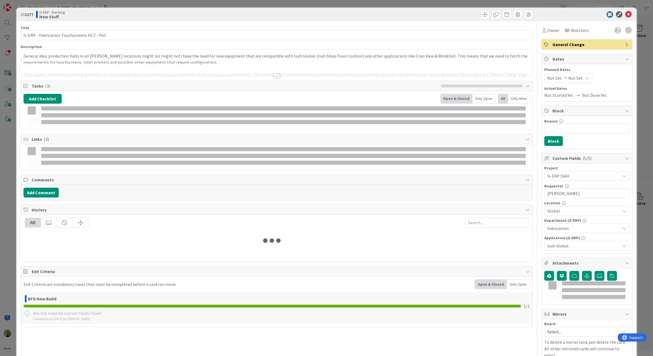
click at [201, 60] on p "General idea: production halls in all [PERSON_NAME] locations might (or might n…" at bounding box center [276, 59] width 506 height 12
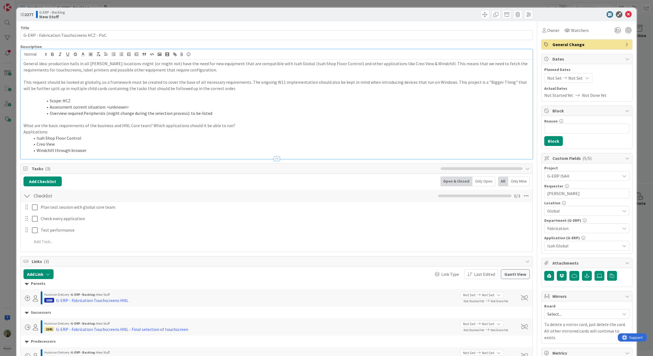
click at [9, 178] on div "ID 2277 G-ERP - Backlog New Stuff Title 42 / 128 G-ERP - Fabrication Touchscree…" at bounding box center [326, 178] width 653 height 356
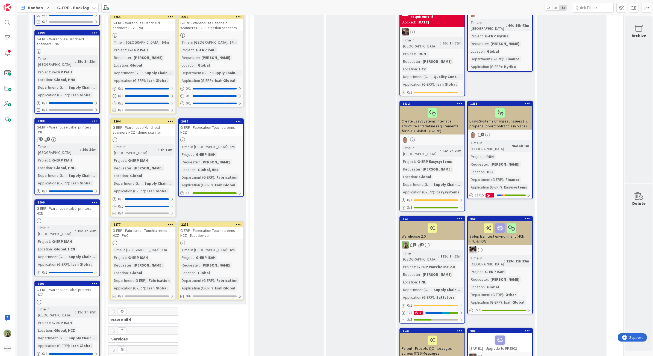
click at [231, 227] on div "G-ERP - Fabrication Touchscreens HCZ - Test device" at bounding box center [211, 233] width 64 height 12
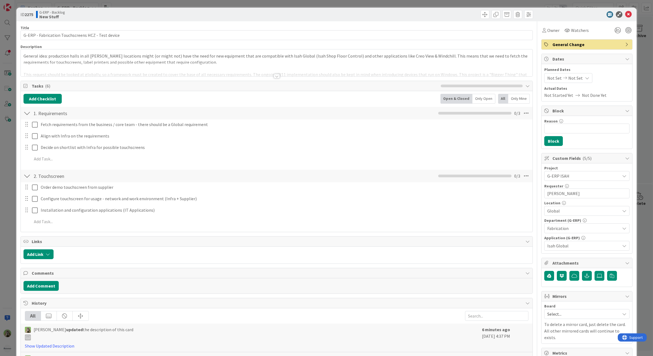
click at [158, 55] on p "General idea: production halls in all [PERSON_NAME] locations might (or might n…" at bounding box center [276, 59] width 506 height 12
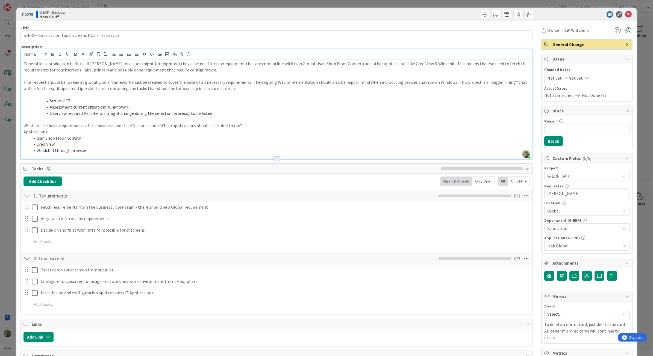
click at [4, 152] on div "ID 2275 G-ERP - Backlog New Stuff Title 50 / 128 G-ERP - Fabrication Touchscree…" at bounding box center [326, 178] width 653 height 356
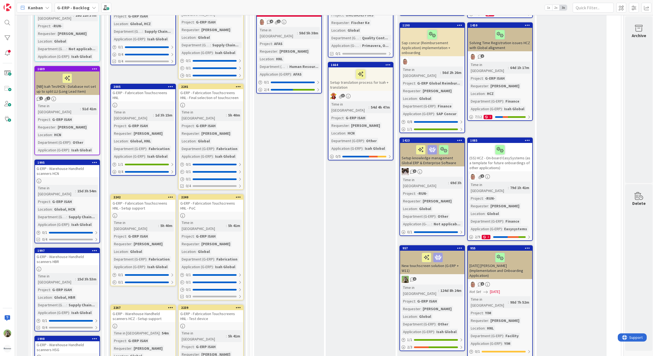
scroll to position [362, 0]
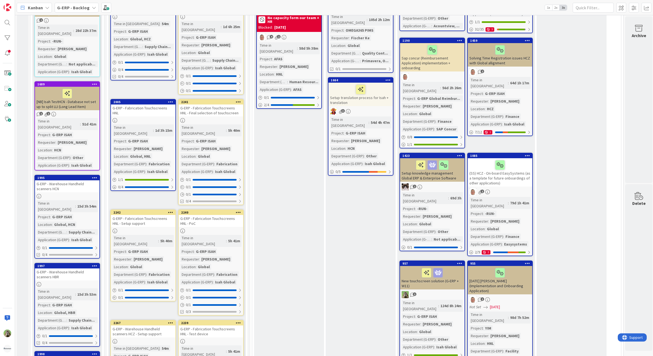
click at [237, 100] on icon at bounding box center [238, 102] width 5 height 4
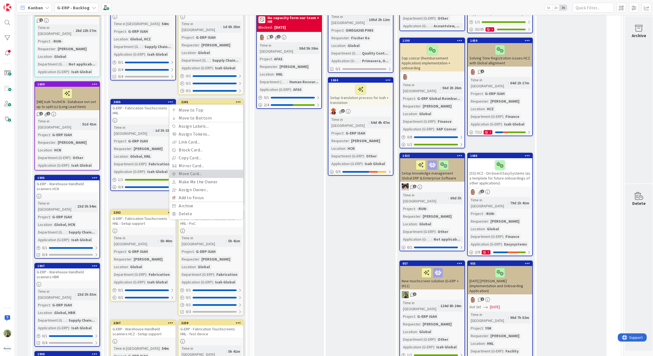
click at [205, 170] on link "Move Card..." at bounding box center [206, 174] width 74 height 8
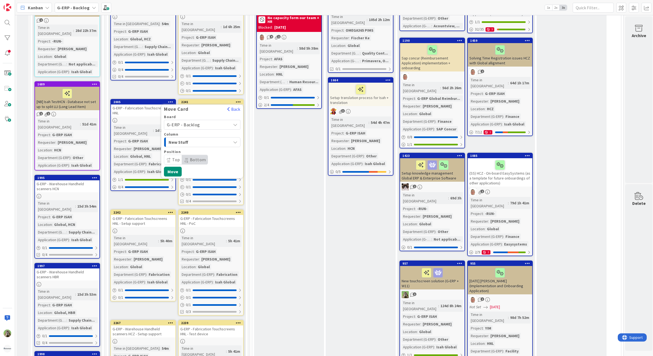
click at [260, 95] on div "To Be Refined Add Card... 1897 Make column titles uniform for presets 1 Time in…" at bounding box center [289, 274] width 70 height 1148
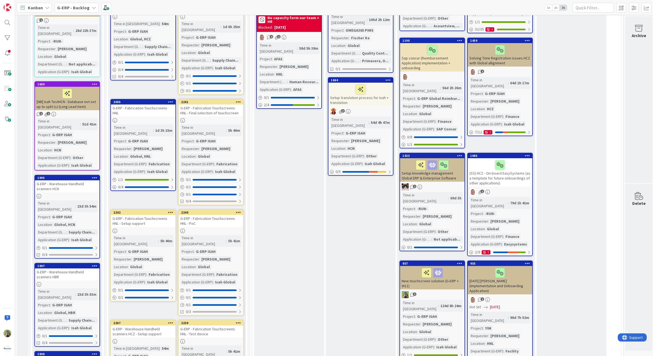
click at [238, 100] on icon at bounding box center [238, 102] width 5 height 4
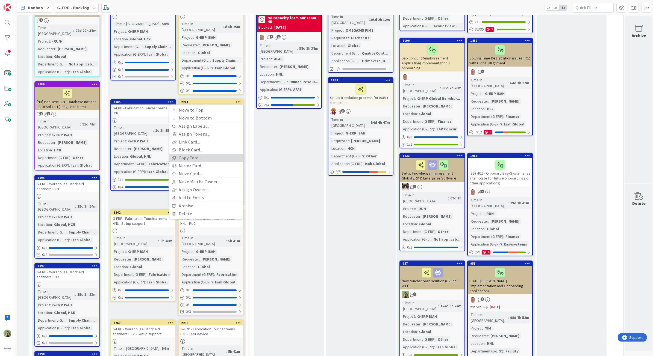
click at [195, 154] on link "Copy Card..." at bounding box center [206, 158] width 74 height 8
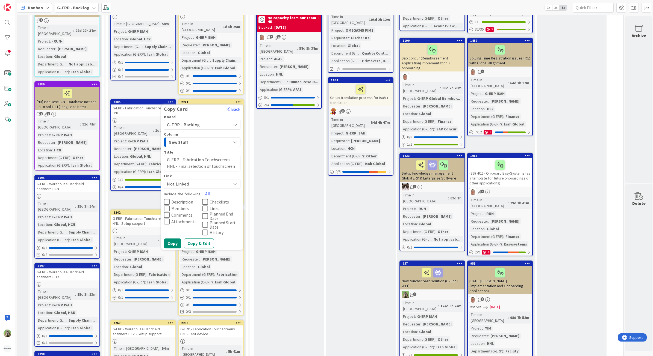
click at [213, 155] on textarea "G-ERP - Fabrication Touchscreens HNL - Final selection of touchscreen" at bounding box center [202, 163] width 76 height 17
click at [231, 155] on textarea "G-ERP - Fabrication Touchscreens HNL - Final selection of touchscreen" at bounding box center [202, 163] width 76 height 17
type textarea "x"
type textarea "G-ERP - Fabrication Touchscreens H- Final selection of touchscreen"
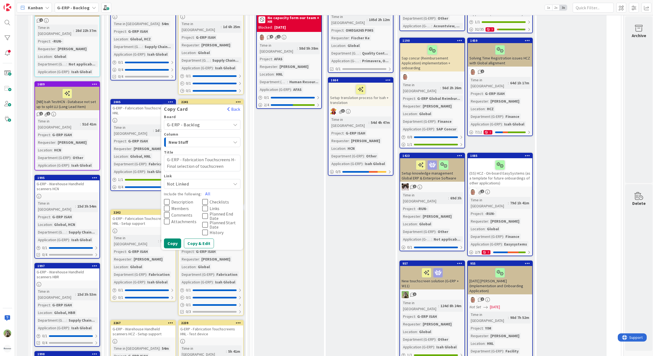
type textarea "x"
type textarea "G-ERP - Fabrication Touchscreens HC- Final selection of touchscreen"
type textarea "x"
type textarea "G-ERP - Fabrication Touchscreens HCZ- Final selection of touchscreen"
type textarea "x"
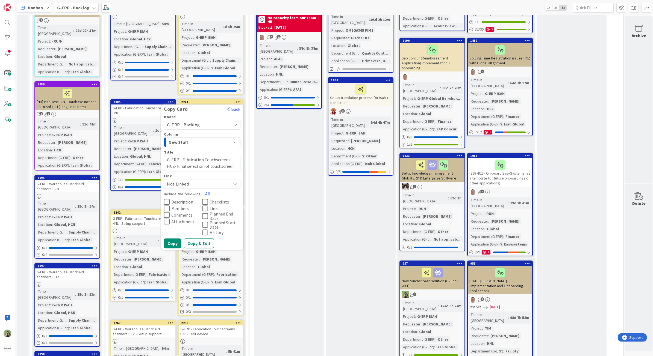
type textarea "G-ERP - Fabrication Touchscreens HCZ - Final selection of touchscreen"
type textarea "x"
type textarea "G-ERP - Fabrication Touchscreens HCZ- Final selection of touchscreen"
type textarea "x"
type textarea "G-ERP - Fabrication Touchscreens HCZ - Final selection of touchscreen"
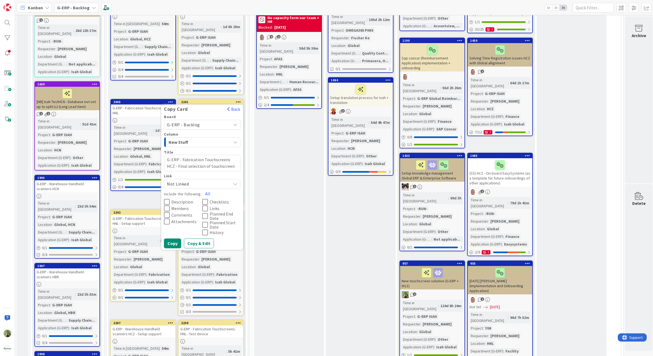
click at [189, 200] on span "Description" at bounding box center [182, 202] width 22 height 4
click at [183, 206] on span "Members" at bounding box center [179, 208] width 17 height 4
click at [184, 213] on span "Comments" at bounding box center [181, 215] width 21 height 4
drag, startPoint x: 222, startPoint y: 181, endPoint x: 209, endPoint y: 191, distance: 15.7
click at [221, 200] on span "Checklists" at bounding box center [218, 202] width 19 height 4
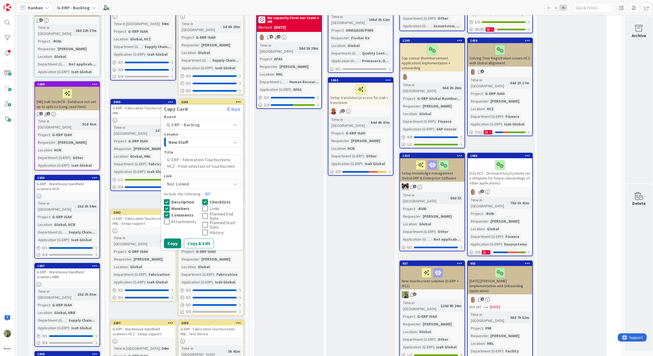
click at [209, 206] on span "Links" at bounding box center [214, 208] width 10 height 4
click at [189, 239] on button "Copy & Edit" at bounding box center [199, 244] width 30 height 10
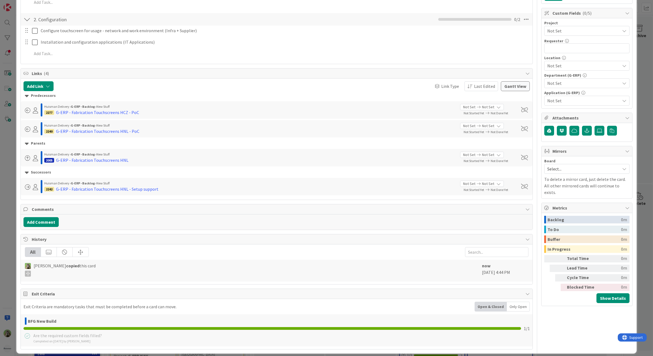
scroll to position [152, 0]
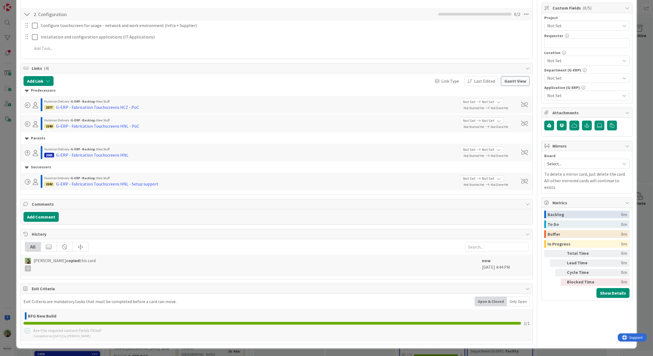
click at [6, 235] on div "ID 2278 G-ERP - Backlog New Stuff Title 69 / 128 G-ERP - Fabrication Touchscree…" at bounding box center [326, 178] width 653 height 356
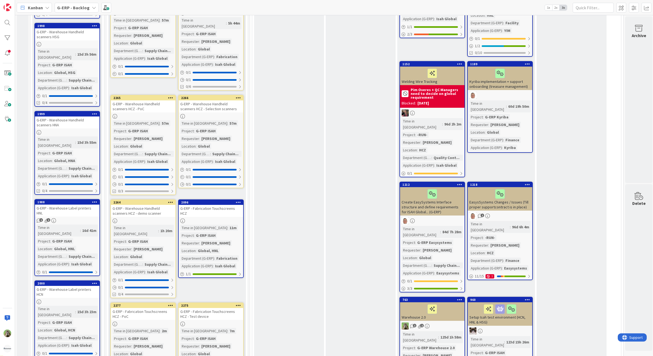
scroll to position [772, 0]
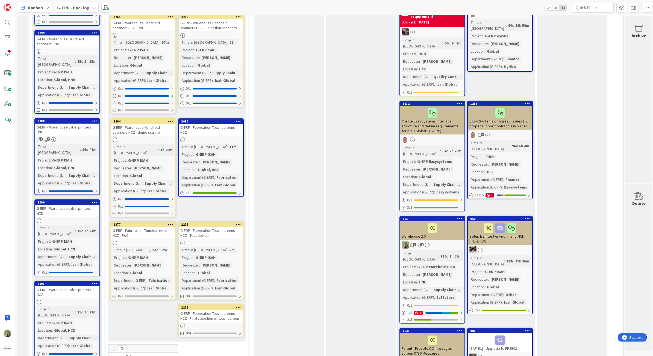
click at [209, 310] on div "G-ERP - Fabrication Touchscreens HCZ - Final selection of touchscreen" at bounding box center [211, 316] width 64 height 12
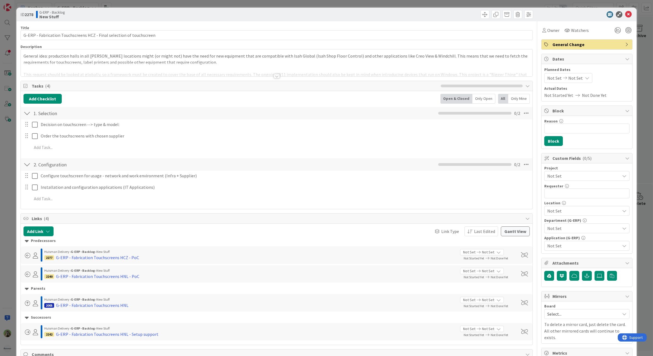
click at [568, 174] on span "Not Set" at bounding box center [582, 176] width 70 height 8
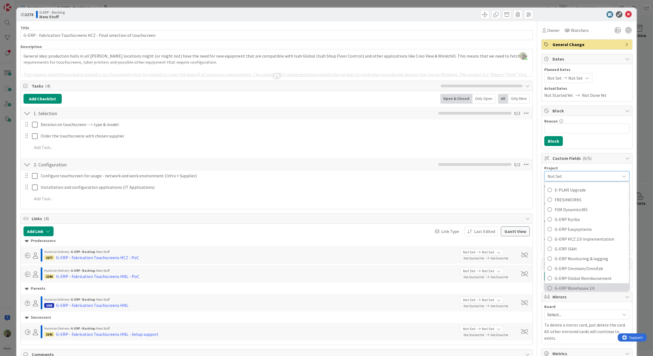
scroll to position [239, 0]
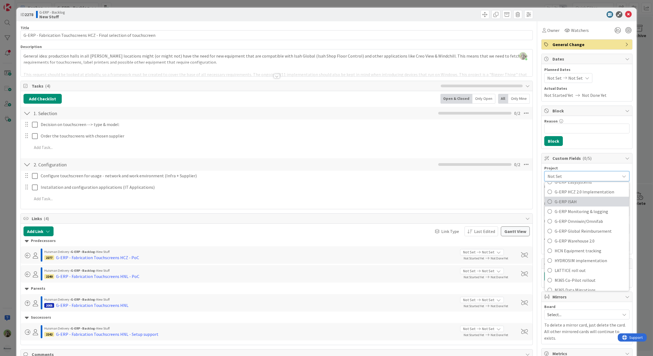
click at [585, 205] on span "G-ERP ISAH" at bounding box center [590, 202] width 72 height 8
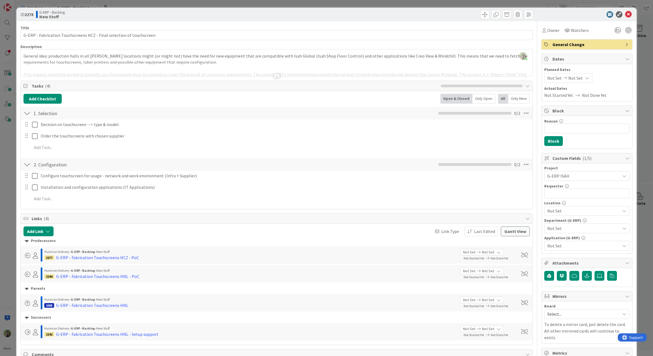
type textarea "x"
click at [578, 195] on input "text" at bounding box center [586, 194] width 85 height 10
type input "[PERSON_NAME]"
type textarea "x"
type input "[PERSON_NAME]"
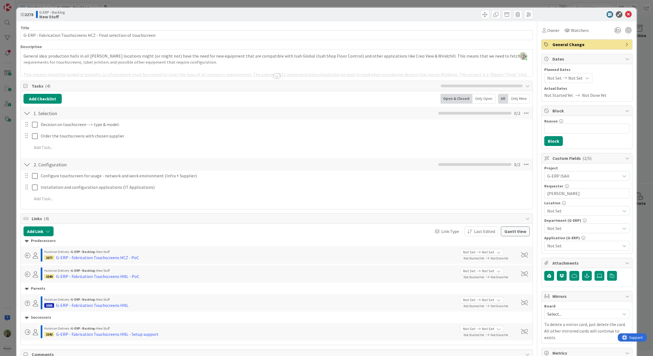
click at [578, 210] on span "Not Set" at bounding box center [583, 211] width 73 height 7
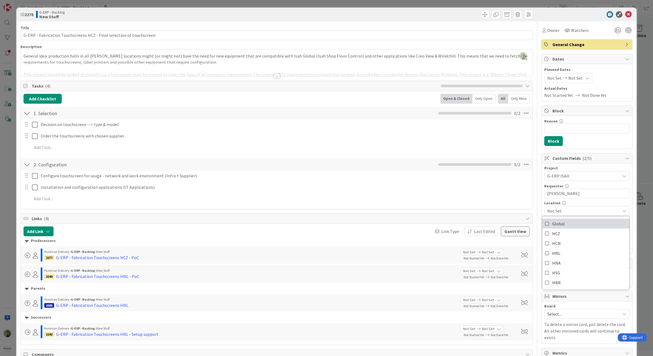
drag, startPoint x: 606, startPoint y: 220, endPoint x: 593, endPoint y: 218, distance: 13.9
click at [606, 220] on link "Global" at bounding box center [585, 224] width 87 height 10
click at [593, 212] on span "Global" at bounding box center [583, 211] width 73 height 7
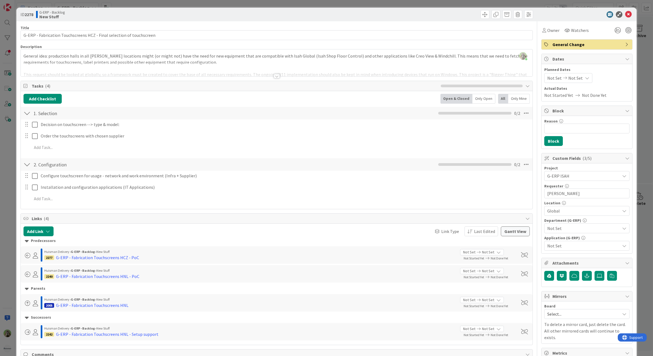
click at [576, 232] on span "Not Set" at bounding box center [583, 228] width 73 height 7
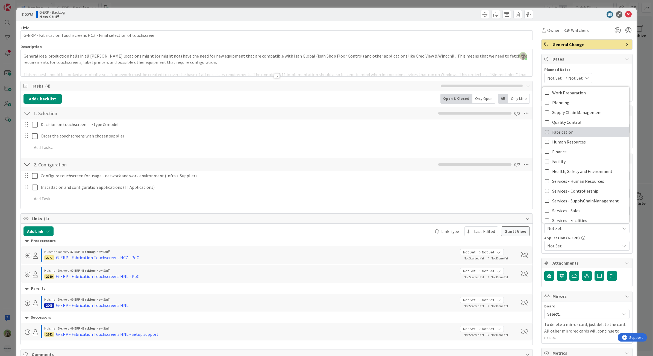
scroll to position [0, 0]
click at [579, 116] on span "Supply Chain Management" at bounding box center [577, 114] width 50 height 8
click at [571, 111] on span "Supply Chain Management" at bounding box center [577, 114] width 50 height 8
click at [571, 133] on link "Fabrication" at bounding box center [585, 134] width 87 height 10
click at [575, 247] on span "Not Set" at bounding box center [583, 246] width 73 height 7
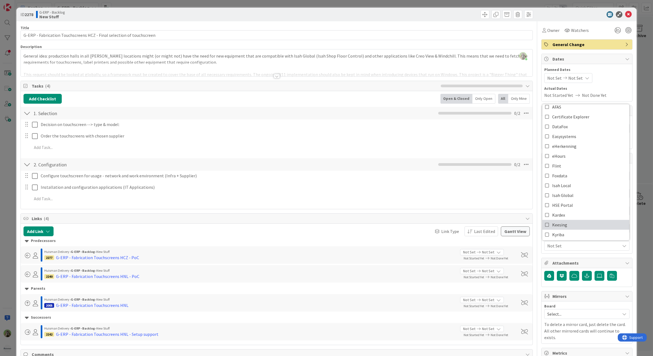
scroll to position [102, 0]
click at [562, 130] on span "Isah Global" at bounding box center [562, 127] width 21 height 8
type textarea "x"
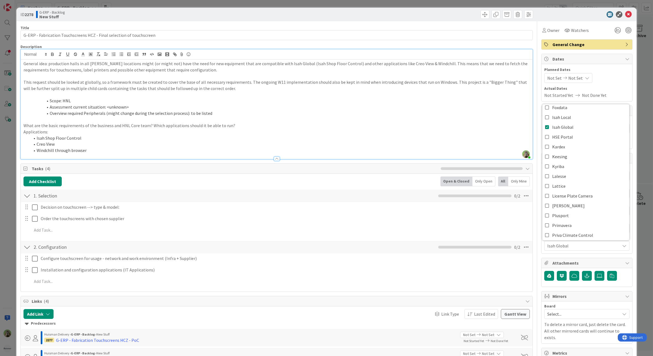
click at [161, 59] on div "Timothy Tjia just joined General idea: production halls in all Huisman location…" at bounding box center [277, 104] width 512 height 110
click at [64, 103] on li "Scope: HNL" at bounding box center [280, 101] width 500 height 6
click at [6, 168] on div "ID 2278 G-ERP - Backlog New Stuff Title 69 / 128 G-ERP - Fabrication Touchscree…" at bounding box center [326, 178] width 653 height 356
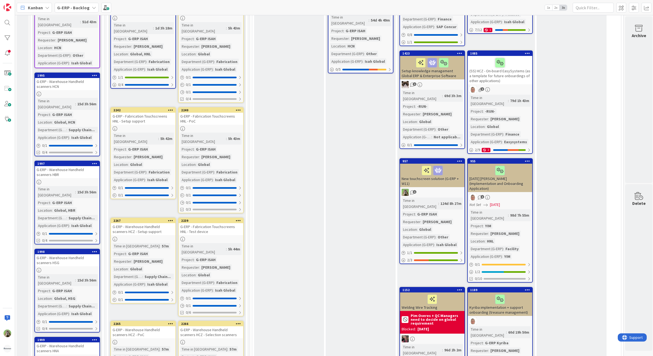
scroll to position [431, 0]
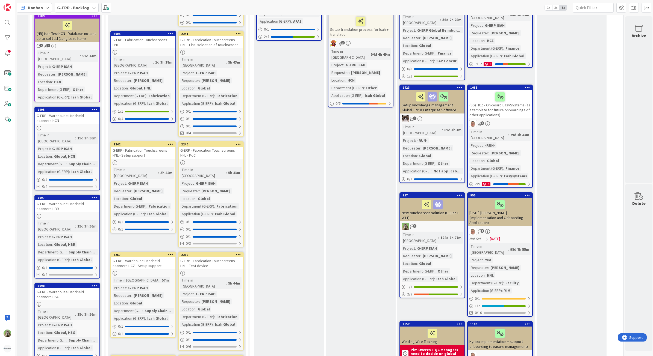
click at [169, 142] on icon at bounding box center [170, 144] width 5 height 4
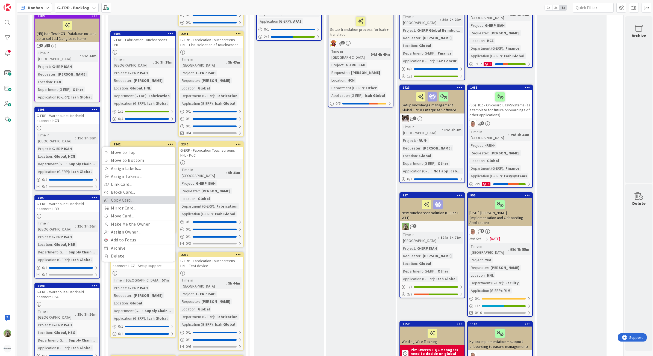
click at [146, 196] on link "Copy Card..." at bounding box center [139, 200] width 74 height 8
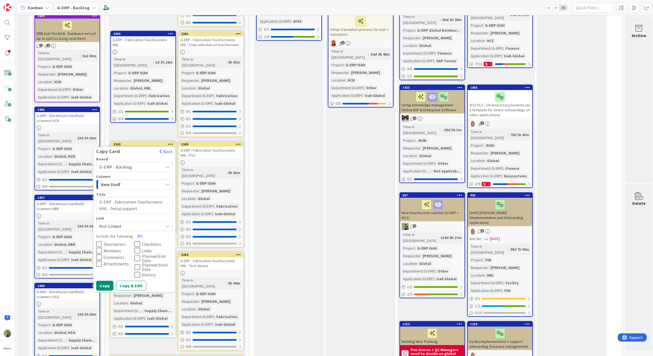
click at [168, 197] on textarea "G-ERP - Fabrication Touchscreens HNL - Setup support" at bounding box center [134, 205] width 76 height 17
click at [166, 197] on textarea "G-ERP - Fabrication Touchscreens HNL - Setup support" at bounding box center [134, 205] width 76 height 17
type textarea "x"
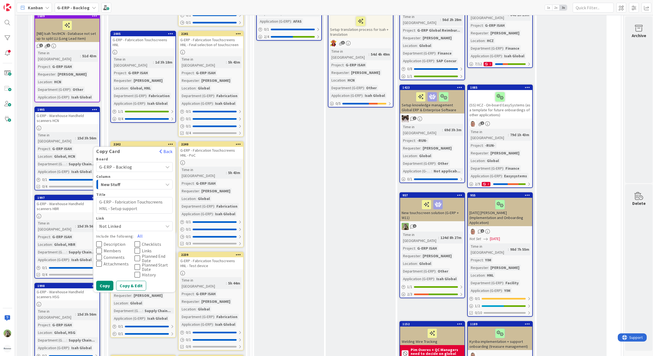
type textarea "G-ERP - Fabrication Touchscreens H- Setup support"
type textarea "x"
type textarea "G-ERP - Fabrication Touchscreens HC- Setup support"
type textarea "x"
type textarea "G-ERP - Fabrication Touchscreens HCZ- Setup support"
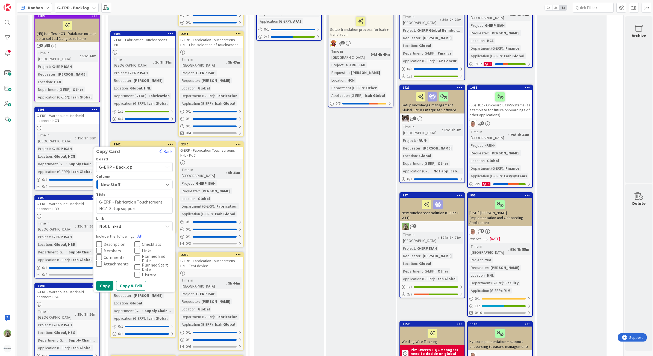
type textarea "x"
type textarea "G-ERP - Fabrication Touchscreens HCZ - Setup support"
click at [116, 242] on span "Description" at bounding box center [114, 244] width 22 height 4
click at [115, 249] on span "Members" at bounding box center [111, 251] width 17 height 4
click at [115, 255] on span "Comments" at bounding box center [113, 257] width 21 height 4
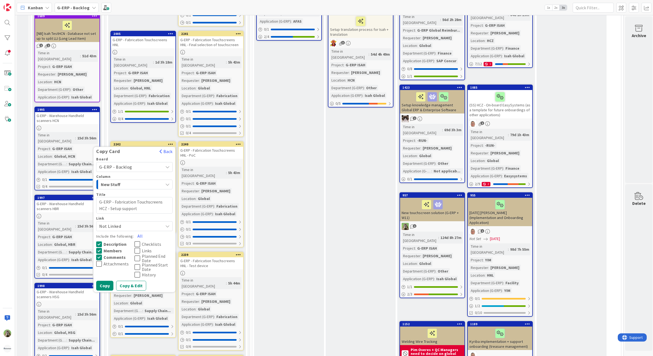
click at [115, 262] on span "Attachments" at bounding box center [115, 264] width 25 height 4
click at [144, 242] on span "Checklists" at bounding box center [151, 244] width 19 height 4
click at [115, 262] on span "Attachments" at bounding box center [116, 264] width 26 height 4
click at [137, 248] on icon at bounding box center [137, 251] width 6 height 7
click at [150, 249] on span "Links" at bounding box center [147, 251] width 10 height 4
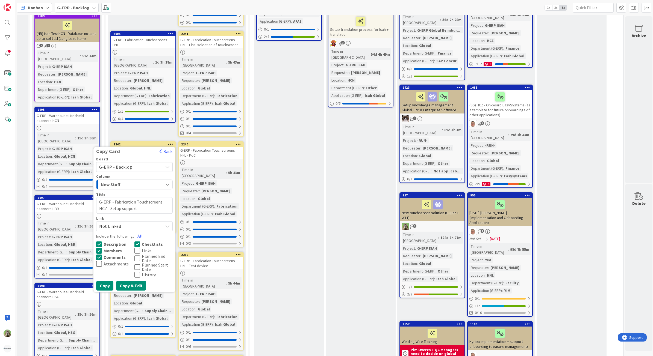
click at [119, 281] on button "Copy & Edit" at bounding box center [131, 286] width 30 height 10
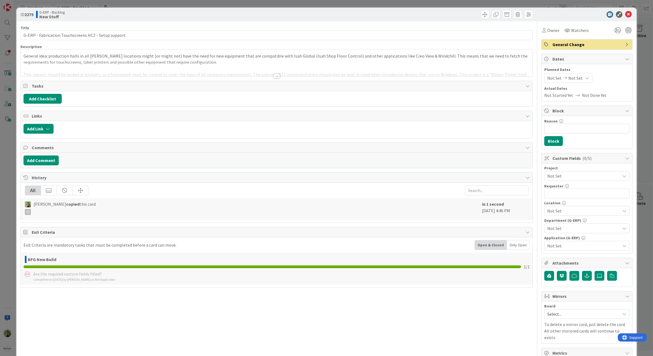
type textarea "x"
click at [137, 70] on div at bounding box center [277, 70] width 512 height 14
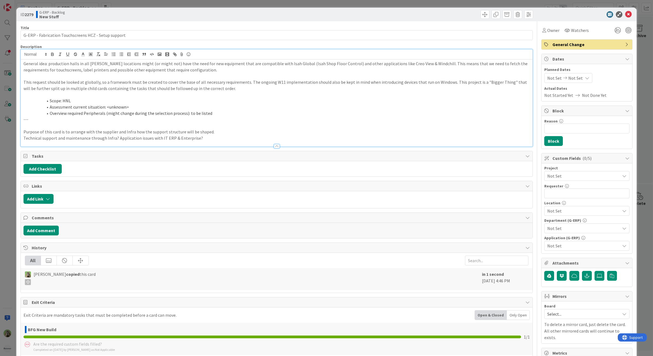
click at [61, 100] on li "Scope: HNL" at bounding box center [280, 101] width 500 height 6
click at [65, 101] on li "Scope: HNL" at bounding box center [280, 101] width 500 height 6
click at [567, 172] on div "Not Set" at bounding box center [586, 176] width 85 height 10
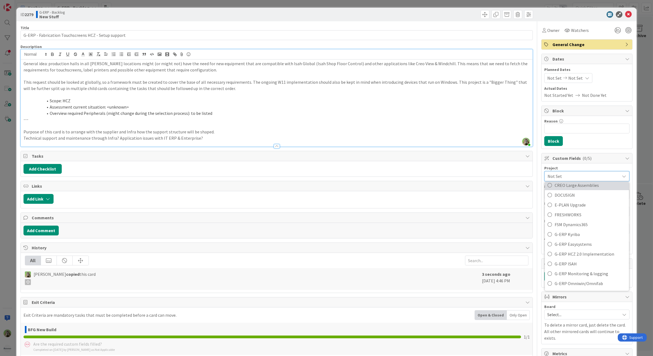
scroll to position [239, 0]
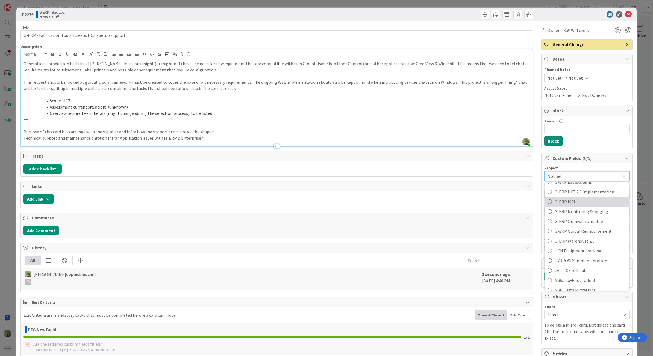
drag, startPoint x: 579, startPoint y: 207, endPoint x: 576, endPoint y: 204, distance: 4.1
click at [579, 207] on link "G-ERP ISAH" at bounding box center [586, 202] width 84 height 10
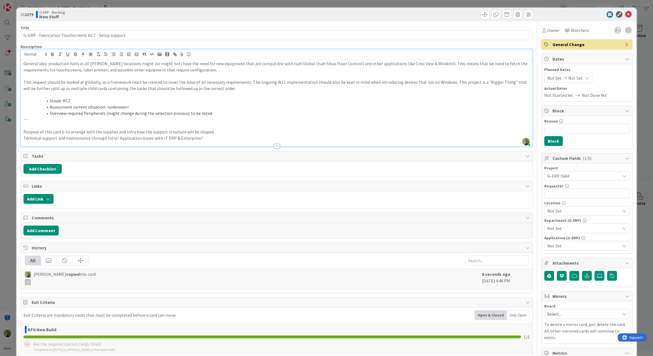
type textarea "x"
click at [576, 195] on input "text" at bounding box center [586, 194] width 85 height 10
type input "[PERSON_NAME]"
type textarea "x"
type input "[PERSON_NAME]"
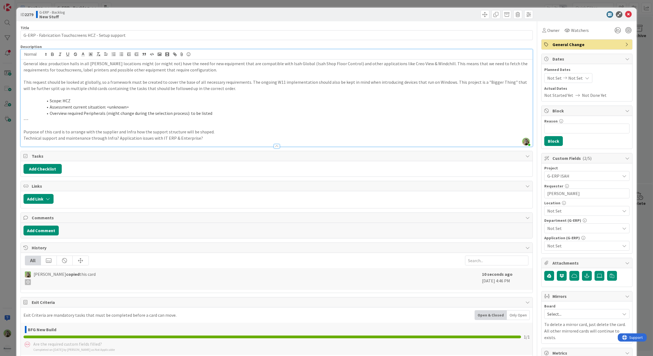
click at [577, 212] on span "Not Set" at bounding box center [583, 211] width 73 height 7
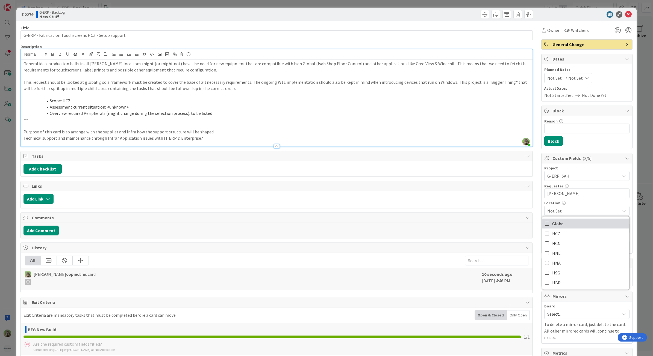
click at [575, 221] on link "Global" at bounding box center [585, 224] width 87 height 10
click at [574, 208] on span "Global" at bounding box center [583, 211] width 73 height 7
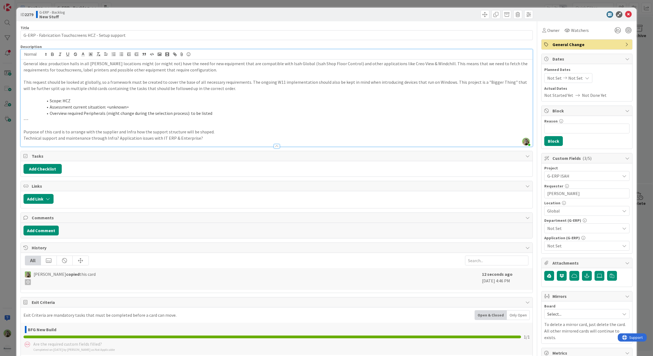
click at [565, 230] on span "Not Set" at bounding box center [583, 228] width 73 height 7
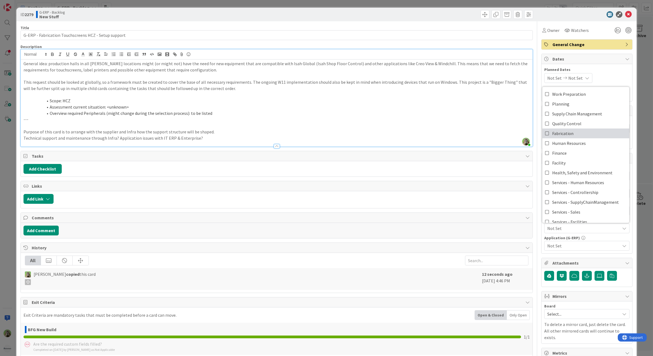
click at [574, 136] on link "Fabrication" at bounding box center [585, 134] width 87 height 10
click at [589, 249] on span "Not Set" at bounding box center [583, 246] width 73 height 7
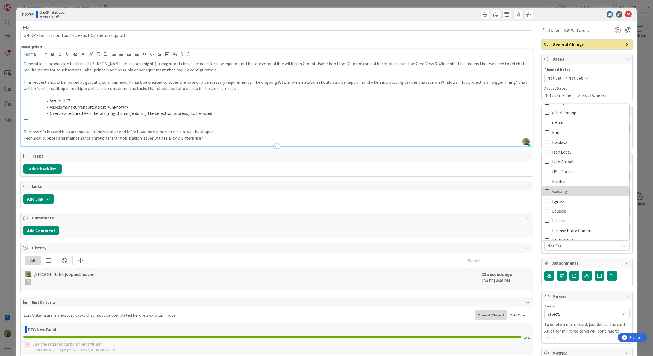
scroll to position [68, 0]
click at [560, 161] on span "Isah Global" at bounding box center [562, 161] width 21 height 8
click at [4, 209] on div "ID 2279 G-ERP - Backlog New Stuff Title 52 / 128 G-ERP - Fabrication Touchscree…" at bounding box center [326, 178] width 653 height 356
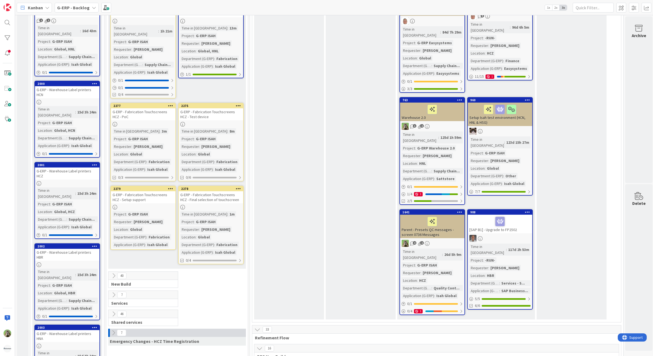
scroll to position [874, 0]
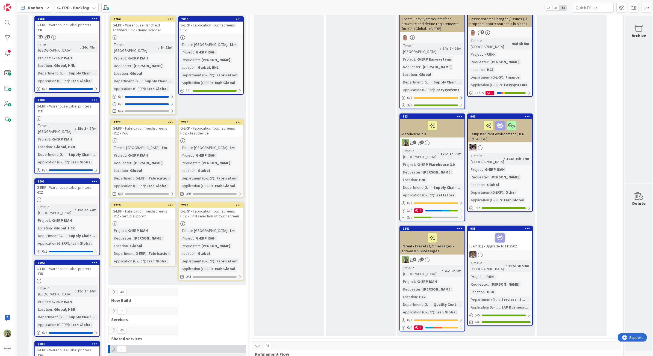
click at [162, 125] on div "G-ERP - Fabrication Touchscreens HCZ - PoC" at bounding box center [143, 131] width 64 height 12
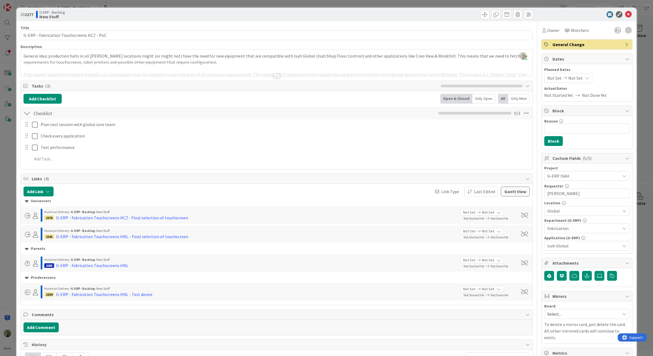
click at [10, 191] on div "ID 2277 G-ERP - Backlog New Stuff Title 42 / 128 G-ERP - Fabrication Touchscree…" at bounding box center [326, 178] width 653 height 356
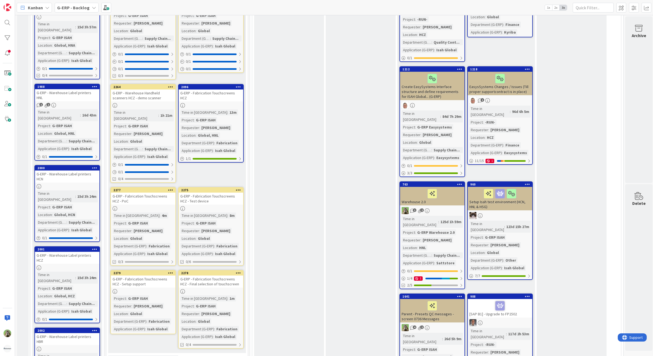
scroll to position [806, 0]
click at [160, 193] on div "G-ERP - Fabrication Touchscreens HCZ - PoC" at bounding box center [143, 199] width 64 height 12
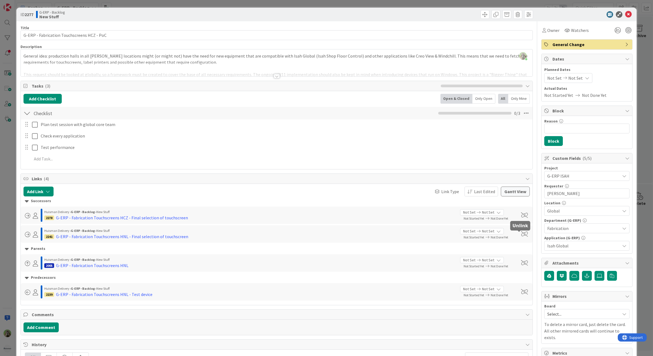
click at [521, 236] on span at bounding box center [524, 234] width 7 height 5
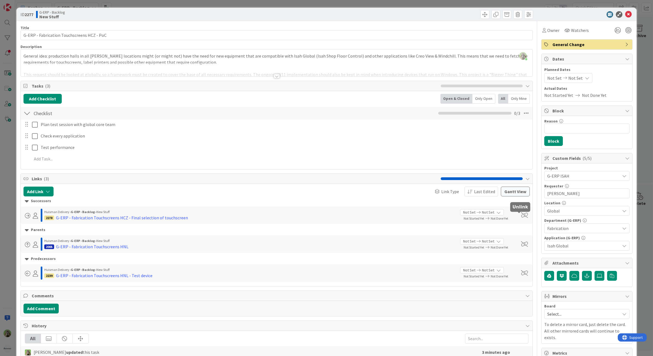
click at [521, 216] on span at bounding box center [524, 215] width 7 height 5
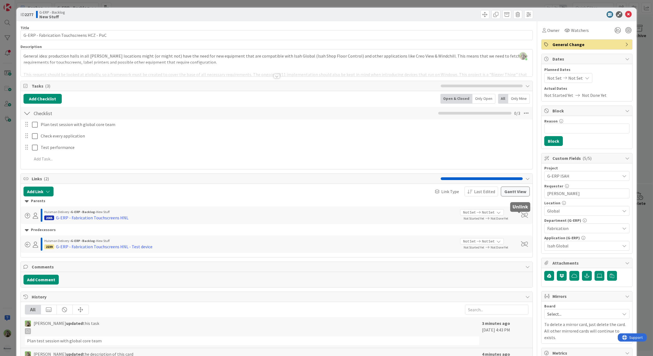
click at [521, 216] on span at bounding box center [524, 215] width 7 height 5
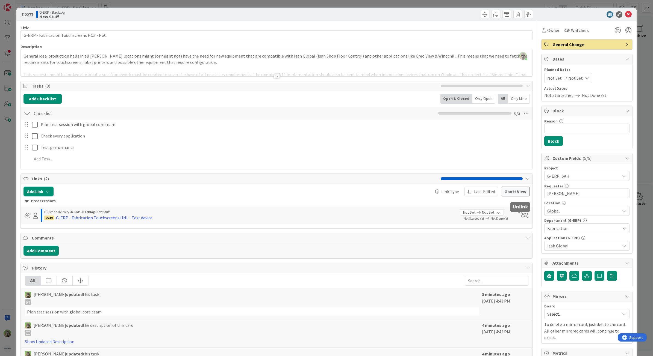
click at [521, 216] on span at bounding box center [524, 215] width 7 height 5
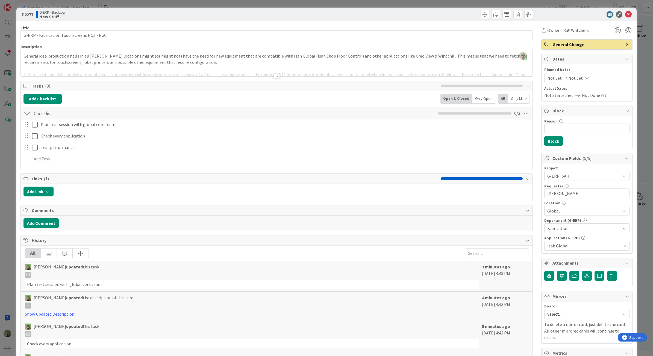
type textarea "x"
click at [45, 192] on button "Add Link" at bounding box center [38, 192] width 30 height 10
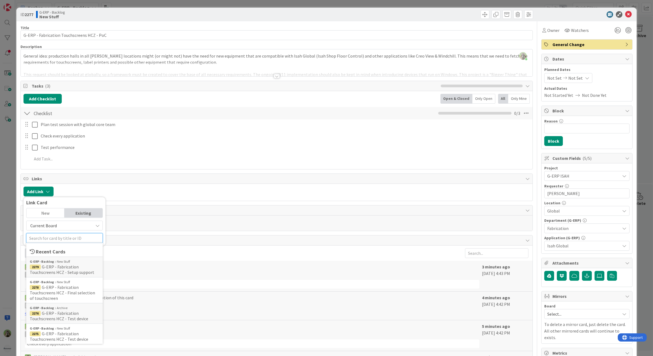
click at [54, 236] on input "text" at bounding box center [64, 238] width 76 height 10
type input "hcz"
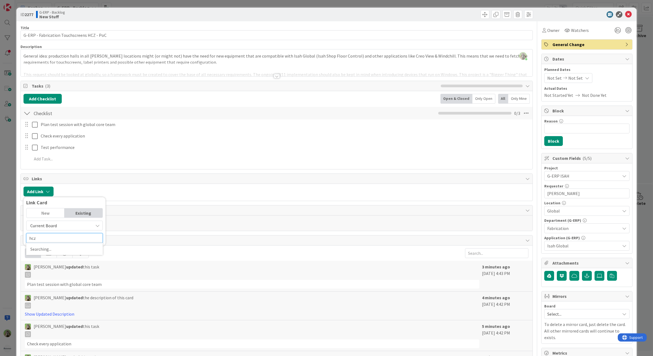
type textarea "x"
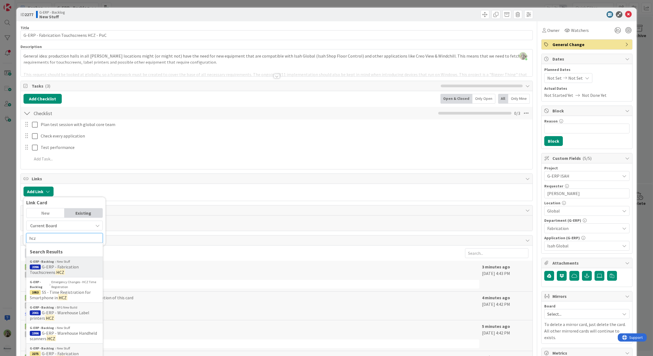
type input "hcz"
click at [74, 268] on span "G-ERP - Fabrication Touchscreens" at bounding box center [54, 269] width 49 height 11
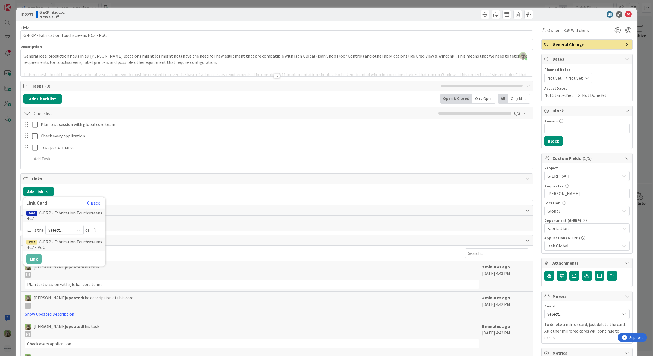
click at [67, 224] on div "2096 G-ERP - Fabrication Touchscreens HCZ is the Select... of 2277 G-ERP - Fabr…" at bounding box center [64, 236] width 76 height 55
click at [66, 230] on span "Select..." at bounding box center [59, 230] width 23 height 8
click at [67, 240] on span "parent" at bounding box center [94, 243] width 62 height 8
click at [29, 261] on button "Link" at bounding box center [33, 259] width 15 height 10
type textarea "x"
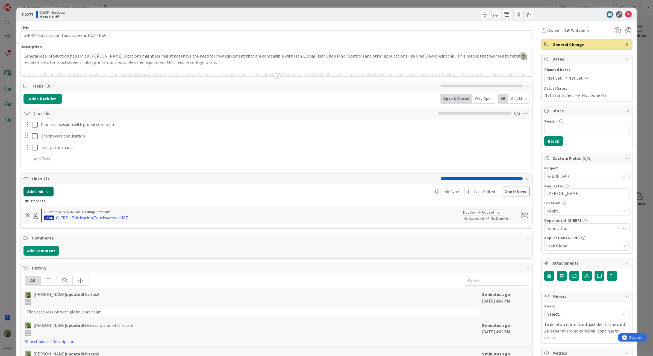
click at [44, 194] on button "Add Link" at bounding box center [38, 192] width 30 height 10
click at [52, 238] on input "text" at bounding box center [64, 238] width 76 height 10
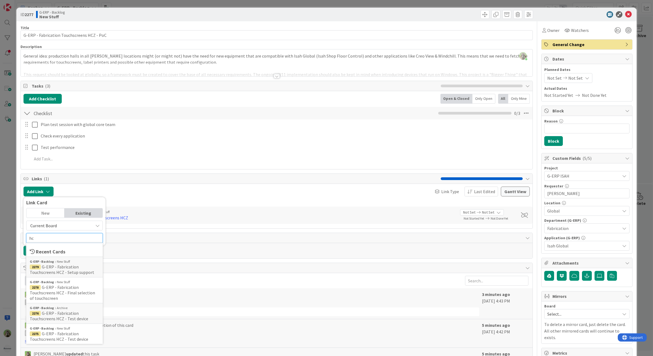
type input "hcz"
type textarea "x"
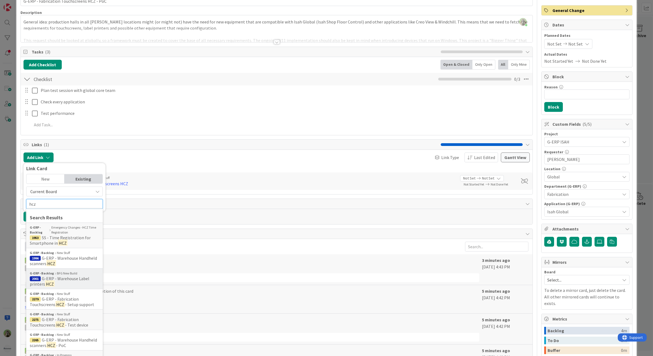
scroll to position [68, 0]
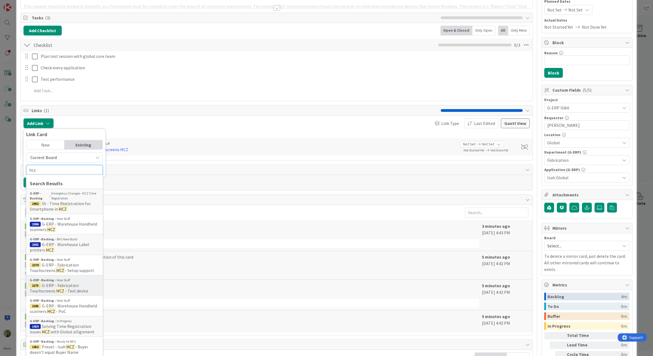
type input "hcz"
click at [77, 290] on span "- Test device" at bounding box center [76, 290] width 23 height 5
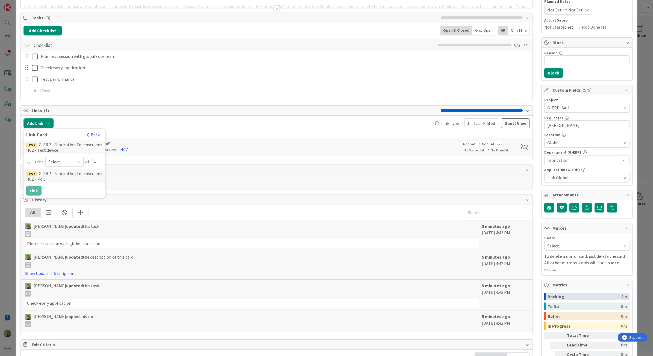
click at [70, 163] on span "Select..." at bounding box center [59, 162] width 23 height 8
click at [75, 192] on span "predecessor" at bounding box center [94, 194] width 62 height 8
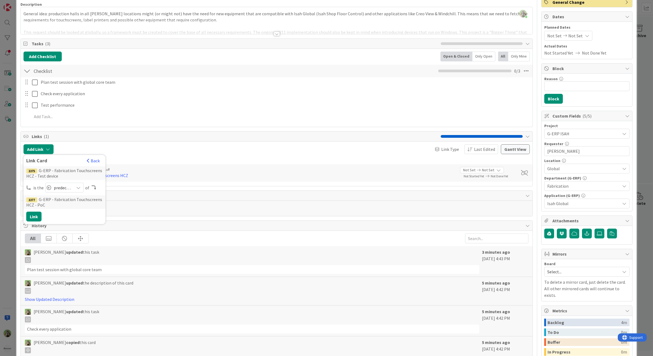
scroll to position [0, 0]
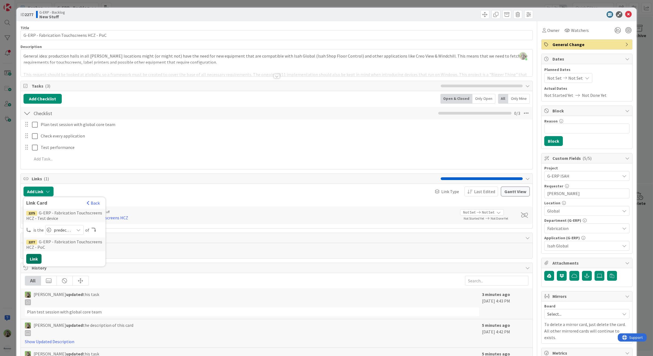
click at [38, 259] on button "Link" at bounding box center [33, 259] width 15 height 10
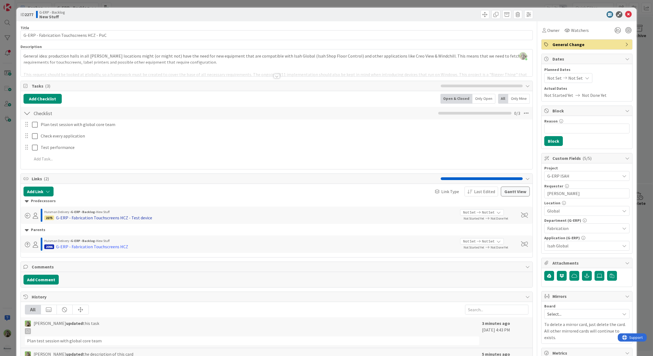
click at [133, 221] on div "G-ERP - Fabrication Touchscreens HCZ - Test device" at bounding box center [104, 218] width 96 height 7
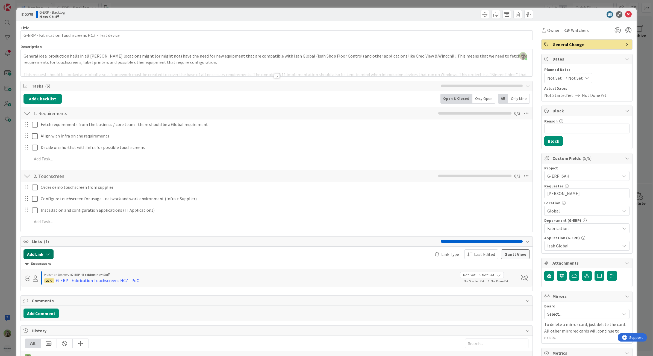
click at [44, 257] on button "Add Link" at bounding box center [38, 255] width 30 height 10
click at [53, 303] on input "text" at bounding box center [64, 301] width 76 height 10
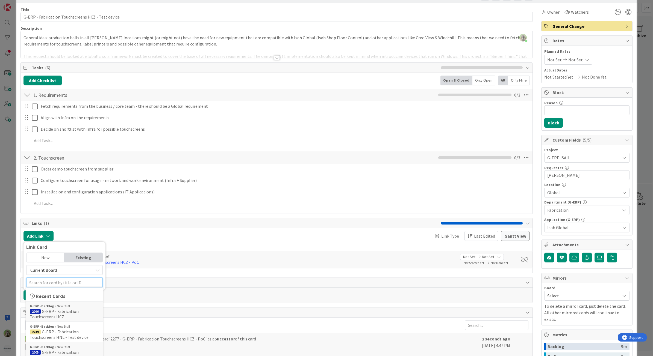
scroll to position [34, 0]
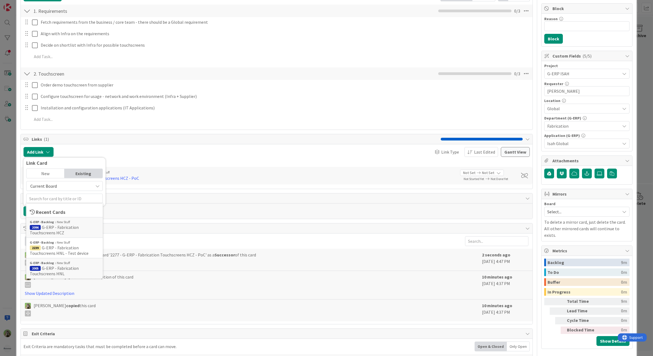
click at [208, 164] on div "Successors" at bounding box center [276, 162] width 503 height 6
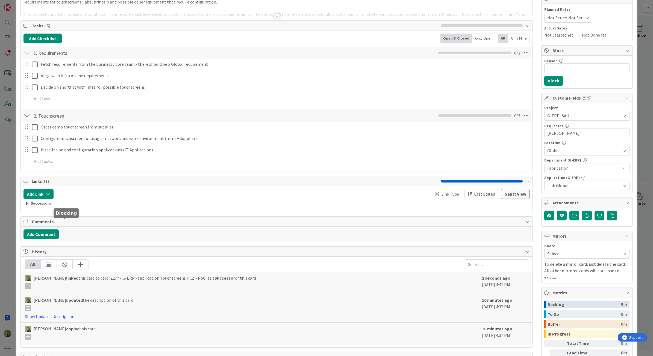
scroll to position [102, 0]
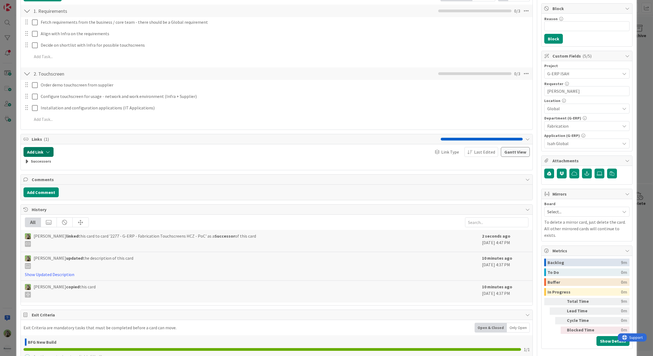
click at [32, 152] on button "Add Link" at bounding box center [38, 152] width 30 height 10
click at [121, 159] on div "Successors" at bounding box center [277, 161] width 512 height 9
click at [40, 161] on div "Successors" at bounding box center [276, 162] width 503 height 6
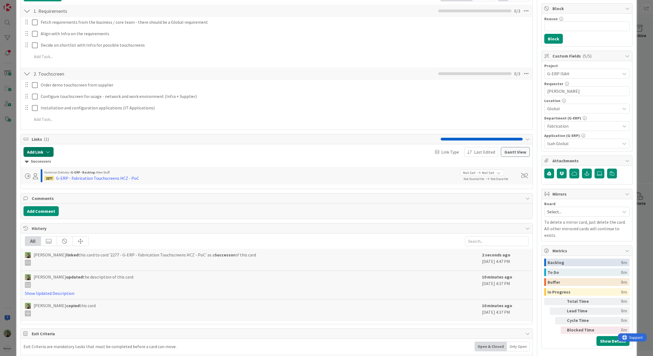
click at [44, 155] on button "Add Link" at bounding box center [38, 152] width 30 height 10
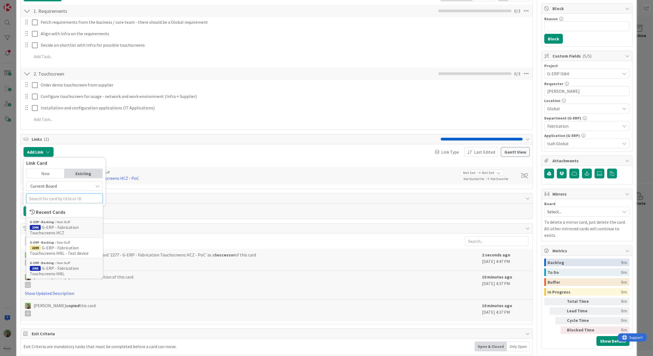
click at [56, 196] on input "text" at bounding box center [64, 199] width 76 height 10
click at [66, 233] on span "2096 G-ERP - Fabrication Touchscreens HCZ" at bounding box center [64, 230] width 69 height 11
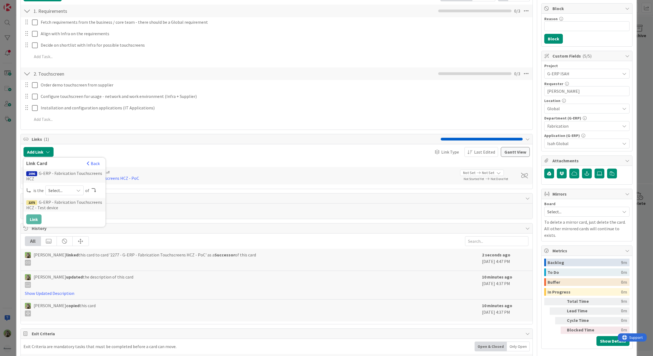
click at [63, 189] on span "Select..." at bounding box center [59, 191] width 23 height 8
drag, startPoint x: 59, startPoint y: 205, endPoint x: 46, endPoint y: 208, distance: 13.7
click at [59, 205] on link "parent" at bounding box center [86, 203] width 81 height 10
click at [30, 219] on button "Link" at bounding box center [33, 220] width 15 height 10
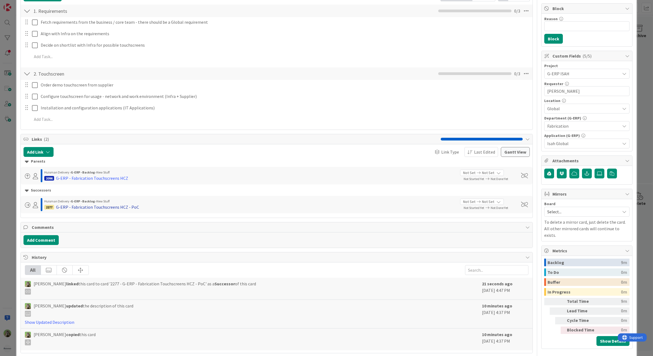
click at [118, 208] on div "G-ERP - Fabrication Touchscreens HCZ - PoC" at bounding box center [97, 207] width 83 height 7
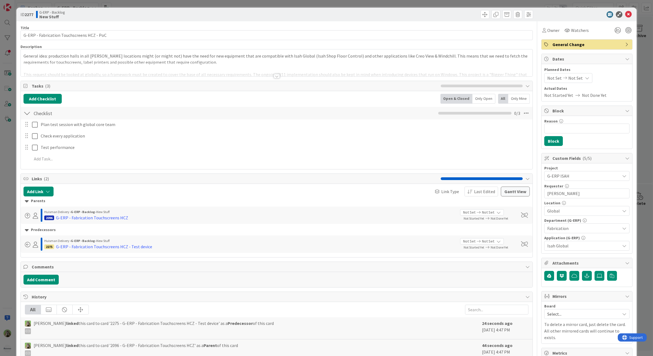
type textarea "x"
click at [35, 193] on button "Add Link" at bounding box center [38, 192] width 30 height 10
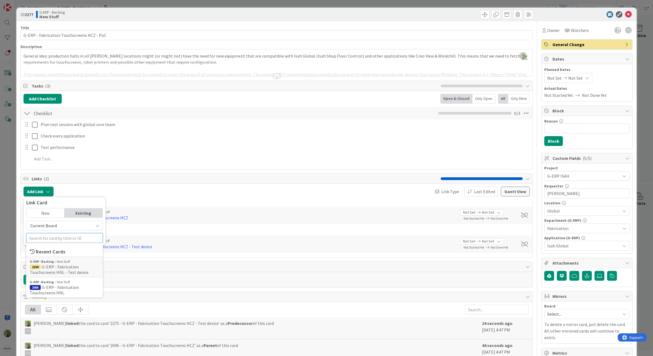
click at [61, 243] on input "text" at bounding box center [64, 238] width 76 height 10
type input "hcz"
type textarea "x"
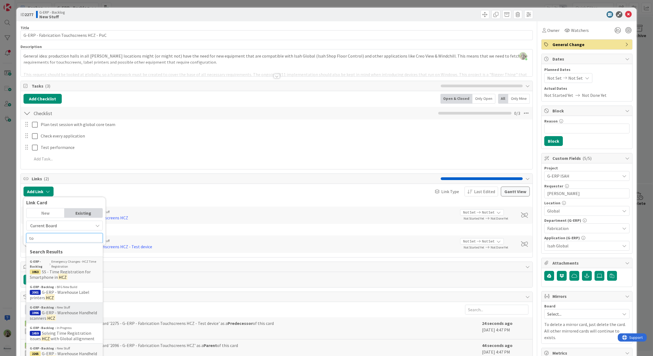
type input "tou"
type textarea "x"
type input "touch"
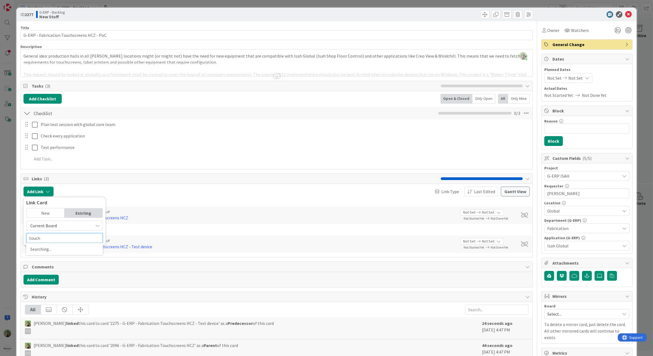
type textarea "x"
type input "touchscreen"
type textarea "x"
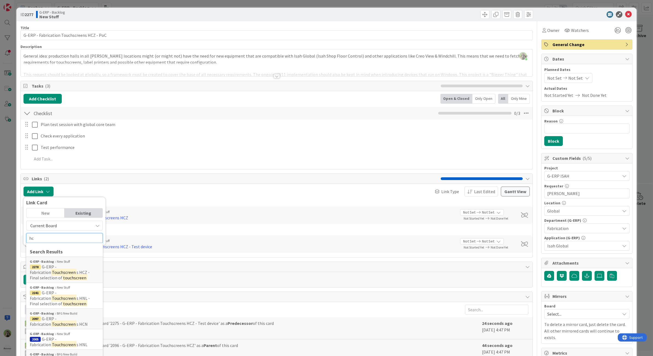
type input "hcz"
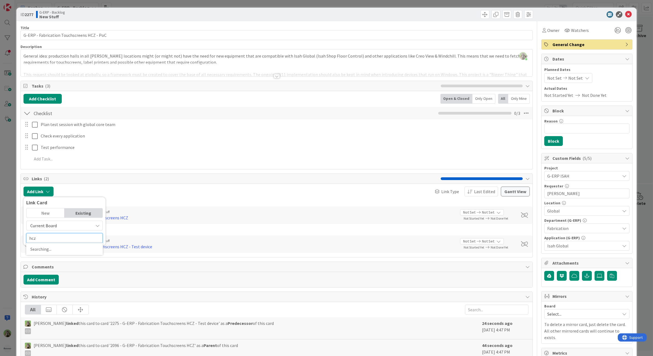
type textarea "x"
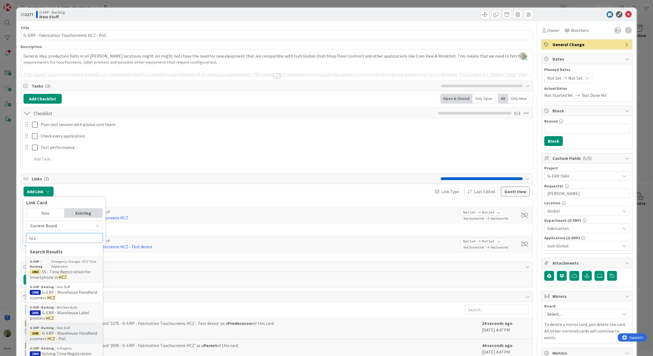
scroll to position [171, 0]
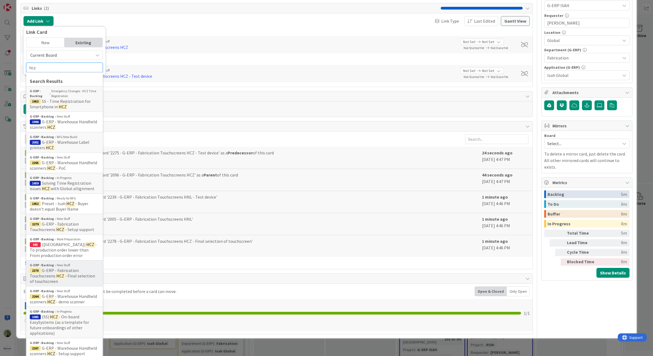
type input "hcz"
click at [85, 269] on span "2278 G-ERP - Fabrication Touchscreens HCZ - Final selection of touchscreen" at bounding box center [64, 276] width 69 height 16
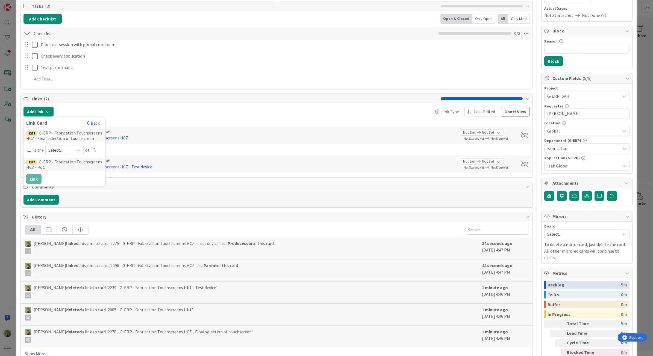
scroll to position [26, 0]
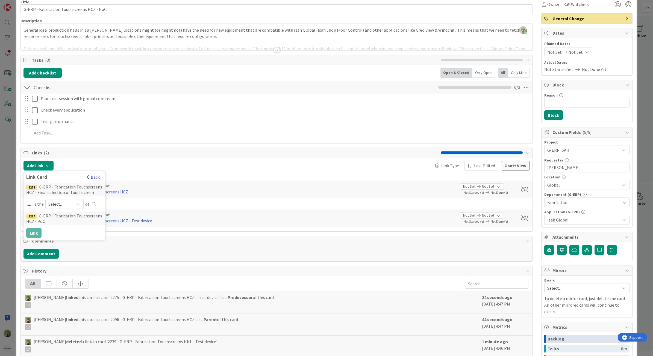
click at [60, 203] on span "Select..." at bounding box center [59, 204] width 23 height 8
click at [64, 207] on span "Select..." at bounding box center [59, 204] width 23 height 8
click at [70, 235] on span "predecessor" at bounding box center [94, 236] width 62 height 8
click at [70, 208] on span "predecessor" at bounding box center [62, 204] width 17 height 8
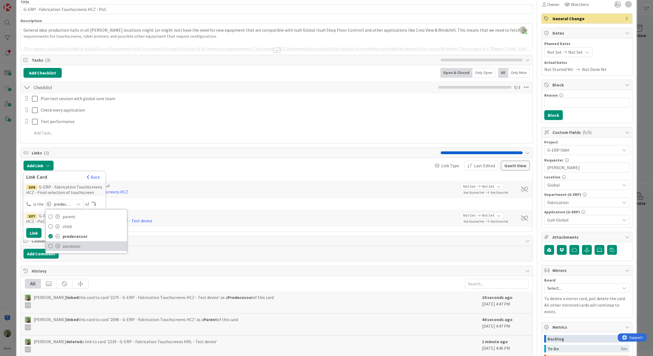
click at [63, 250] on span "successor" at bounding box center [94, 246] width 62 height 8
click at [33, 235] on button "Link" at bounding box center [33, 233] width 15 height 10
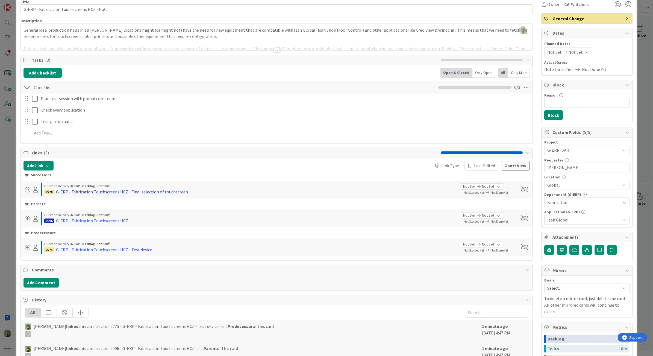
click at [138, 191] on div "G-ERP - Fabrication Touchscreens HCZ - Final selection of touchscreen" at bounding box center [122, 192] width 132 height 7
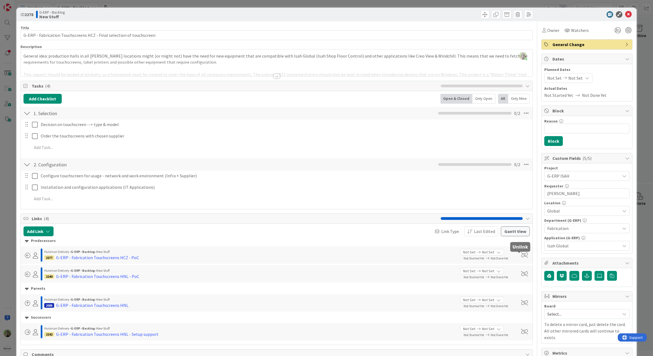
click at [521, 257] on span at bounding box center [524, 255] width 7 height 5
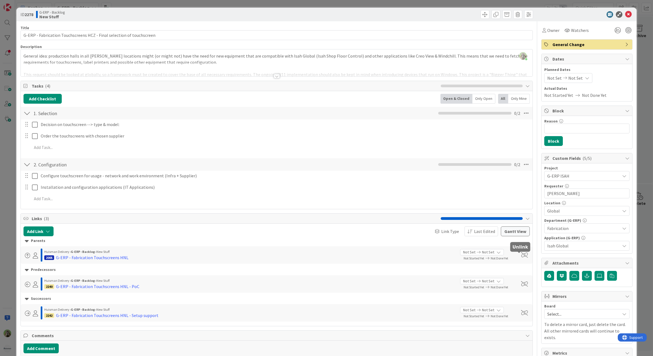
click at [521, 257] on span at bounding box center [524, 255] width 7 height 5
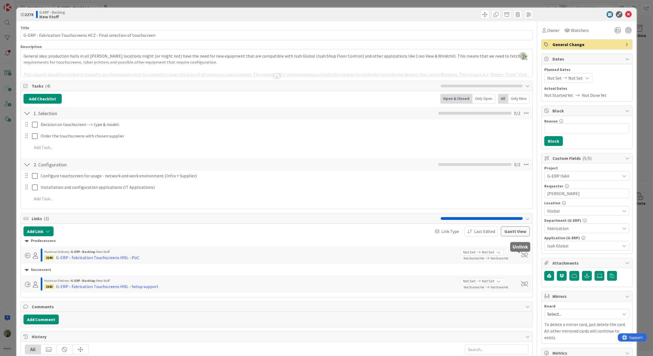
click at [521, 257] on span at bounding box center [524, 255] width 7 height 5
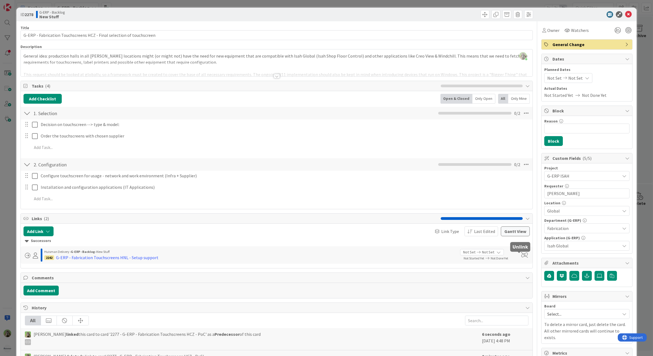
click at [521, 257] on span at bounding box center [524, 255] width 7 height 5
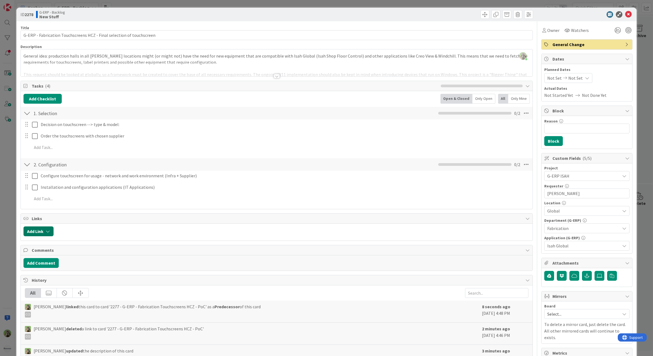
click at [37, 229] on button "Add Link" at bounding box center [38, 232] width 30 height 10
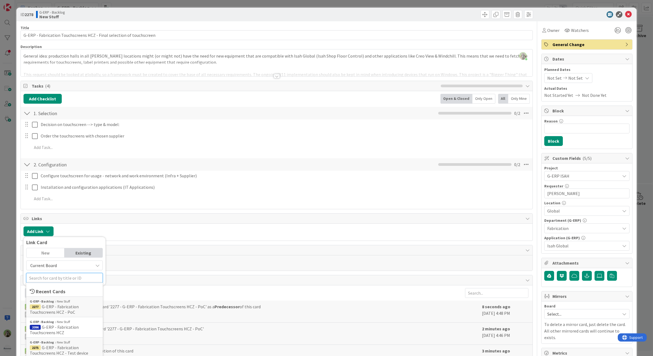
click at [64, 276] on input "text" at bounding box center [64, 278] width 76 height 10
click at [64, 332] on span "2096 G-ERP - Fabrication Touchscreens HCZ" at bounding box center [64, 330] width 69 height 11
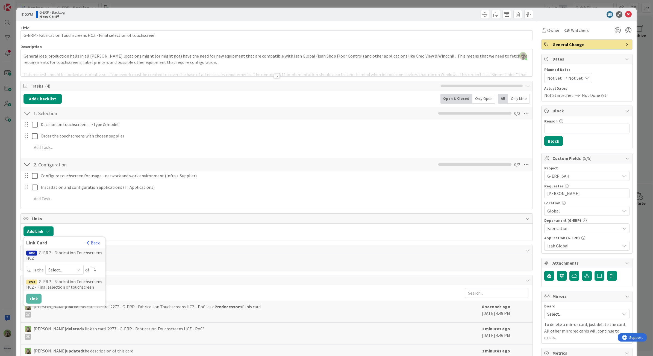
click at [69, 274] on span "Select..." at bounding box center [59, 270] width 23 height 8
click at [67, 280] on span "parent" at bounding box center [94, 282] width 62 height 8
click at [38, 301] on button "Link" at bounding box center [33, 299] width 15 height 10
type textarea "x"
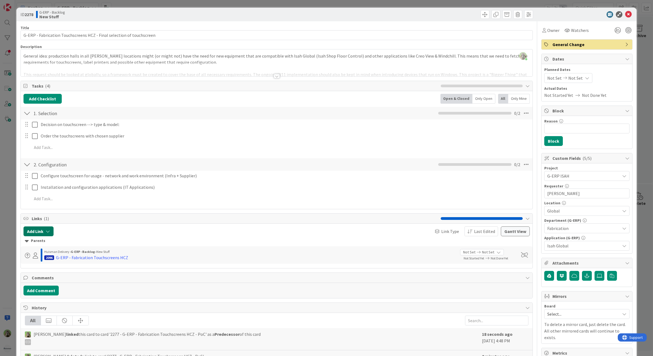
click at [44, 233] on button "Add Link" at bounding box center [38, 232] width 30 height 10
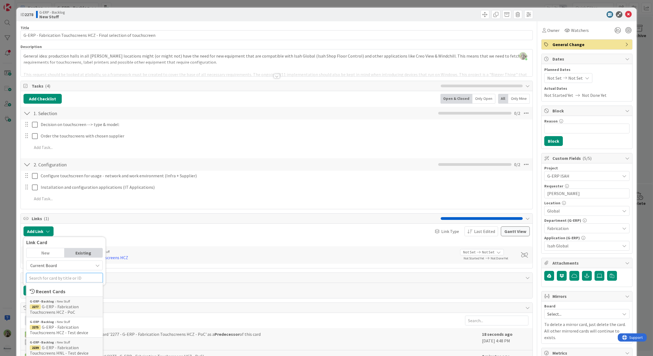
click at [49, 276] on input "text" at bounding box center [64, 278] width 76 height 10
type input "hcz"
type textarea "x"
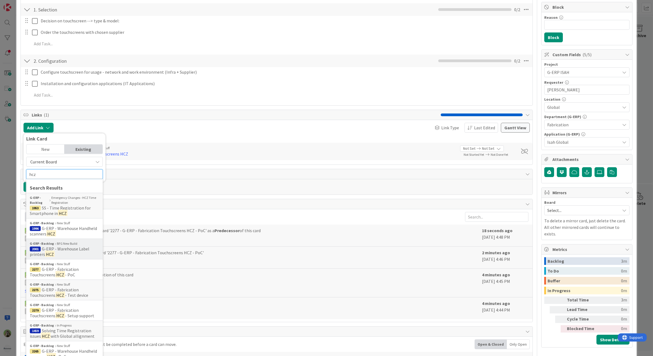
scroll to position [137, 0]
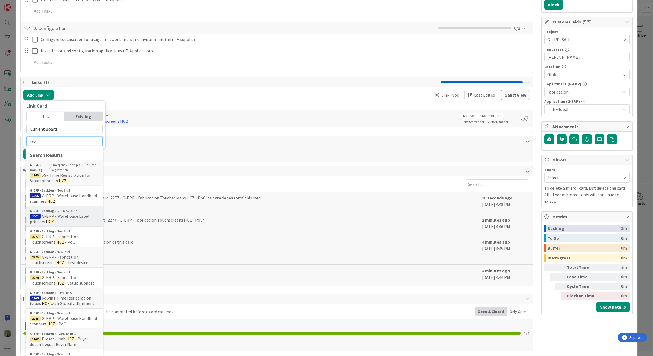
type input "hcz"
click at [69, 287] on div "G-ERP - Backlog New Stuff 2279 G-ERP - Fabrication Touchscreens HCZ - Setup sup…" at bounding box center [64, 278] width 76 height 20
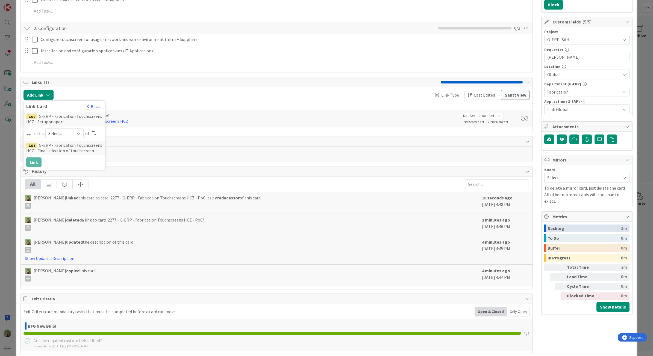
click at [59, 137] on span "Select..." at bounding box center [59, 134] width 23 height 8
click at [71, 173] on span "successor" at bounding box center [94, 175] width 62 height 8
click at [31, 162] on button "Link" at bounding box center [33, 163] width 15 height 10
type textarea "x"
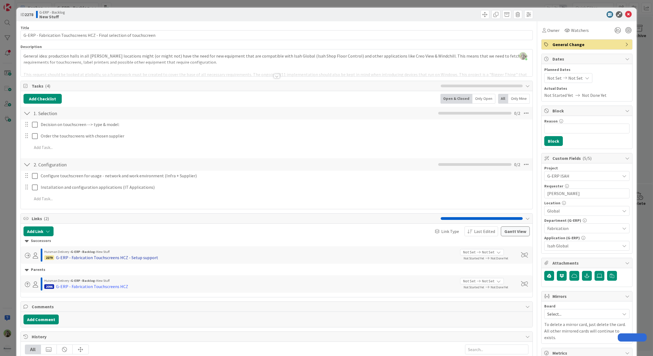
click at [126, 254] on div "G-ERP - Fabrication Touchscreens HCZ - Setup support" at bounding box center [107, 257] width 102 height 7
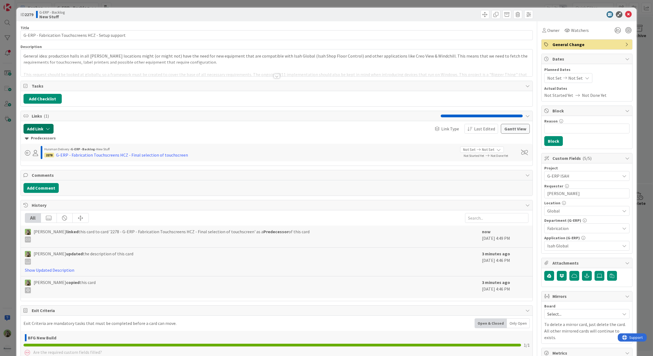
click at [44, 128] on button "Add Link" at bounding box center [38, 129] width 30 height 10
click at [61, 177] on input "text" at bounding box center [64, 176] width 76 height 10
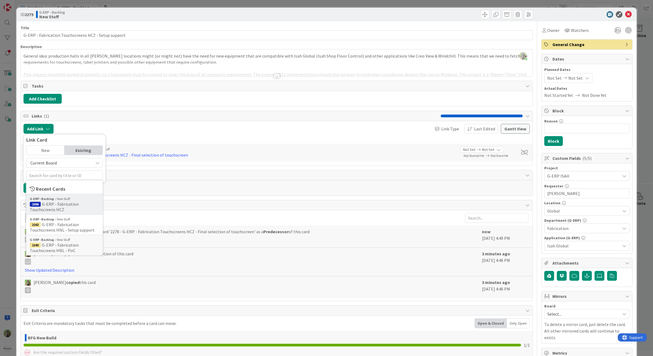
click at [66, 206] on span "G-ERP - Fabrication Touchscreens HCZ" at bounding box center [54, 207] width 49 height 11
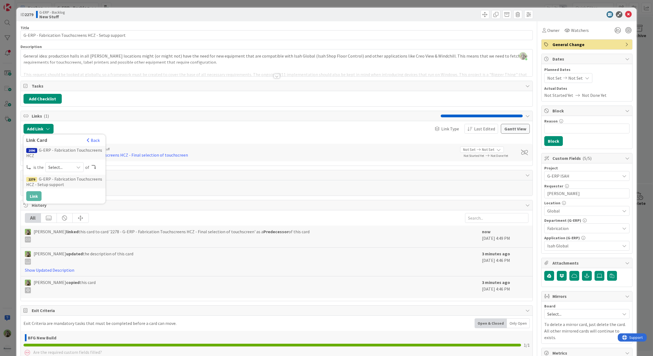
click at [63, 165] on span "Select..." at bounding box center [59, 168] width 23 height 8
click at [63, 183] on span "parent" at bounding box center [94, 180] width 62 height 8
click at [35, 197] on button "Link" at bounding box center [33, 196] width 15 height 10
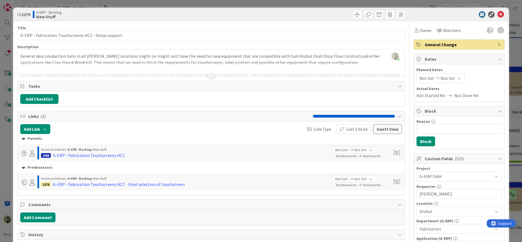
scroll to position [806, 0]
type textarea "x"
